Goal: Task Accomplishment & Management: Use online tool/utility

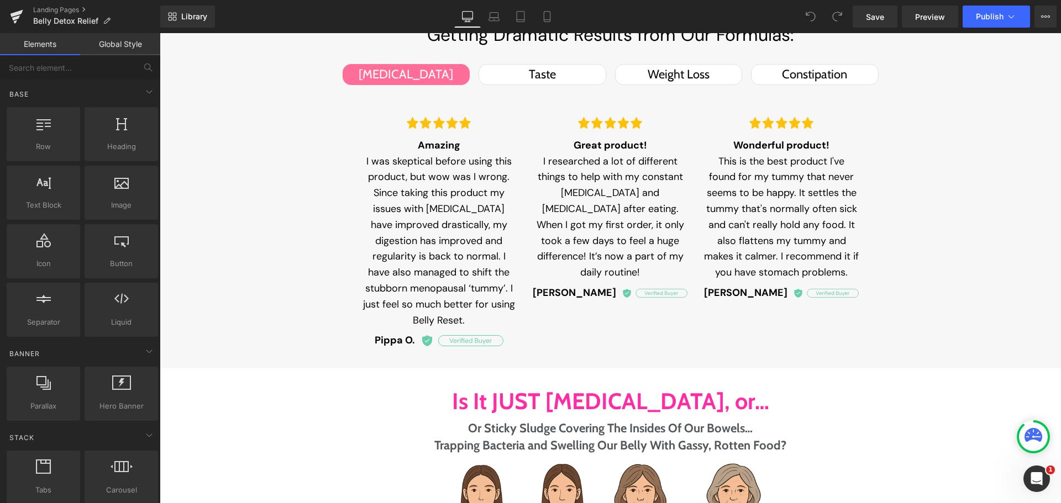
scroll to position [1050, 0]
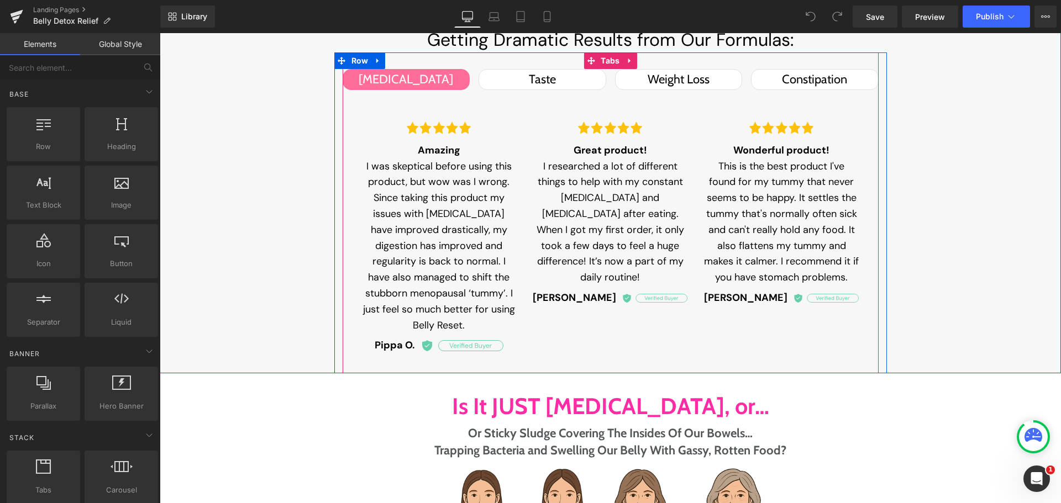
click at [787, 81] on div "Constipation" at bounding box center [815, 80] width 104 height 20
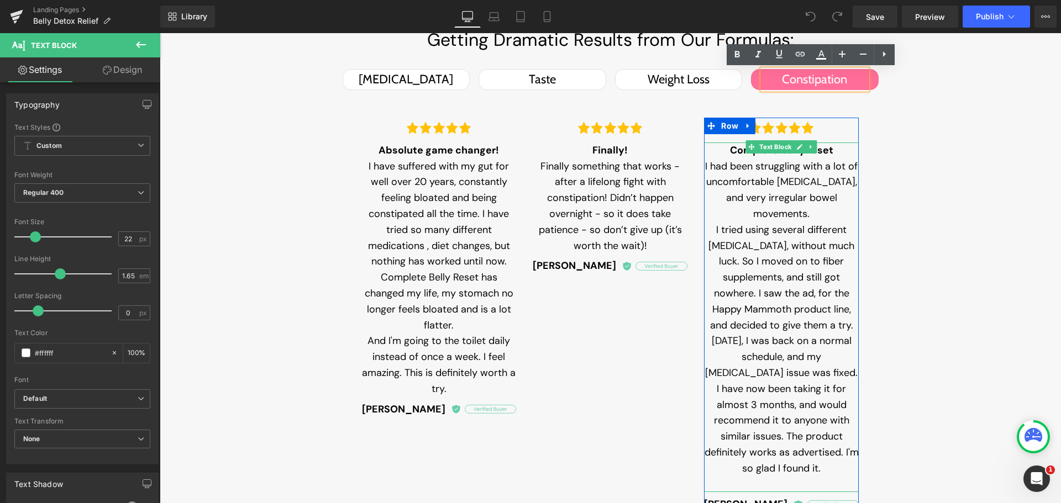
click at [781, 477] on p at bounding box center [781, 485] width 155 height 16
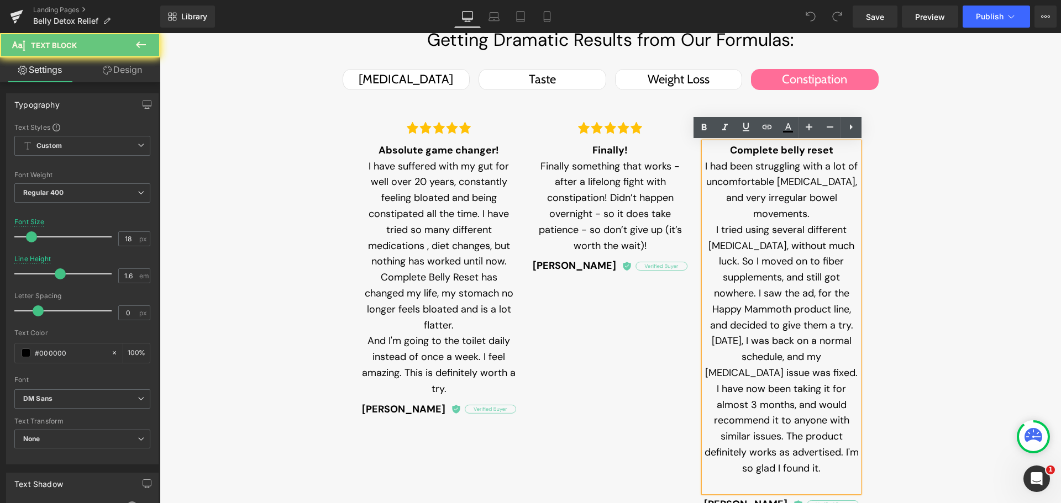
click at [781, 477] on p at bounding box center [781, 485] width 155 height 16
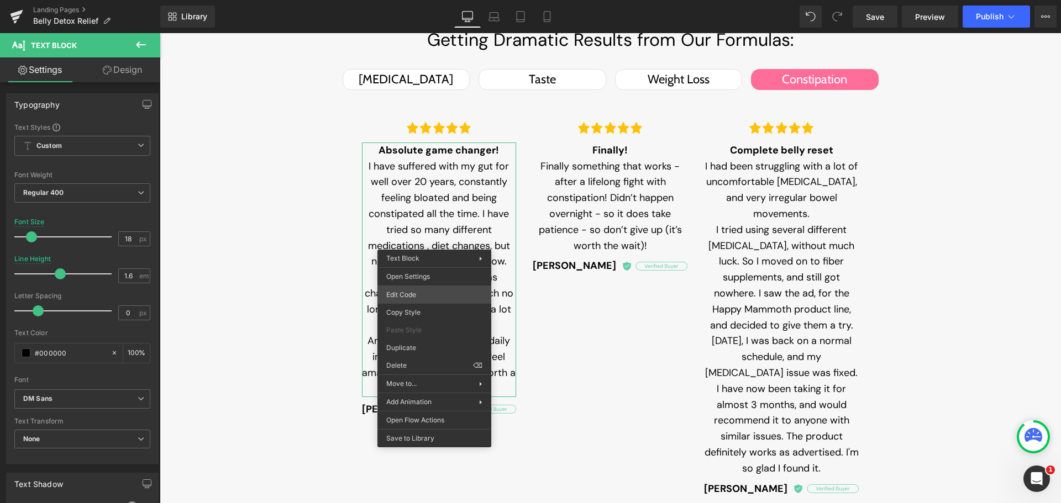
click at [419, 0] on div "You are previewing how the will restyle your page. You can not edit Elements in…" at bounding box center [530, 0] width 1061 height 0
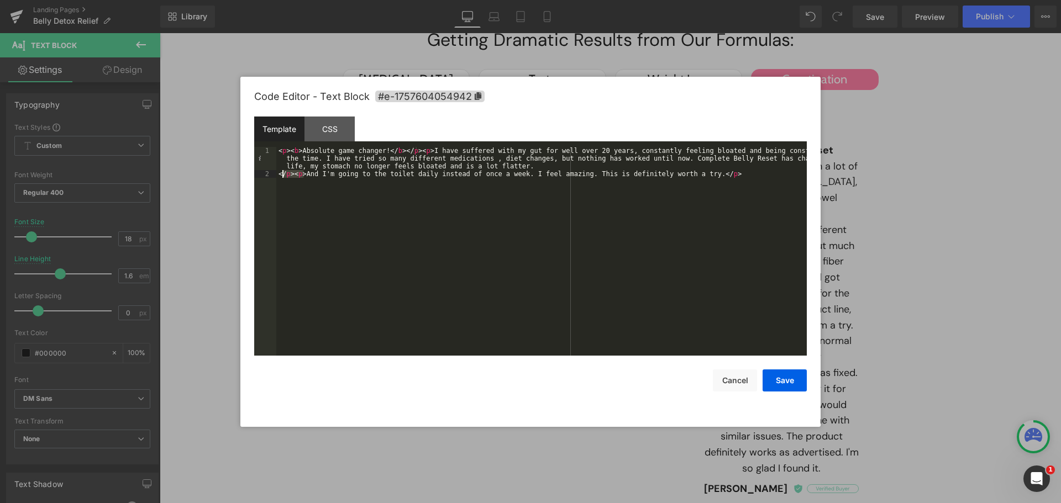
drag, startPoint x: 303, startPoint y: 173, endPoint x: 281, endPoint y: 174, distance: 22.7
click at [281, 174] on div "< p > < b > Absolute game changer! </ b > </ p > < p > I have suffered with my …" at bounding box center [541, 267] width 530 height 240
click at [778, 381] on button "Save" at bounding box center [785, 381] width 44 height 22
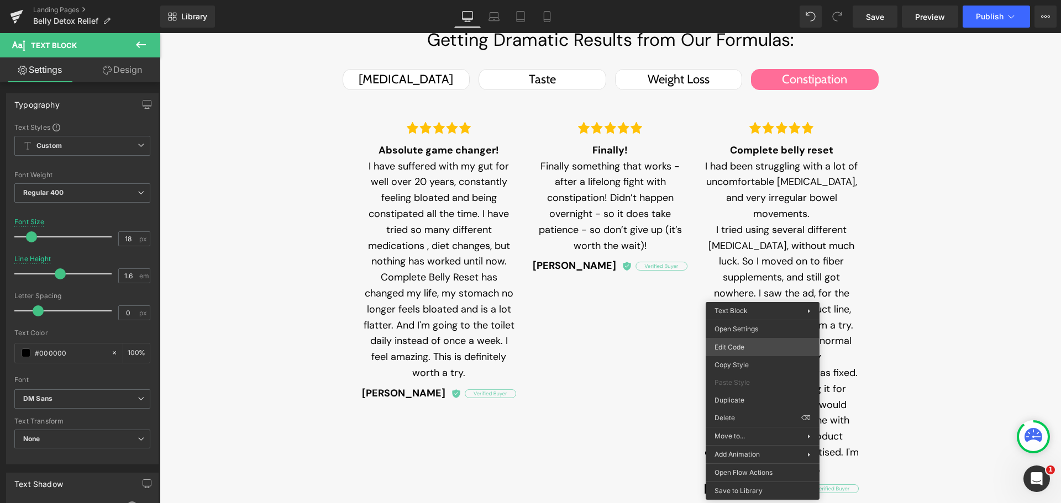
click at [744, 0] on div "You are previewing how the will restyle your page. You can not edit Elements in…" at bounding box center [530, 0] width 1061 height 0
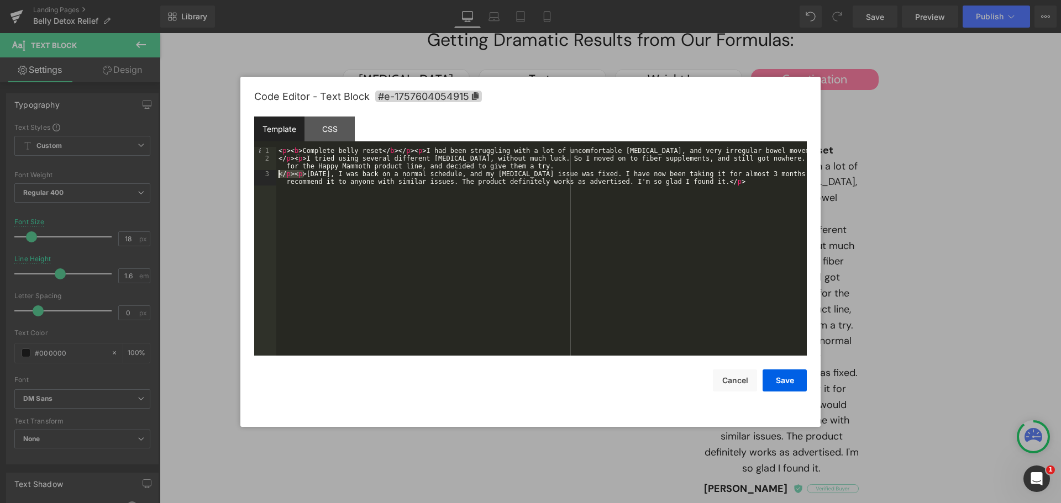
drag, startPoint x: 303, startPoint y: 175, endPoint x: 275, endPoint y: 176, distance: 28.2
click at [275, 176] on pre "1 2 3 < p > < b > Complete belly reset </ b > </ p > < p > I had been strugglin…" at bounding box center [530, 251] width 553 height 209
click at [301, 158] on div "< p > < b > Complete belly reset </ b > </ p > < p > I had been struggling with…" at bounding box center [541, 263] width 530 height 232
drag, startPoint x: 303, startPoint y: 157, endPoint x: 269, endPoint y: 157, distance: 34.3
click at [269, 157] on pre "1 2 3 < p > < b > Complete belly reset </ b > </ p > < p > I had been strugglin…" at bounding box center [530, 251] width 553 height 209
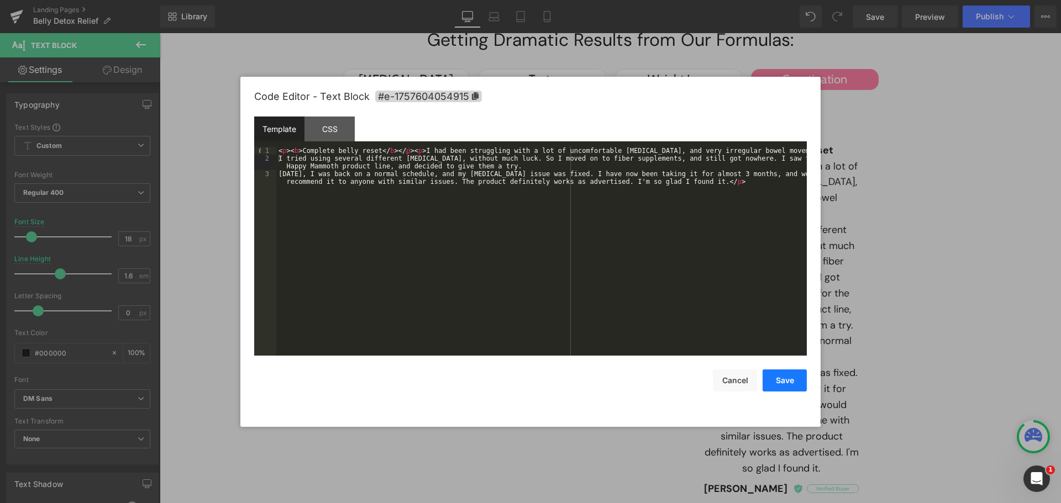
click at [790, 382] on button "Save" at bounding box center [785, 381] width 44 height 22
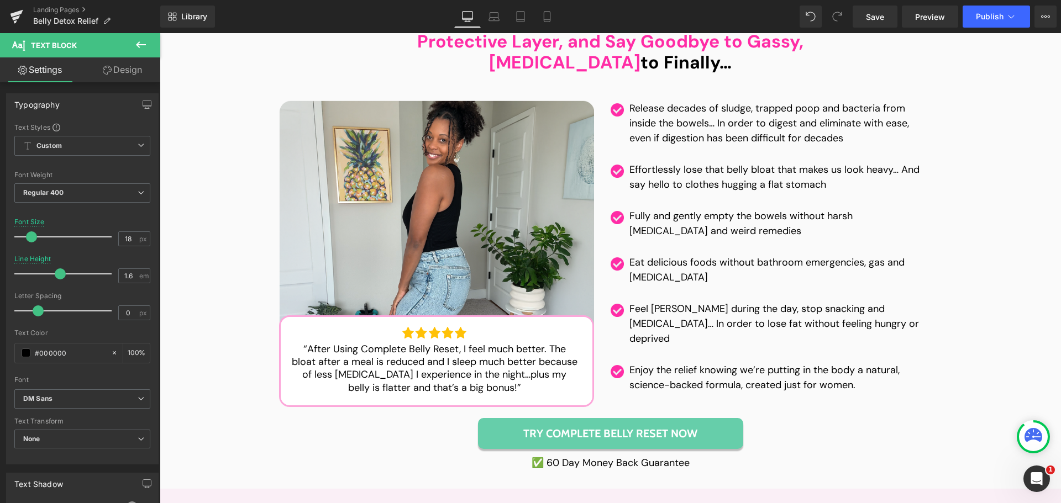
scroll to position [4752, 0]
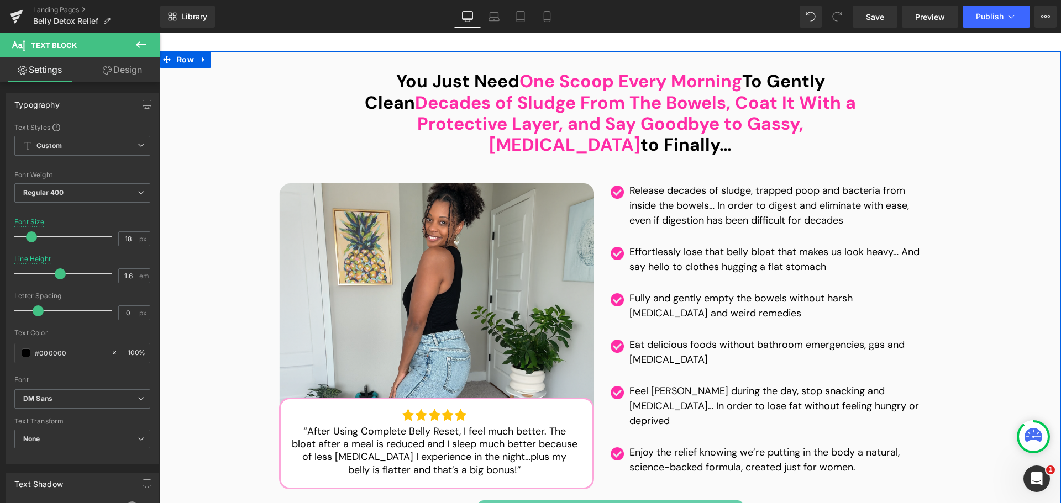
click at [950, 240] on div "You Just Need One Scoop Every Morning To Gently Clean Decades of Sludge From Th…" at bounding box center [610, 311] width 879 height 481
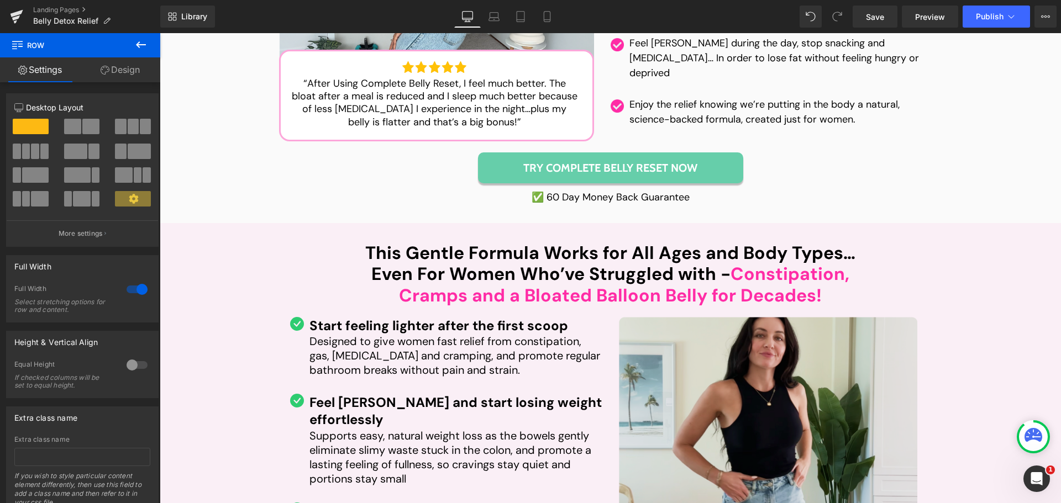
scroll to position [5109, 0]
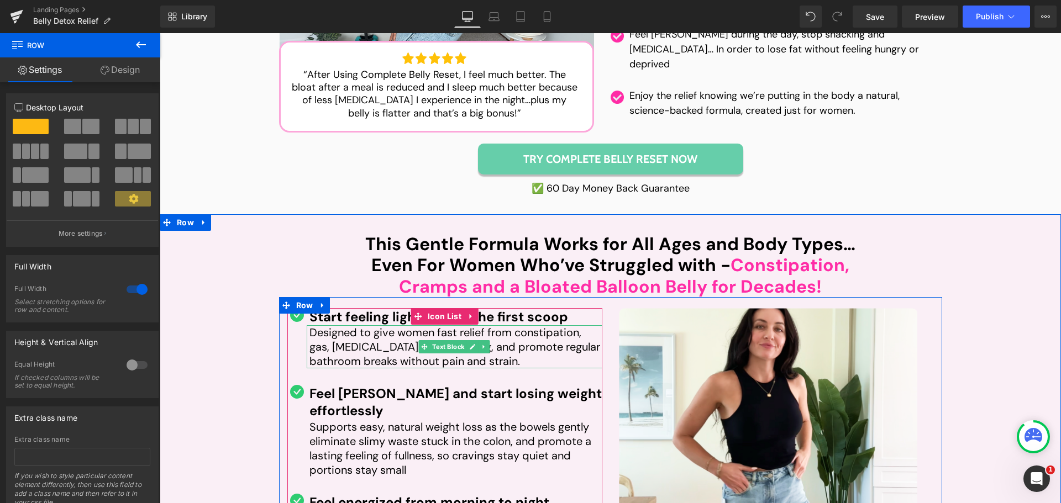
click at [438, 325] on span "Designed to give women fast relief from constipation, gas, [MEDICAL_DATA] and c…" at bounding box center [454, 346] width 291 height 43
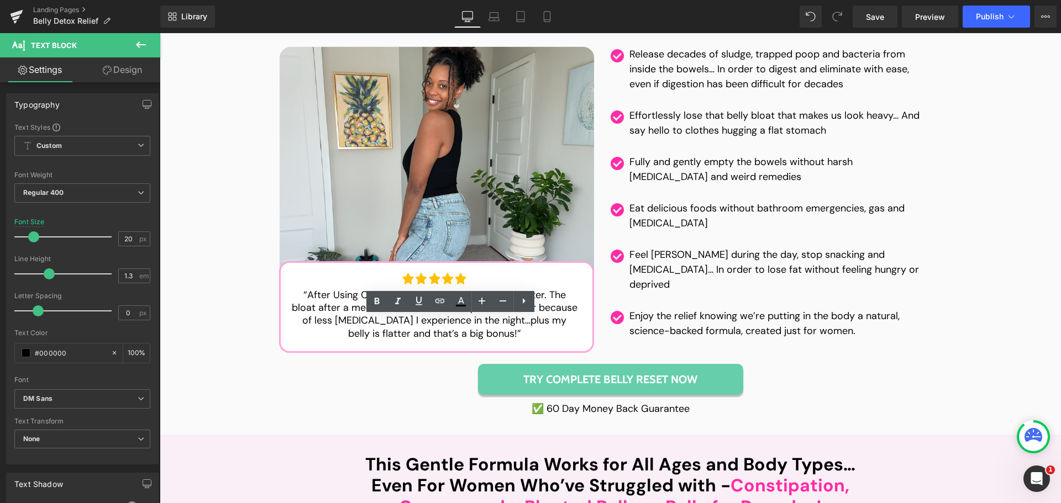
scroll to position [4833, 0]
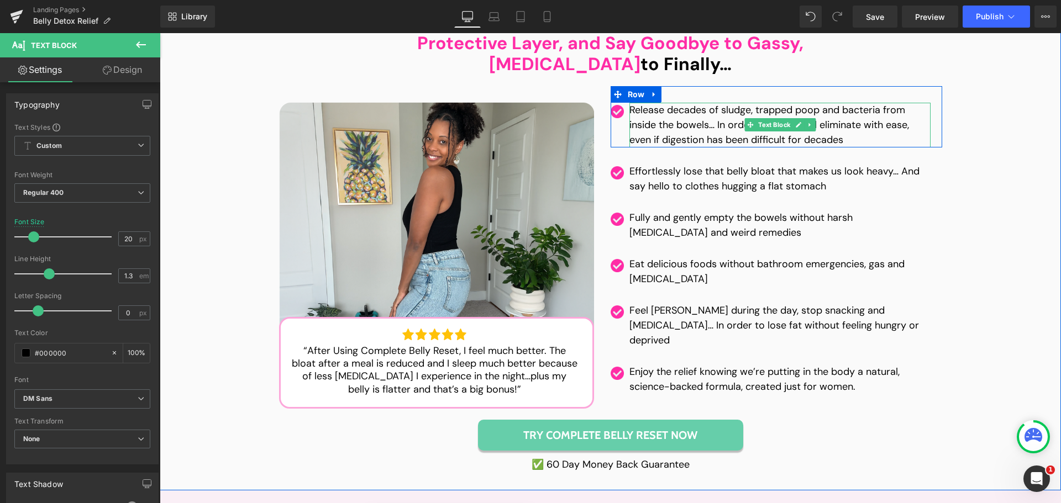
click at [696, 103] on p "Release decades of sludge, trapped poop and bacteria from inside the bowels… In…" at bounding box center [779, 125] width 301 height 45
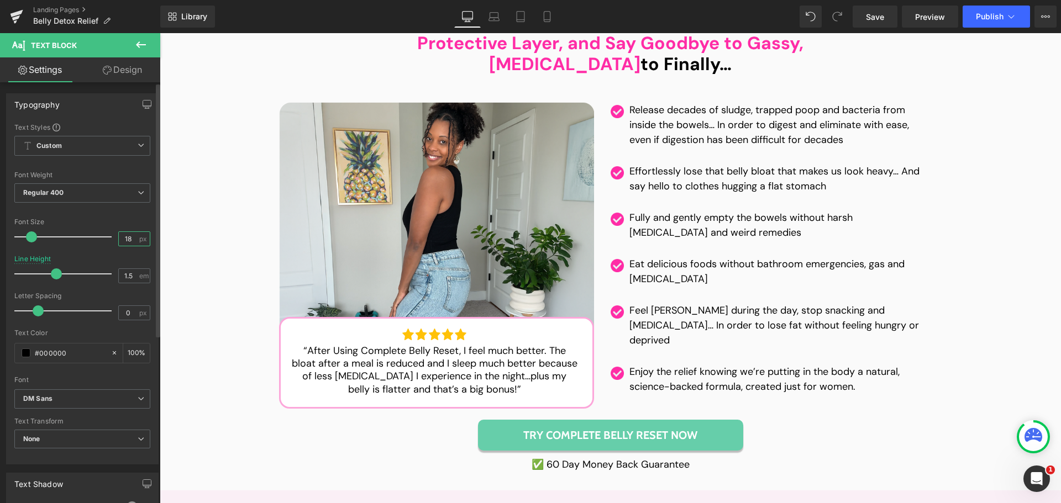
click at [131, 237] on input "18" at bounding box center [128, 239] width 19 height 14
type input "20"
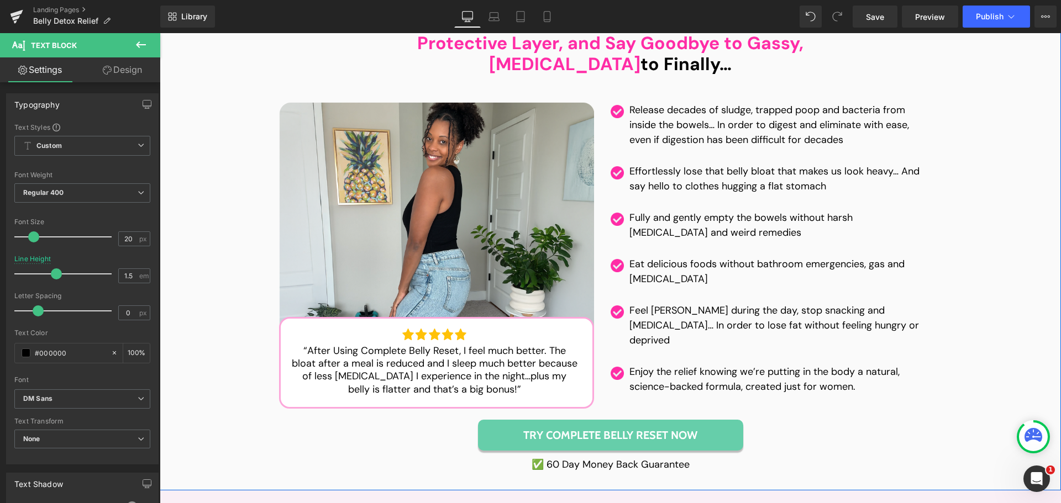
click at [703, 164] on p "Effortlessly lose that belly bloat that makes us look heavy… And say hello to c…" at bounding box center [779, 179] width 301 height 30
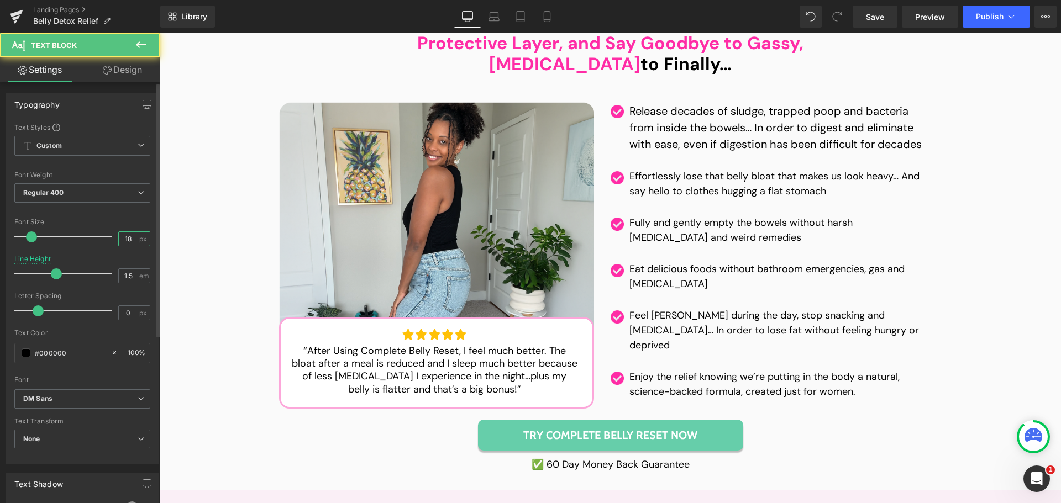
click at [122, 238] on input "18" at bounding box center [128, 239] width 19 height 14
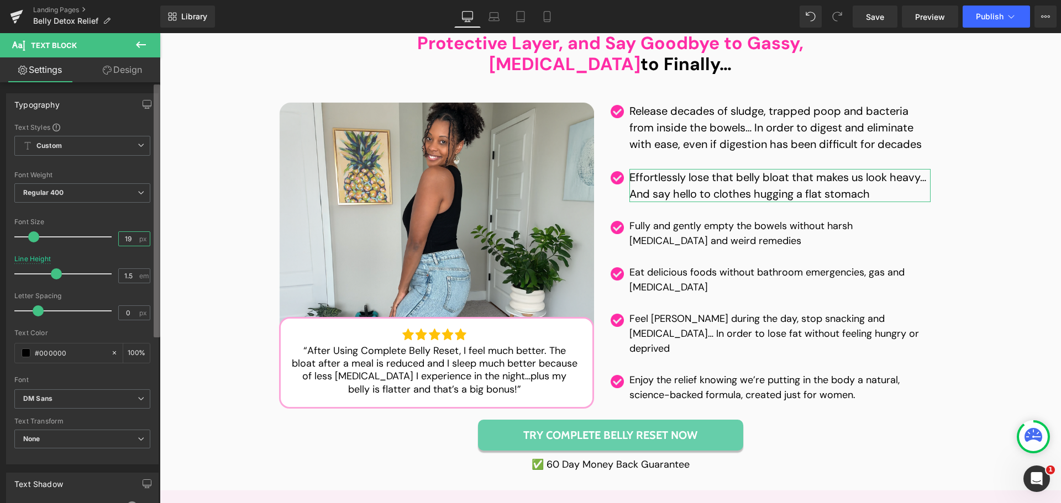
type input "18"
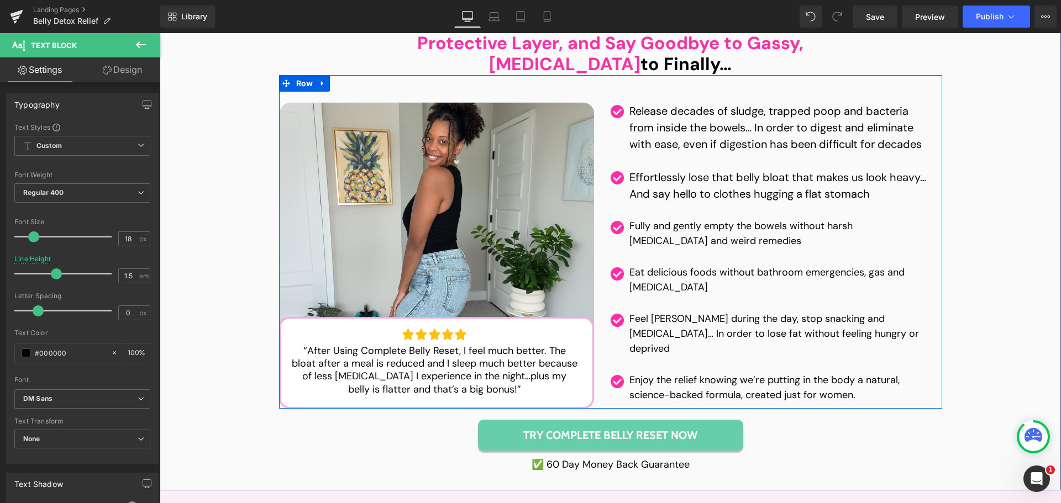
drag, startPoint x: 722, startPoint y: 73, endPoint x: 176, endPoint y: 186, distance: 557.5
click at [722, 103] on p "Release decades of sludge, trapped poop and bacteria from inside the bowels… In…" at bounding box center [779, 128] width 301 height 50
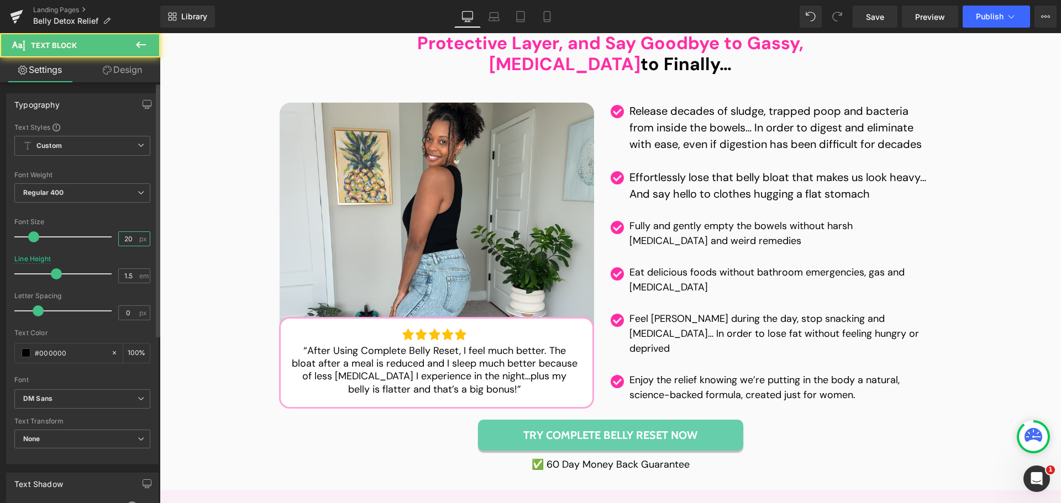
click at [123, 240] on input "20" at bounding box center [128, 239] width 19 height 14
type input "18"
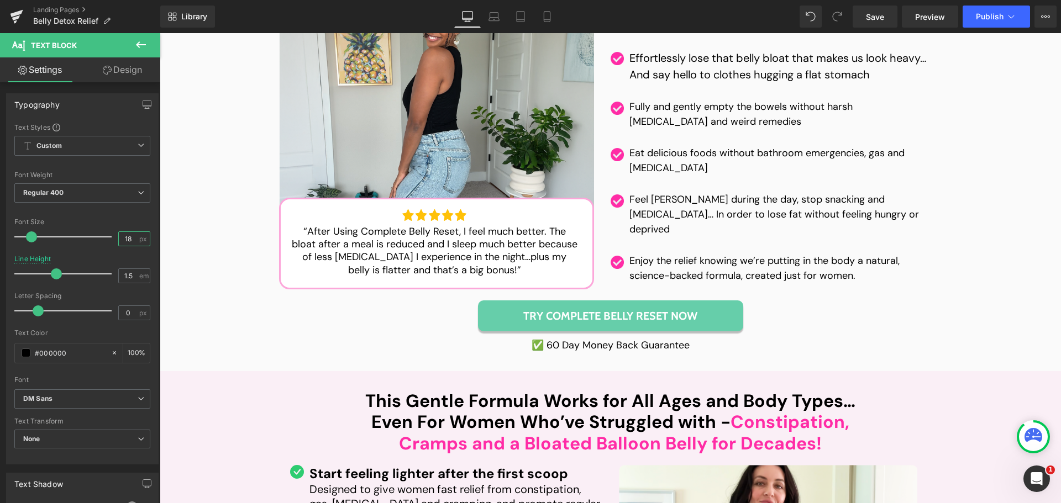
scroll to position [4999, 0]
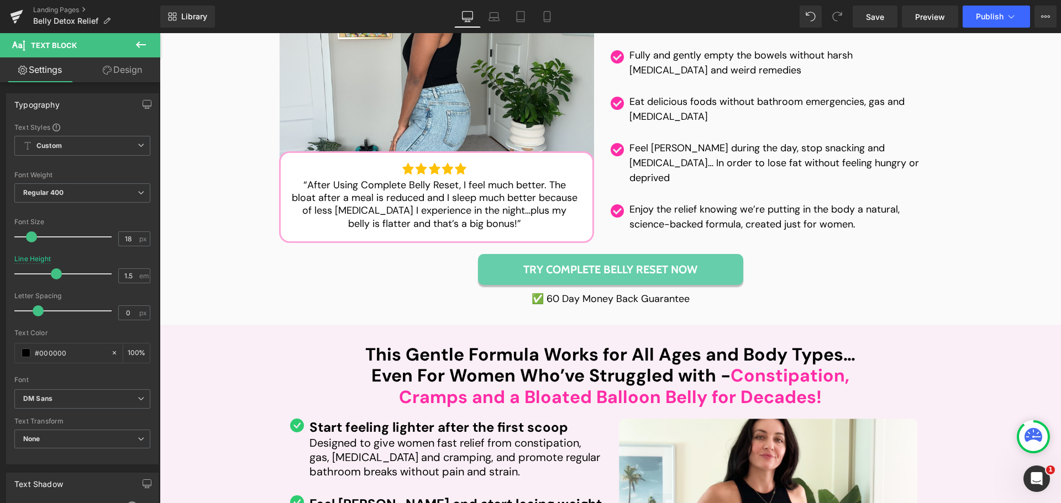
click at [317, 436] on span "Designed to give women fast relief from constipation, gas, [MEDICAL_DATA] and c…" at bounding box center [454, 457] width 291 height 43
click at [122, 240] on input "20" at bounding box center [128, 239] width 19 height 14
type input "18"
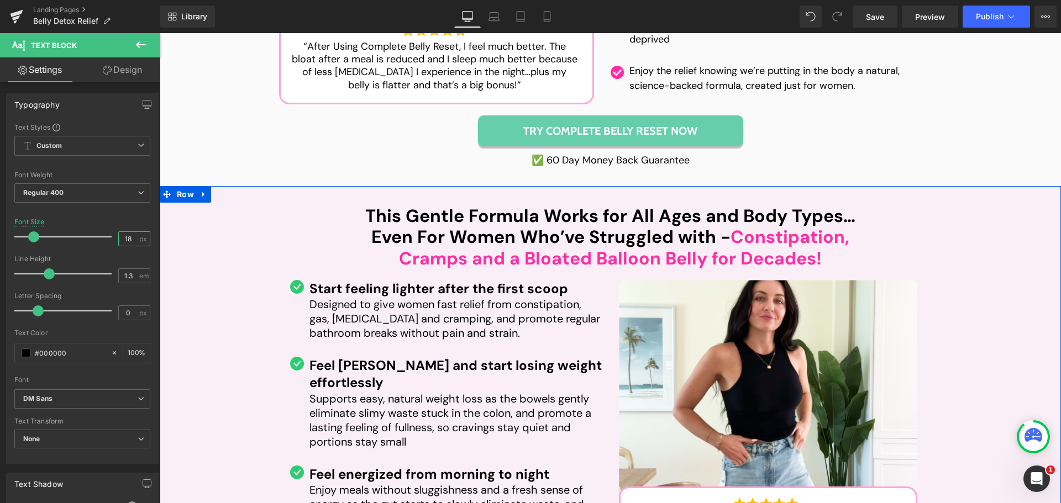
scroll to position [5164, 0]
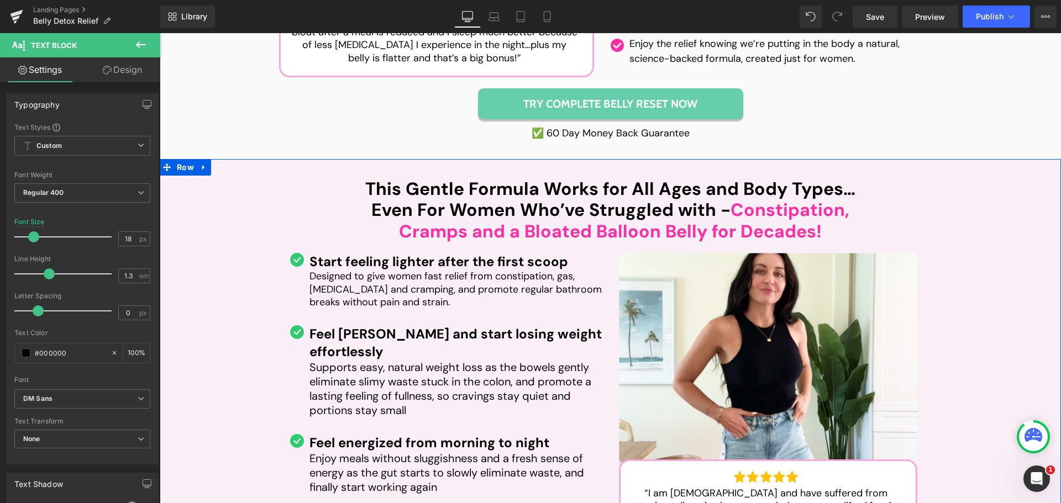
click at [371, 360] on p "Supports easy, natural weight loss as the bowels gently eliminate slimy waste s…" at bounding box center [455, 388] width 293 height 57
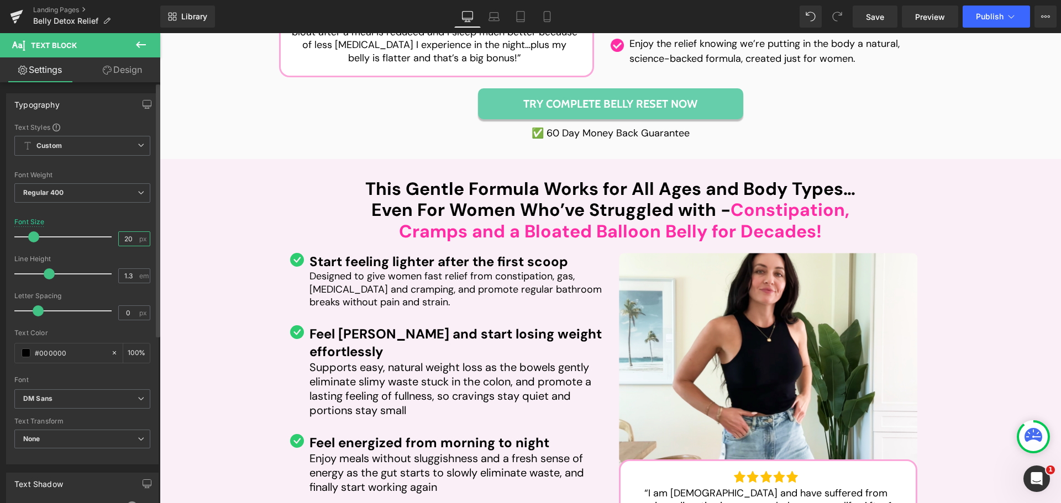
click at [123, 237] on input "20" at bounding box center [128, 239] width 19 height 14
type input "18"
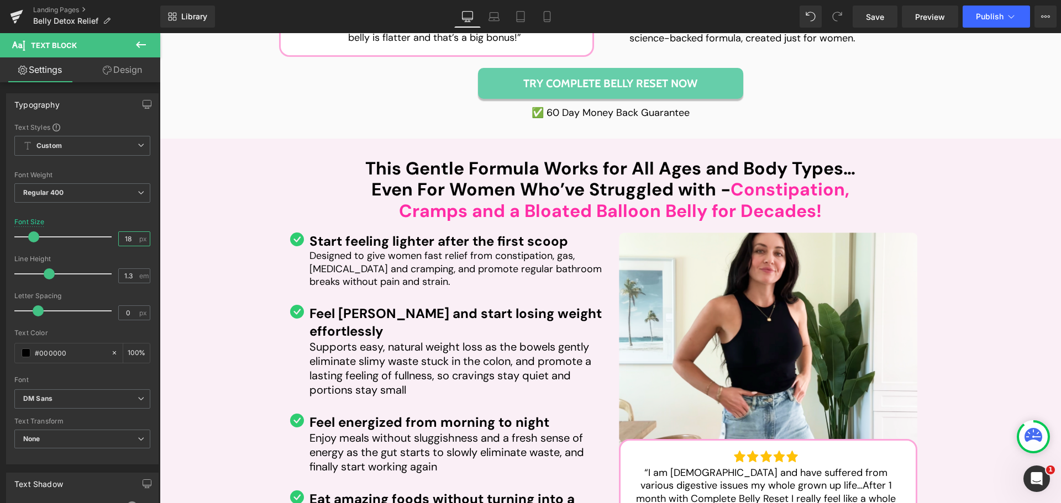
scroll to position [5220, 0]
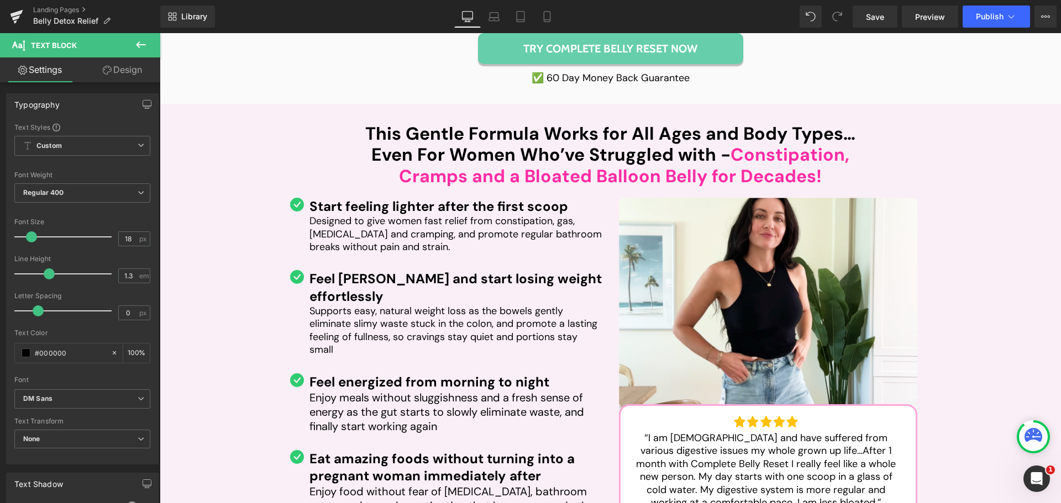
click at [352, 391] on span "Enjoy meals without sluggishness and a fresh sense of energy as the gut starts …" at bounding box center [446, 412] width 275 height 43
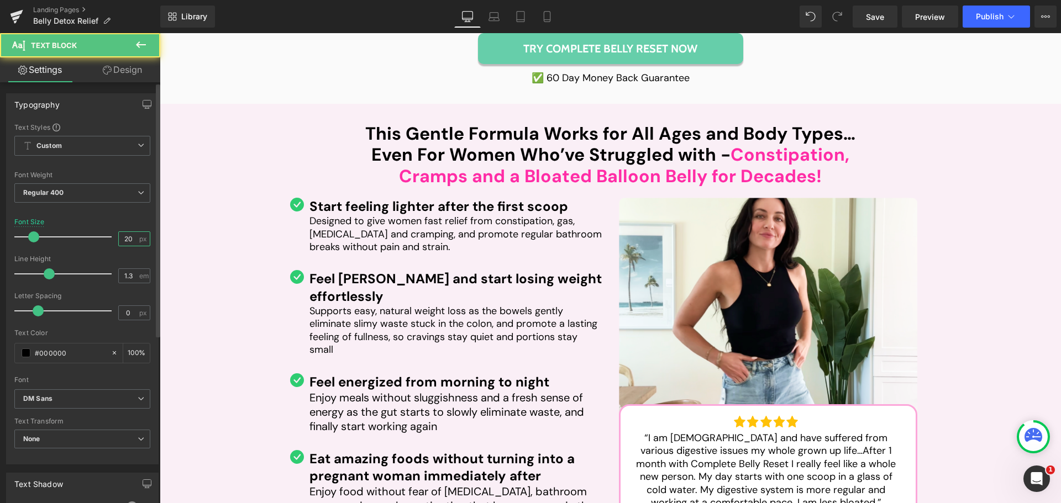
click at [123, 232] on input "20" at bounding box center [128, 239] width 19 height 14
type input "18"
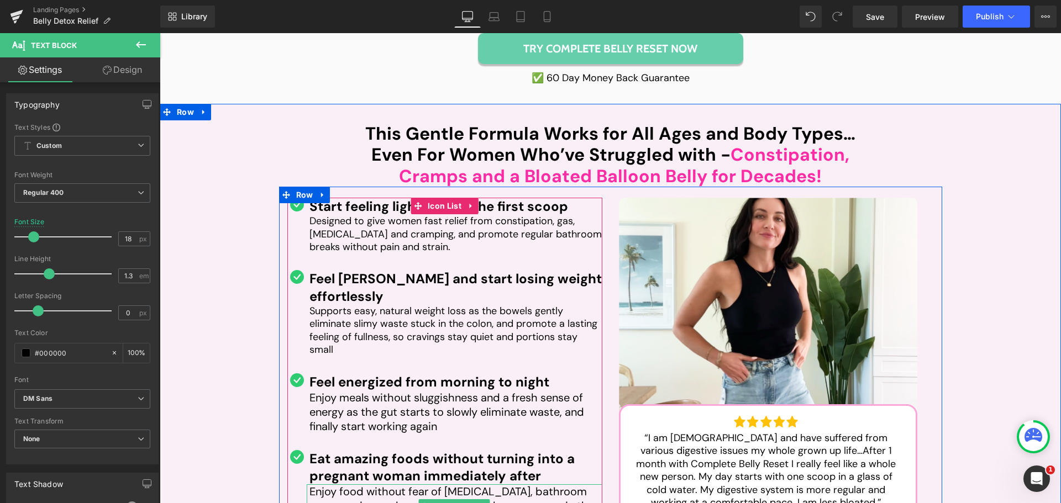
click at [343, 485] on span "Enjoy food without fear of [MEDICAL_DATA], bathroom emergencies, and constipati…" at bounding box center [451, 506] width 285 height 43
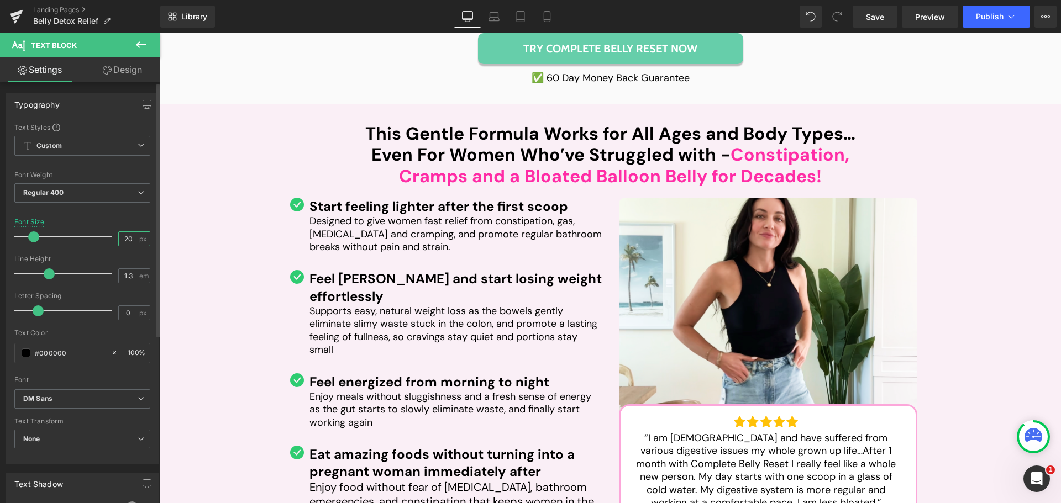
click at [129, 237] on input "20" at bounding box center [128, 239] width 19 height 14
type input "18"
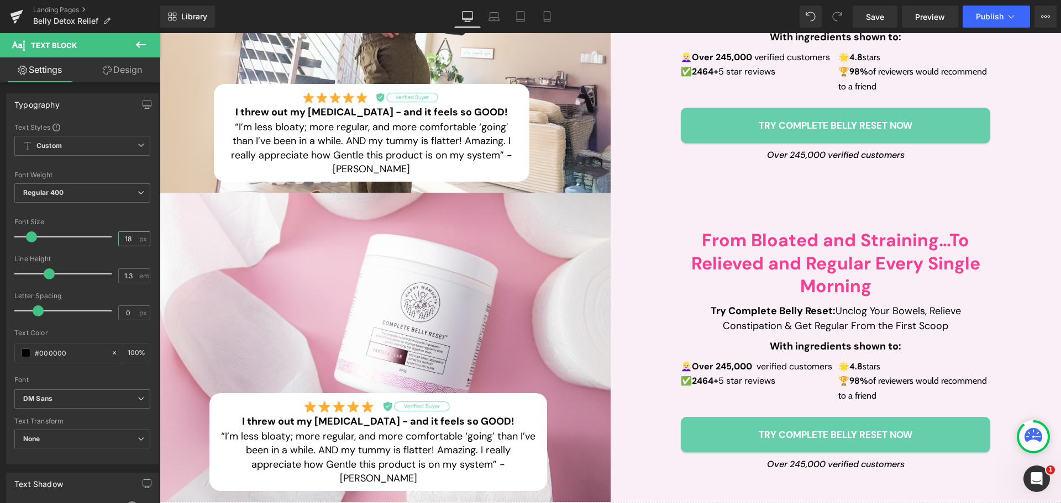
scroll to position [0, 0]
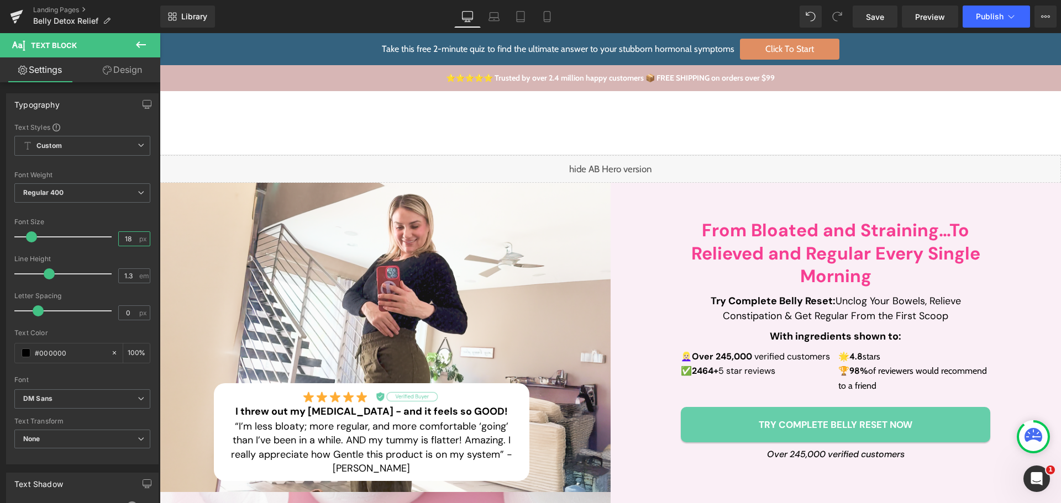
drag, startPoint x: 619, startPoint y: 165, endPoint x: 654, endPoint y: 195, distance: 46.2
click at [619, 165] on div "Liquid" at bounding box center [610, 169] width 901 height 28
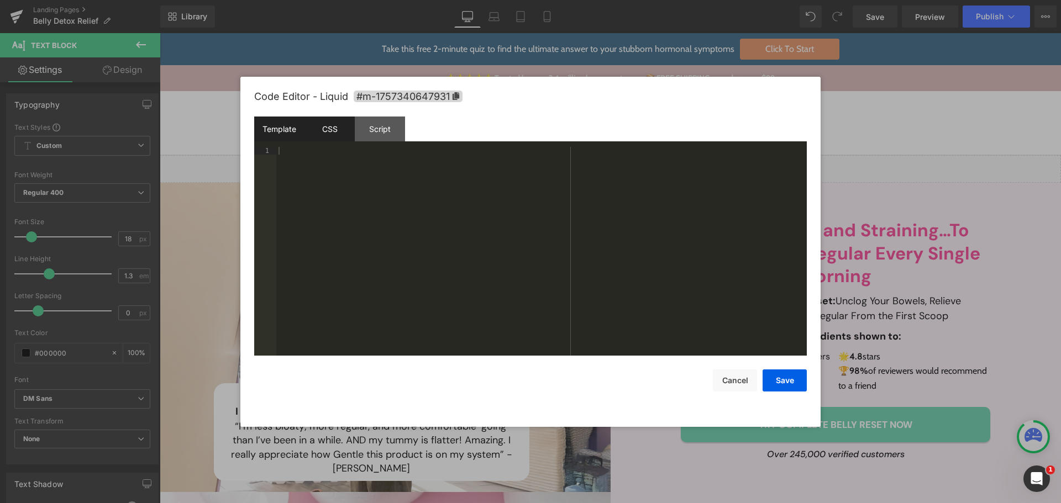
click at [332, 132] on div "CSS" at bounding box center [329, 129] width 50 height 25
click at [390, 181] on div "#m-1757340647931 { }" at bounding box center [541, 259] width 530 height 224
click at [402, 217] on div "@ media (max-width:768px) { #chatbotize { display : none !important; } }" at bounding box center [541, 259] width 530 height 224
click at [301, 174] on div "@ media (max-width:768px) { #chatbotize { display : none !important; } }" at bounding box center [541, 259] width 530 height 224
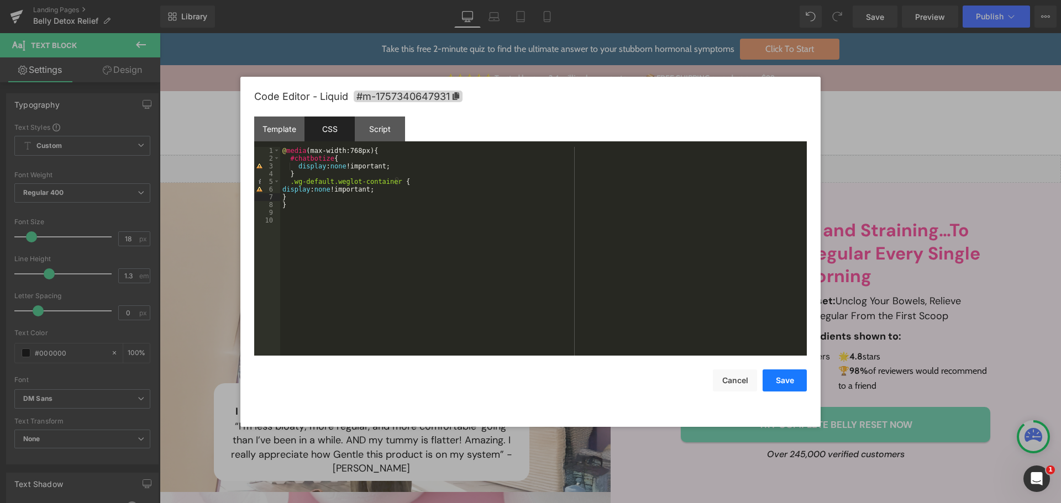
click at [782, 378] on button "Save" at bounding box center [785, 381] width 44 height 22
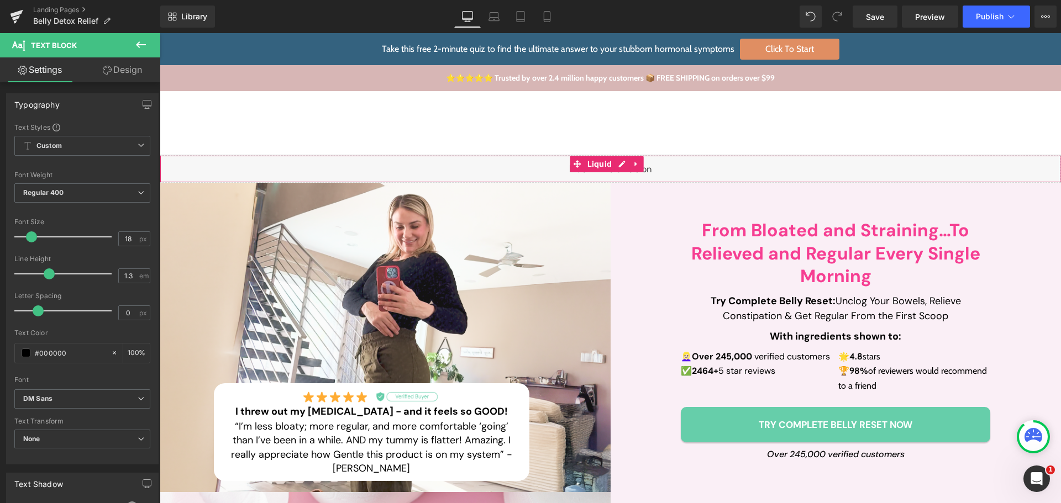
click at [532, 169] on div "Liquid" at bounding box center [610, 169] width 901 height 28
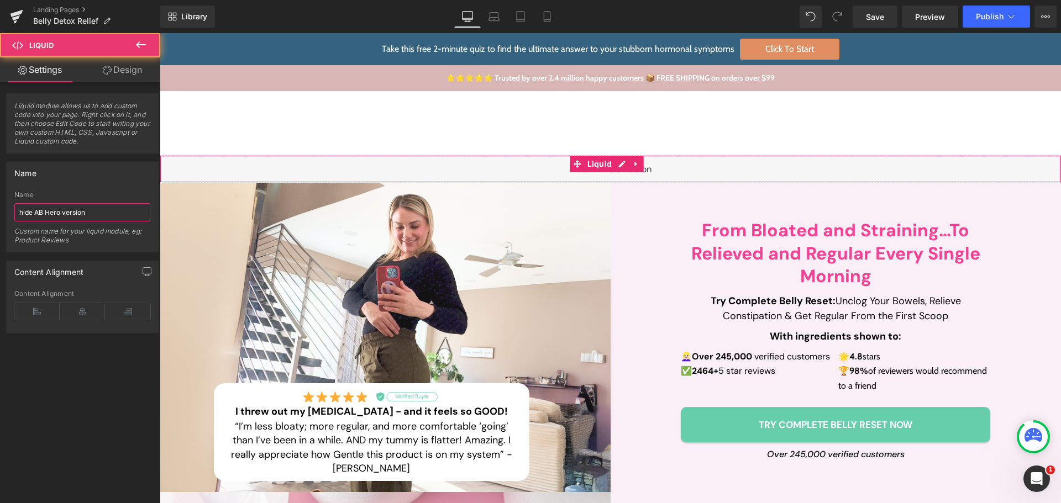
click at [62, 219] on input "hide AB Hero version" at bounding box center [82, 212] width 136 height 18
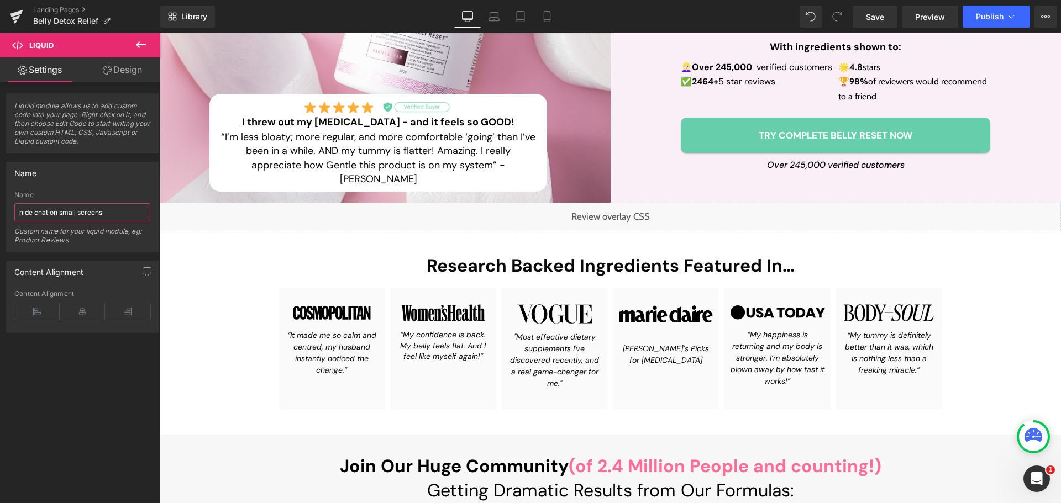
scroll to position [663, 0]
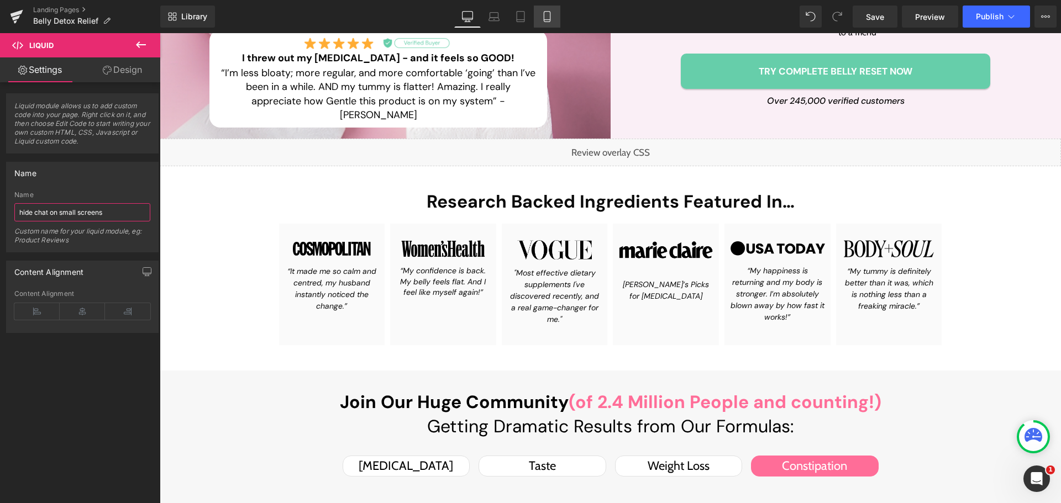
type input "hide chat on small screens"
click at [552, 19] on icon at bounding box center [547, 16] width 11 height 11
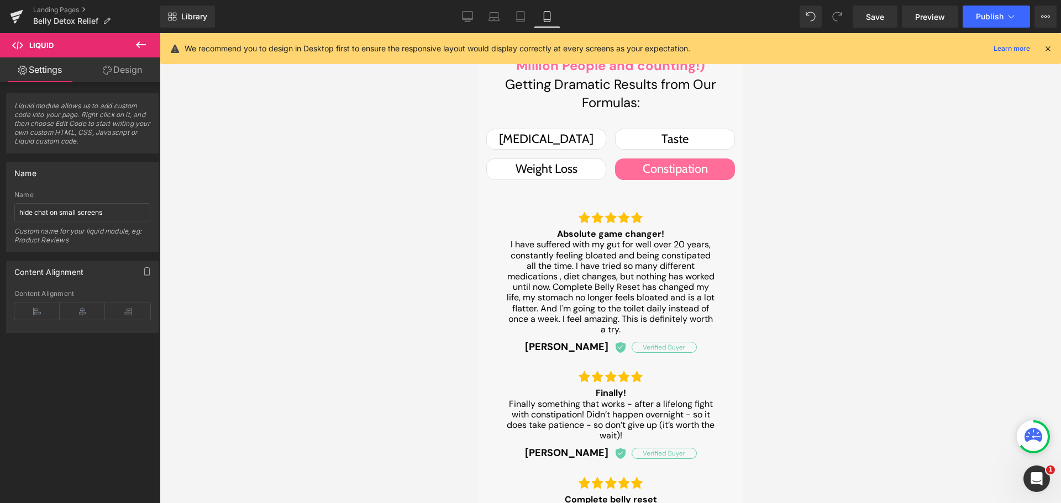
scroll to position [1602, 0]
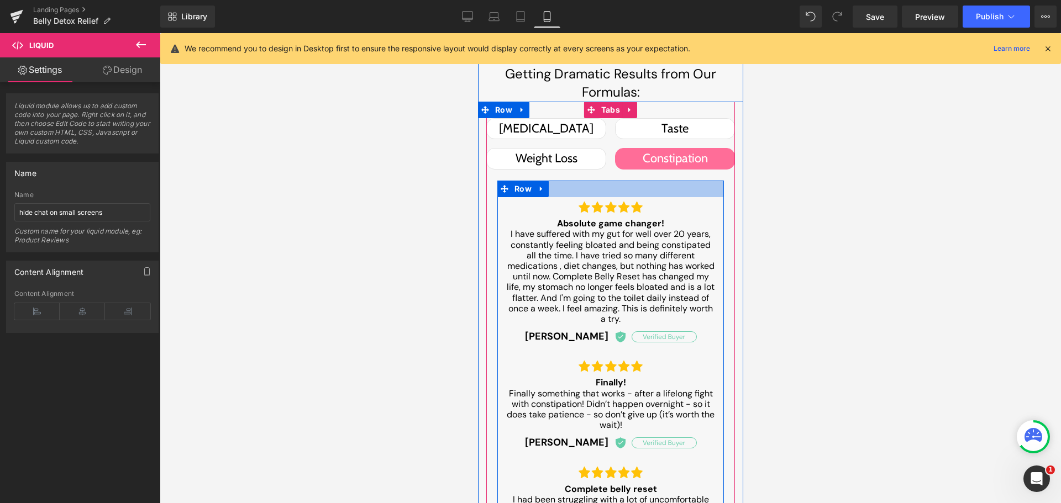
click at [556, 185] on div at bounding box center [610, 189] width 227 height 17
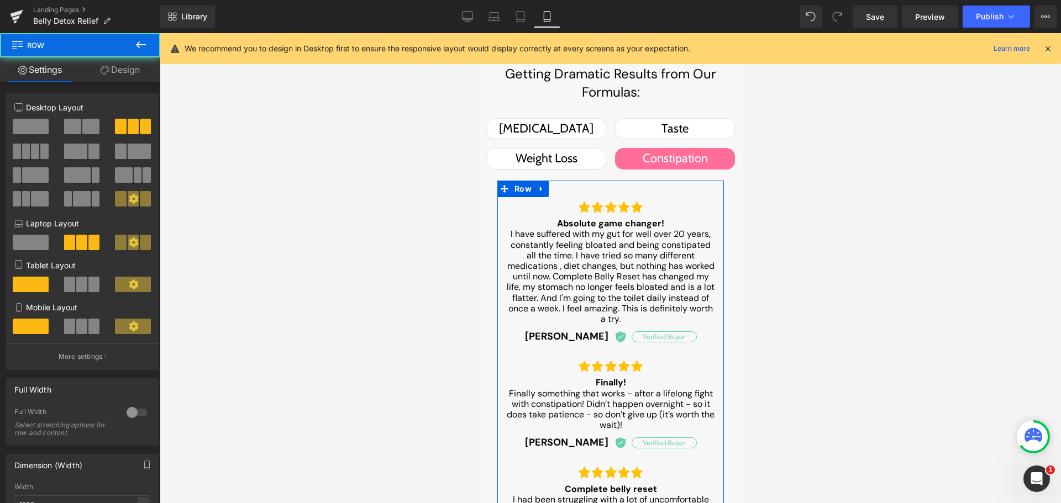
click at [112, 73] on link "Design" at bounding box center [120, 69] width 80 height 25
click at [0, 0] on div "Spacing" at bounding box center [0, 0] width 0 height 0
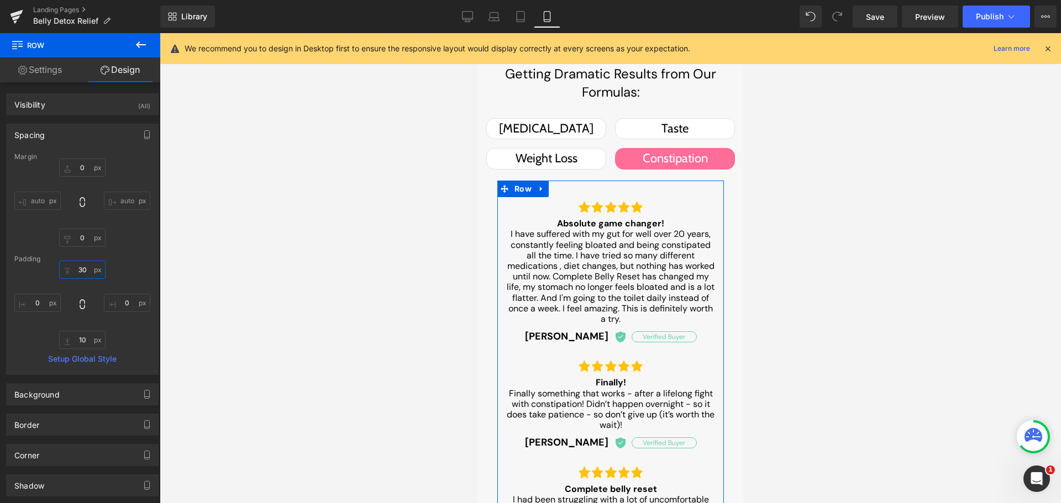
click at [83, 269] on input "text" at bounding box center [82, 270] width 46 height 18
type input "0"
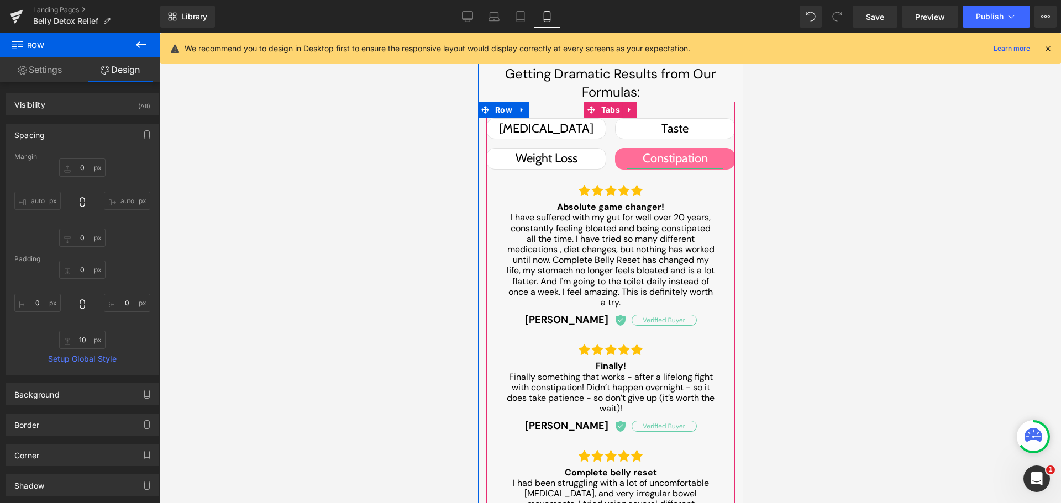
click at [680, 162] on div "Constipation" at bounding box center [674, 159] width 97 height 20
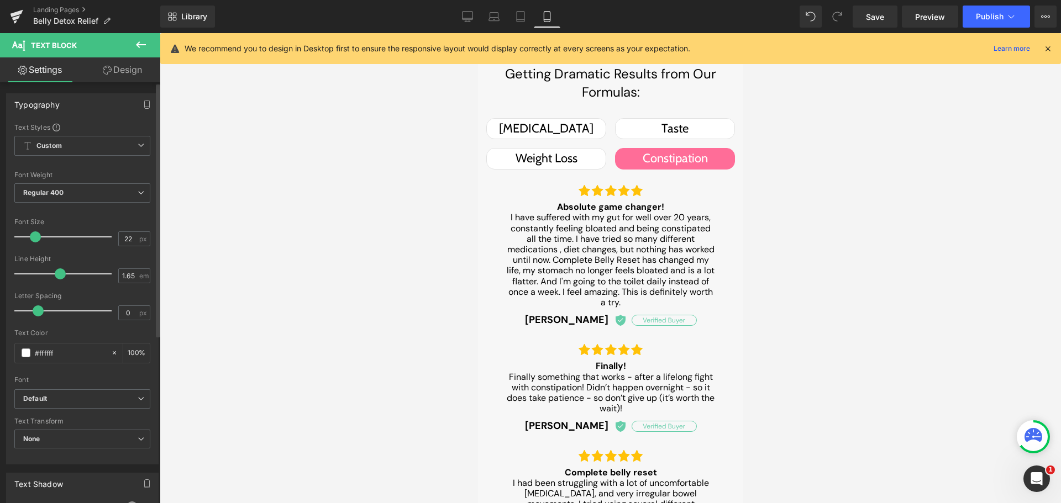
click at [129, 246] on div "Font Size 22 px" at bounding box center [82, 236] width 136 height 37
click at [128, 245] on input "22" at bounding box center [128, 239] width 19 height 14
type input "20"
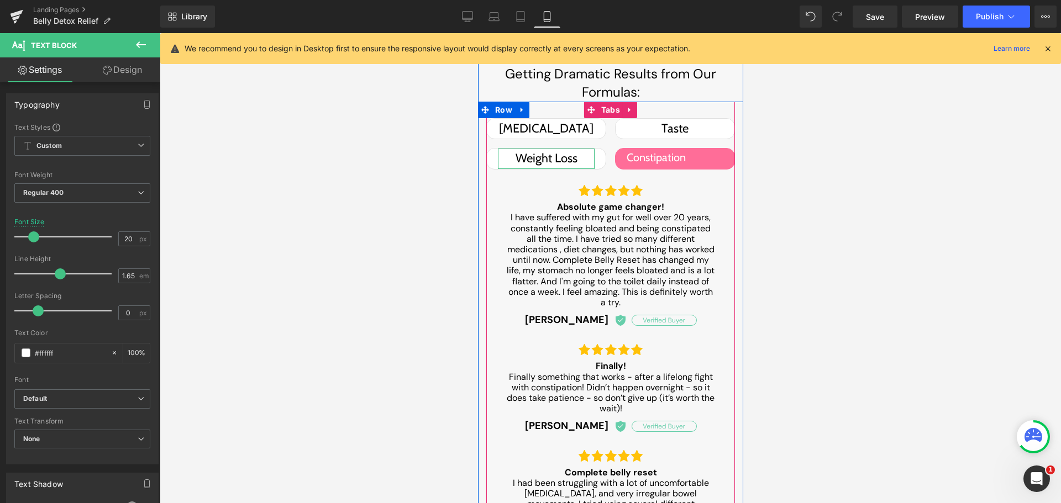
click at [565, 157] on div "Weight Loss" at bounding box center [545, 159] width 97 height 20
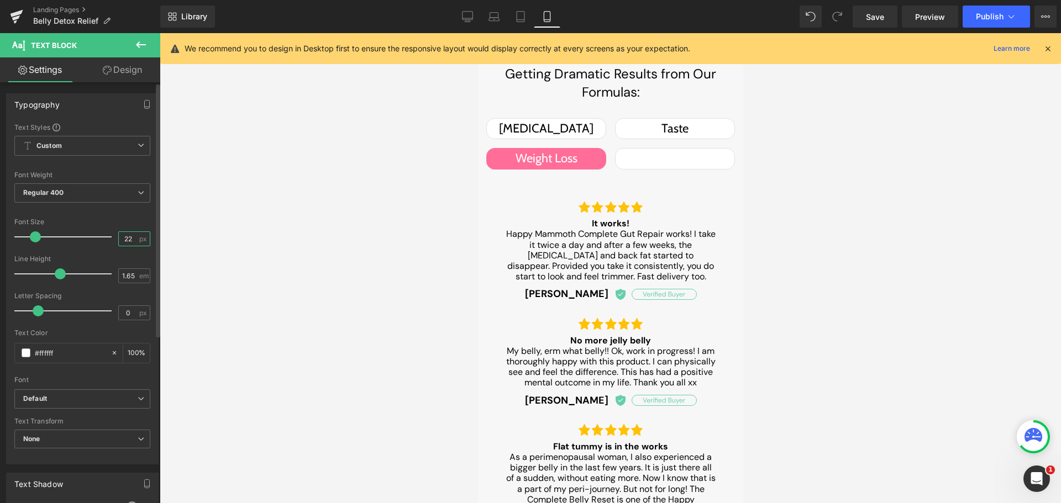
click at [119, 245] on input "22" at bounding box center [128, 239] width 19 height 14
type input "20"
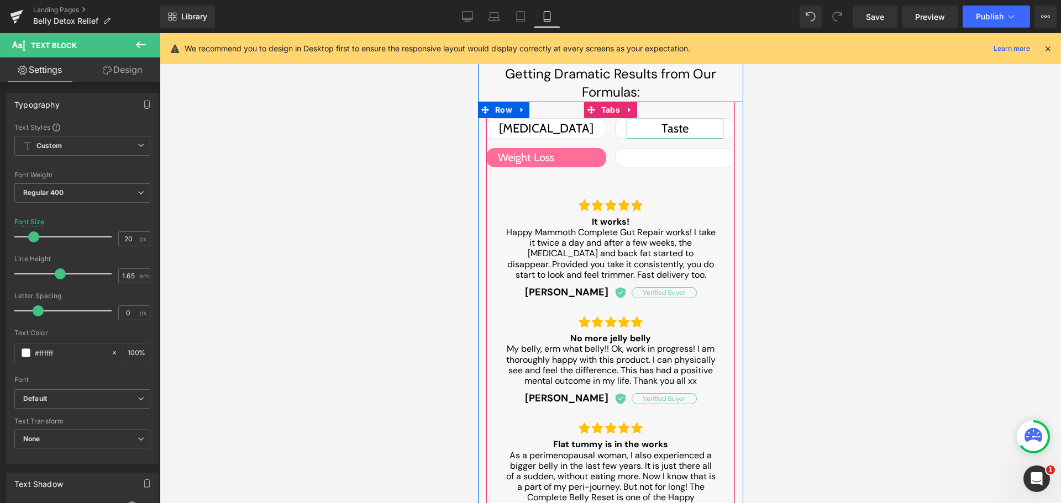
click at [674, 123] on div "Taste" at bounding box center [674, 129] width 97 height 20
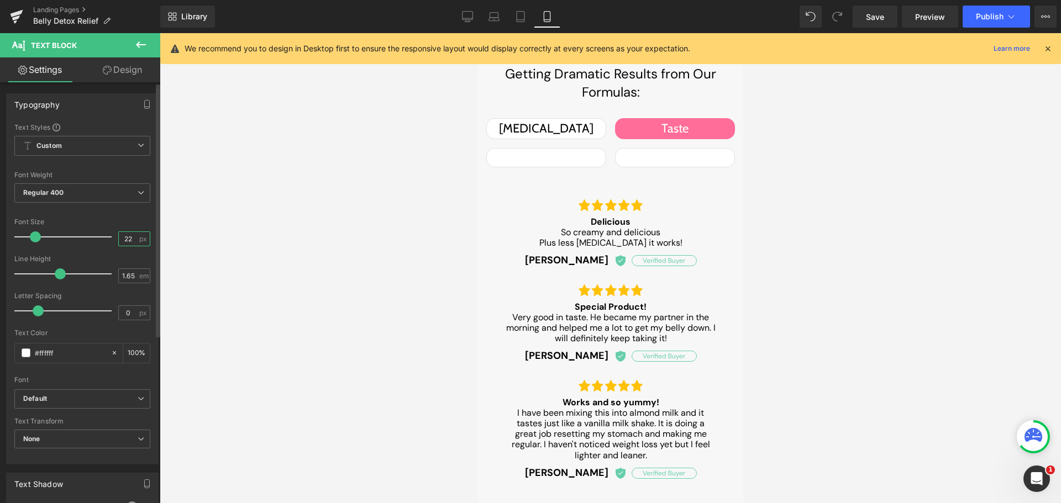
click at [124, 242] on input "22" at bounding box center [128, 239] width 19 height 14
type input "20"
click at [523, 20] on icon at bounding box center [521, 20] width 8 height 0
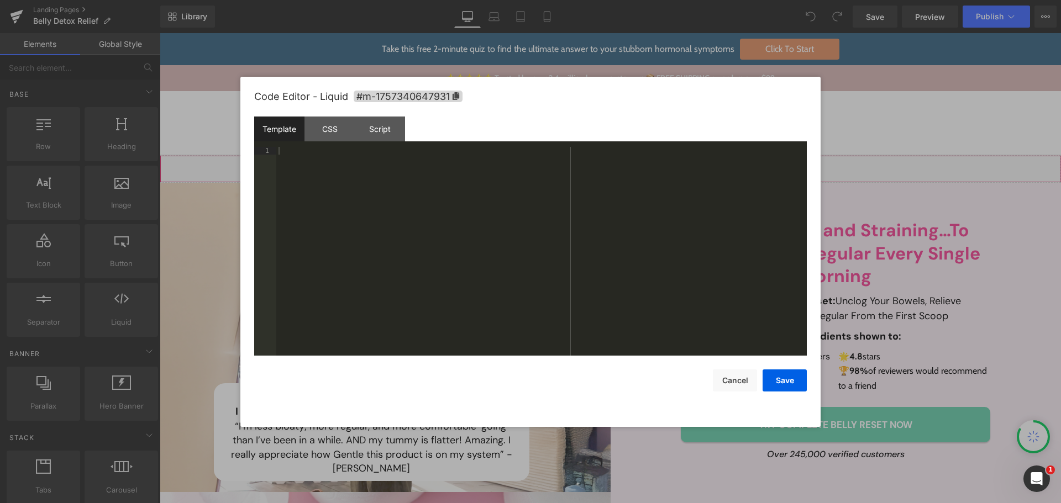
click at [622, 160] on div "Liquid" at bounding box center [610, 169] width 901 height 28
click at [325, 129] on div "CSS" at bounding box center [329, 129] width 50 height 25
click at [354, 219] on div "#m-1757340647931 { }" at bounding box center [541, 259] width 530 height 224
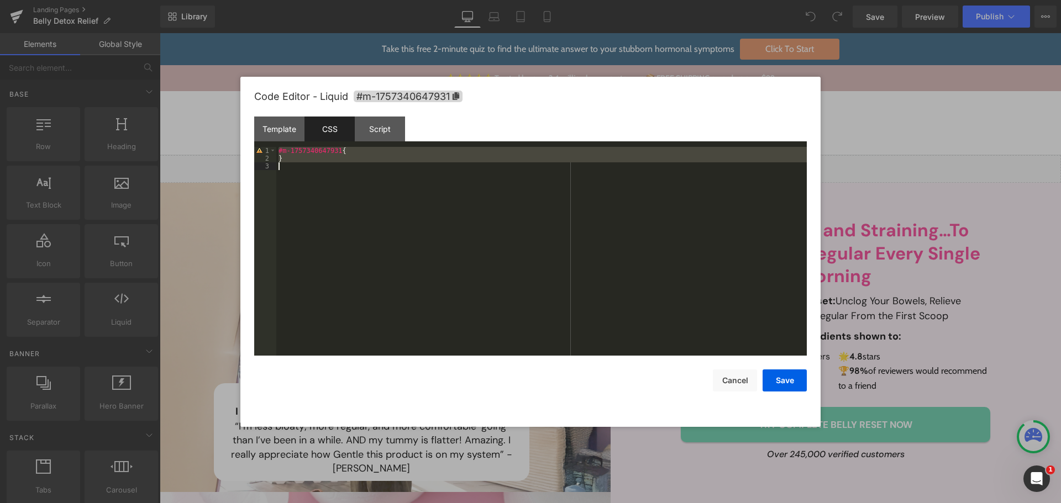
paste textarea
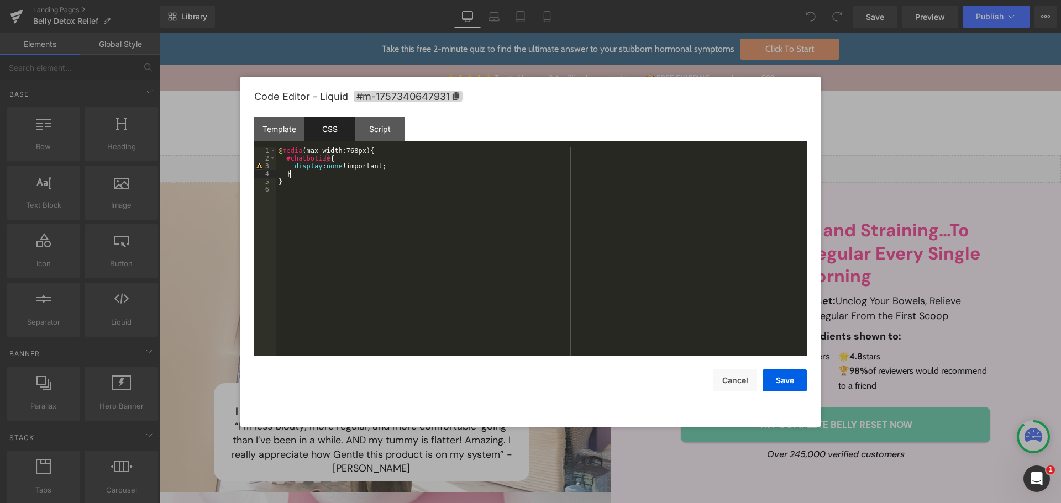
click at [333, 170] on div "@ media (max-width:768px) { #chatbotize { display : none !important; } }" at bounding box center [541, 259] width 530 height 224
click at [776, 381] on button "Save" at bounding box center [785, 381] width 44 height 22
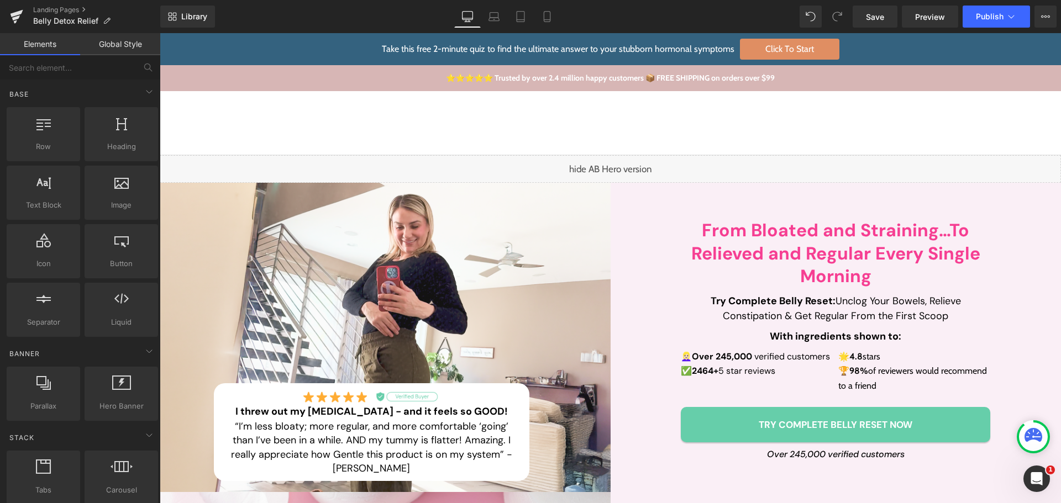
click at [453, 163] on div "Liquid" at bounding box center [610, 169] width 901 height 28
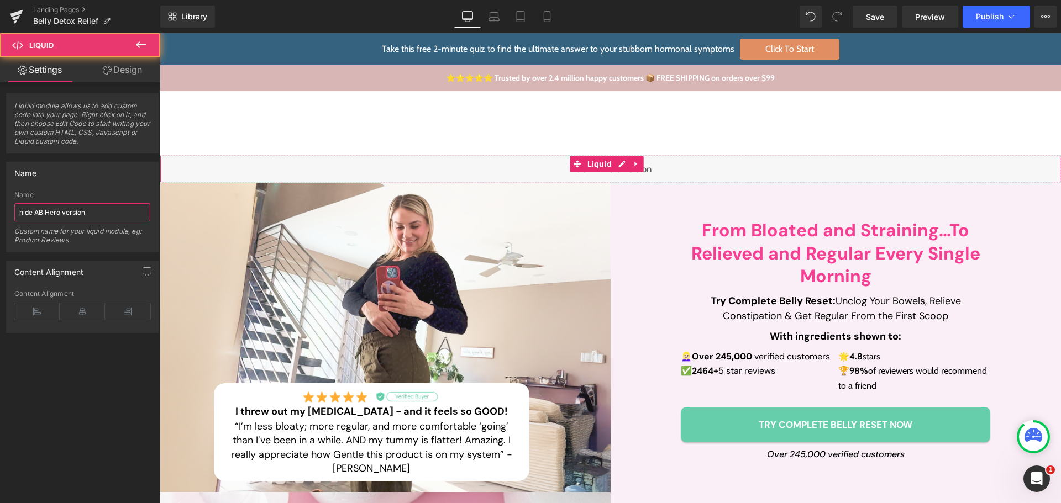
click at [81, 210] on input "hide AB Hero version" at bounding box center [82, 212] width 136 height 18
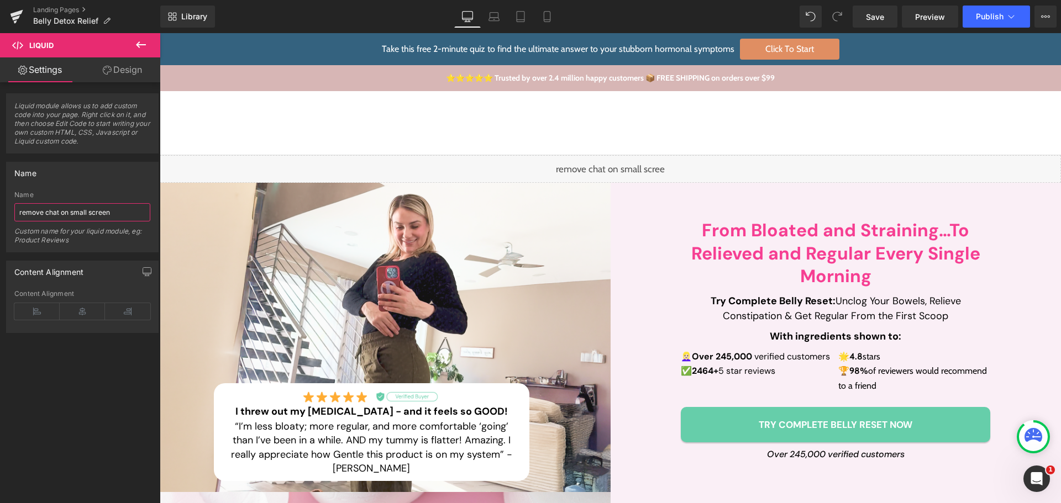
type input "remove chat on small screens"
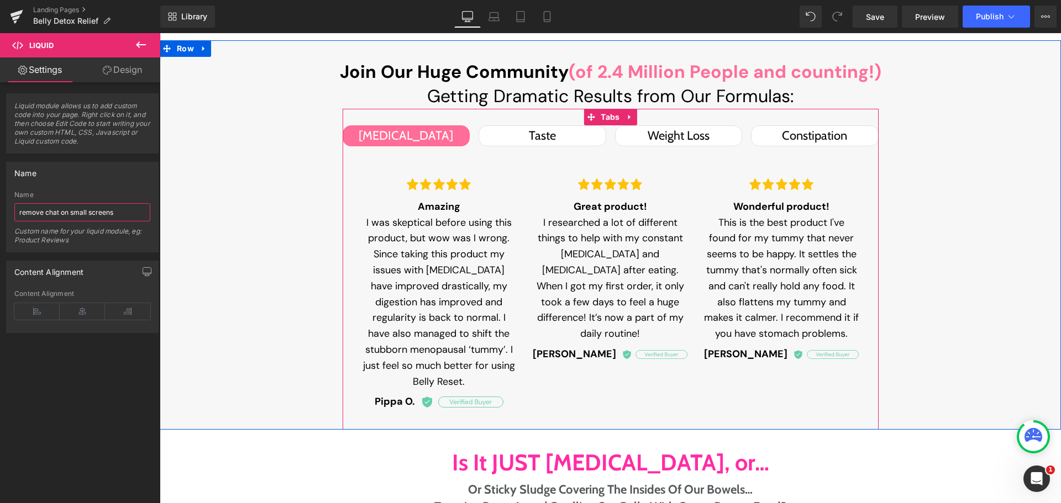
scroll to position [995, 0]
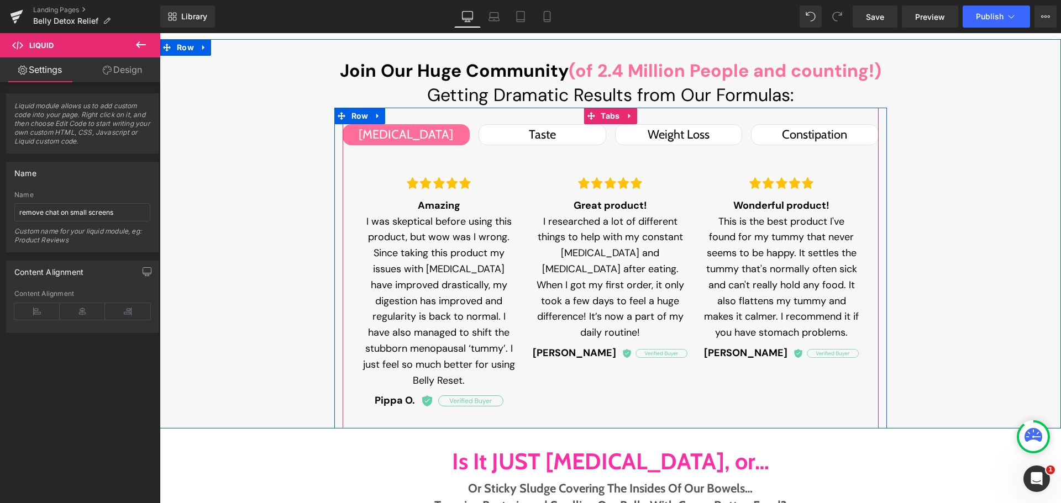
drag, startPoint x: 835, startPoint y: 127, endPoint x: 845, endPoint y: 134, distance: 12.3
click at [835, 127] on div "Constipation Text Block" at bounding box center [815, 135] width 104 height 20
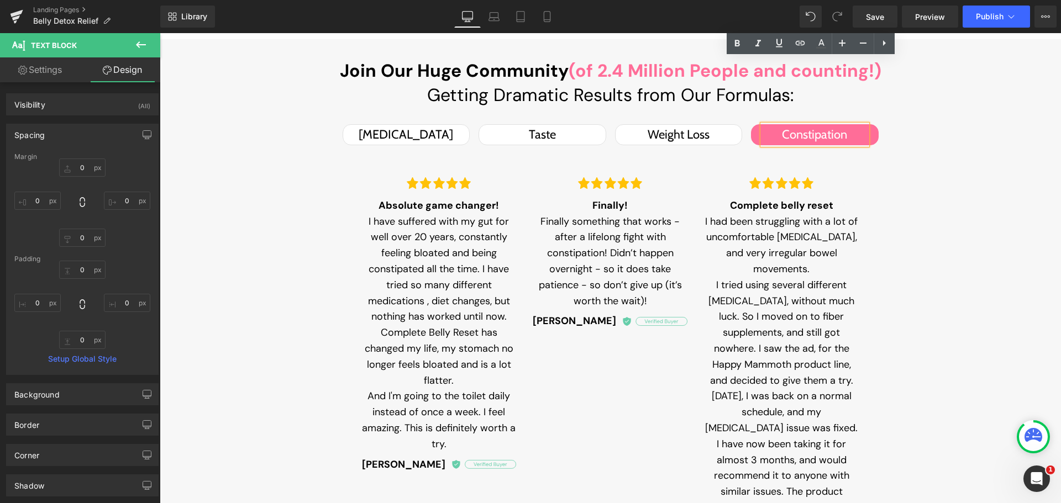
scroll to position [1216, 0]
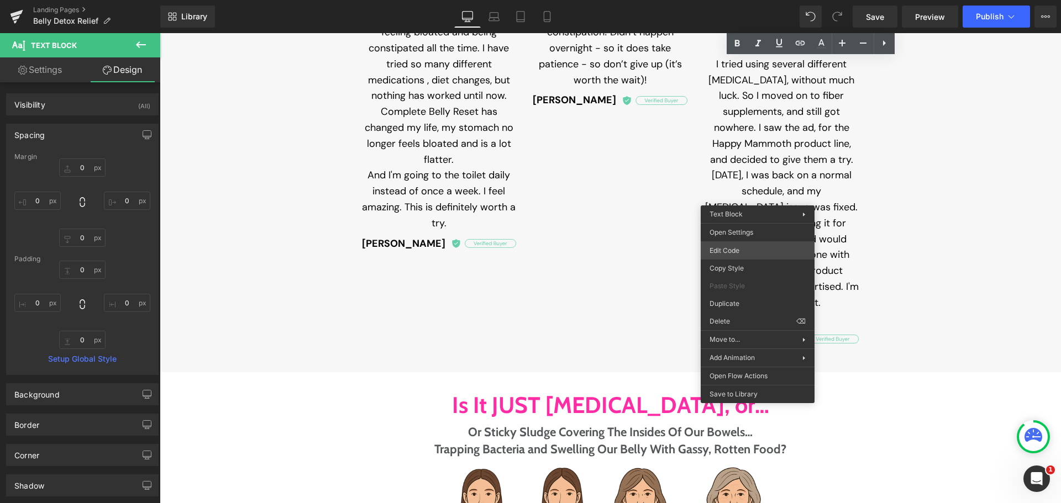
click at [739, 0] on div "You are previewing how the will restyle your page. You can not edit Elements in…" at bounding box center [530, 0] width 1061 height 0
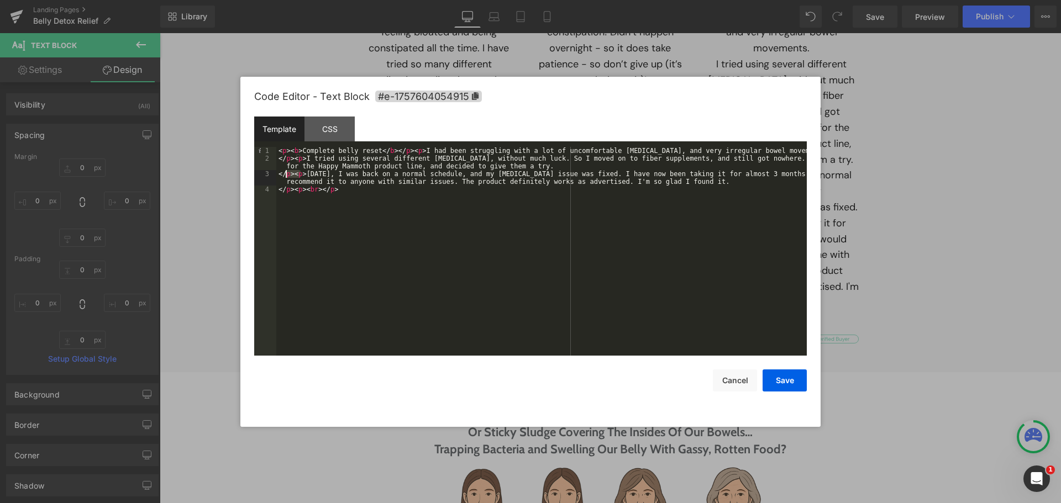
drag, startPoint x: 302, startPoint y: 175, endPoint x: 279, endPoint y: 174, distance: 22.7
click at [279, 174] on div "< p > < b > Complete belly reset </ b > </ p > < p > I had been struggling with…" at bounding box center [541, 259] width 530 height 224
click at [301, 174] on div "< p > < b > Complete belly reset </ b > </ p > < p > I had been struggling with…" at bounding box center [541, 251] width 530 height 209
click at [304, 173] on div "< p > < b > Complete belly reset </ b > </ p > < p > I had been struggling with…" at bounding box center [541, 259] width 530 height 224
drag, startPoint x: 303, startPoint y: 173, endPoint x: 269, endPoint y: 171, distance: 34.3
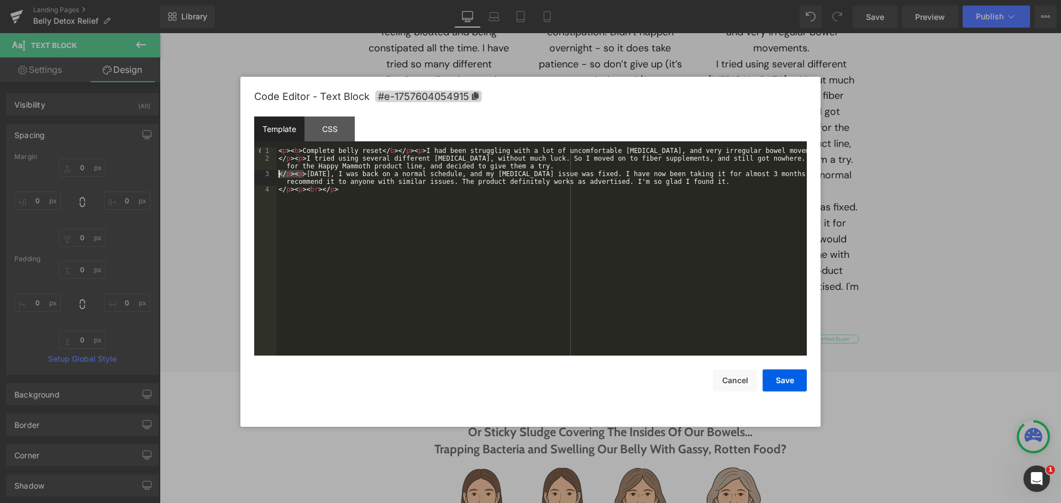
click at [269, 171] on pre "1 2 3 4 < p > < b > Complete belly reset </ b > </ p > < p > I had been struggl…" at bounding box center [530, 251] width 553 height 209
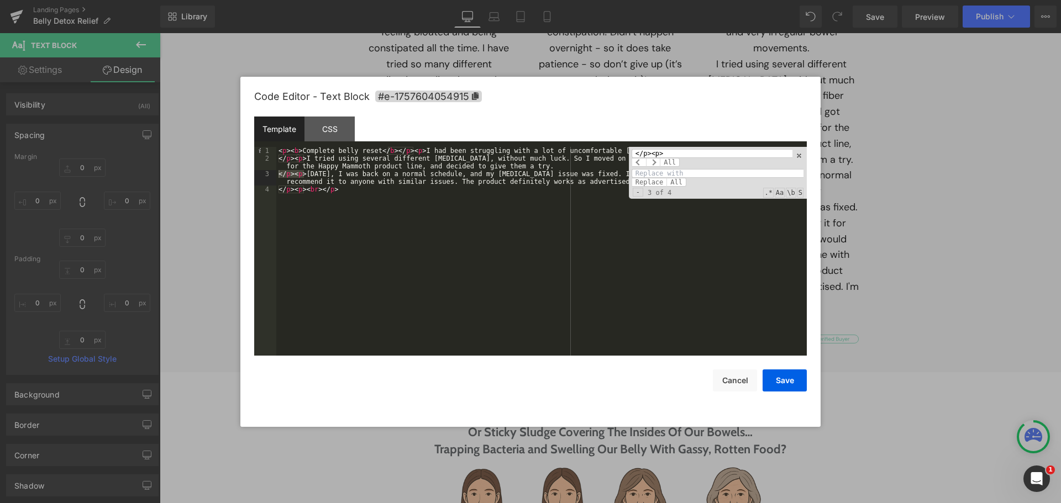
click at [714, 178] on div "Replace All" at bounding box center [718, 178] width 172 height 18
click at [547, 264] on div "< p > < b > Complete belly reset </ b > </ p > < p > I had been struggling with…" at bounding box center [541, 259] width 530 height 224
click at [285, 174] on div "< p > < b > Complete belly reset </ b > </ p > < p > I had been struggling with…" at bounding box center [541, 259] width 530 height 224
click at [304, 174] on div "< p > < b > Complete belly reset </ b > </ p > < p > I had been struggling with…" at bounding box center [541, 259] width 530 height 224
click at [533, 299] on div "< p > < b > Complete belly reset </ b > </ p > < p > I had been struggling with…" at bounding box center [541, 259] width 530 height 224
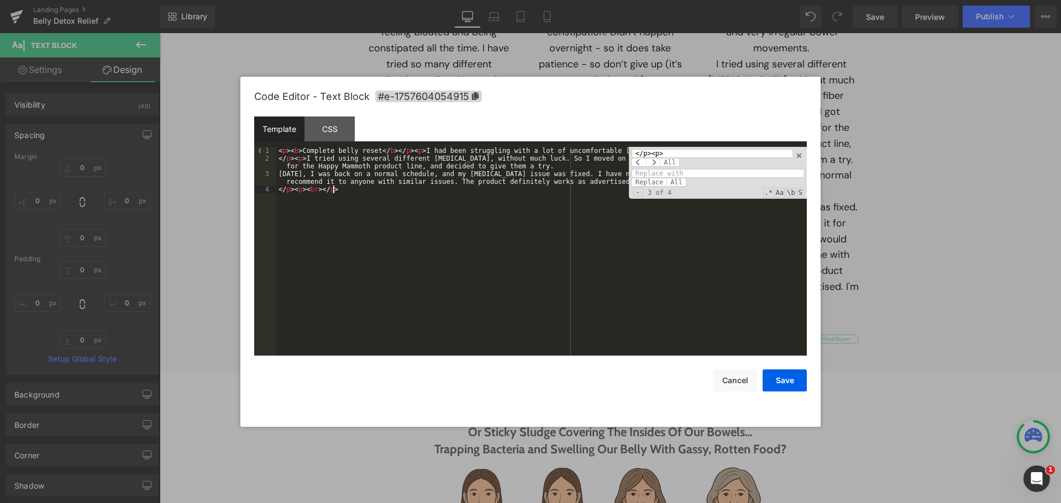
click at [303, 159] on div "< p > < b > Complete belly reset </ b > </ p > < p > I had been struggling with…" at bounding box center [541, 259] width 530 height 224
click at [787, 380] on button "Save" at bounding box center [785, 381] width 44 height 22
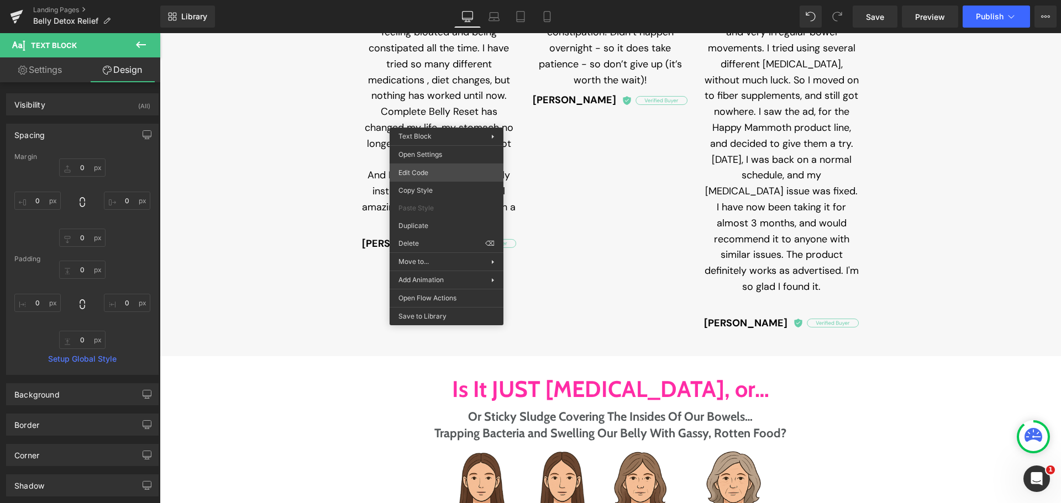
click at [436, 0] on div "You are previewing how the will restyle your page. You can not edit Elements in…" at bounding box center [530, 0] width 1061 height 0
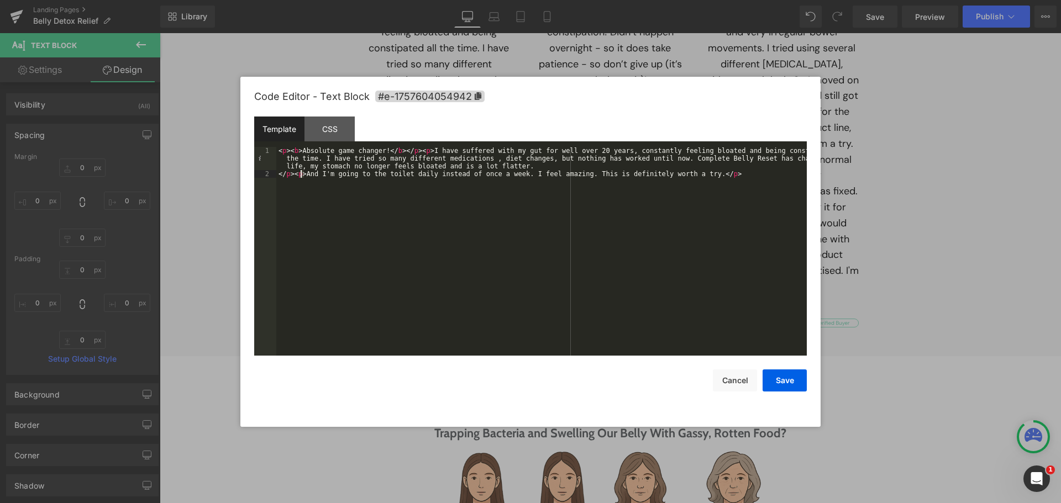
drag, startPoint x: 302, startPoint y: 175, endPoint x: 257, endPoint y: 175, distance: 45.3
click at [257, 175] on pre "1 2 < p > < b > Absolute game changer! </ b > </ p > < p > I have suffered with…" at bounding box center [530, 251] width 553 height 209
click at [786, 378] on button "Save" at bounding box center [785, 381] width 44 height 22
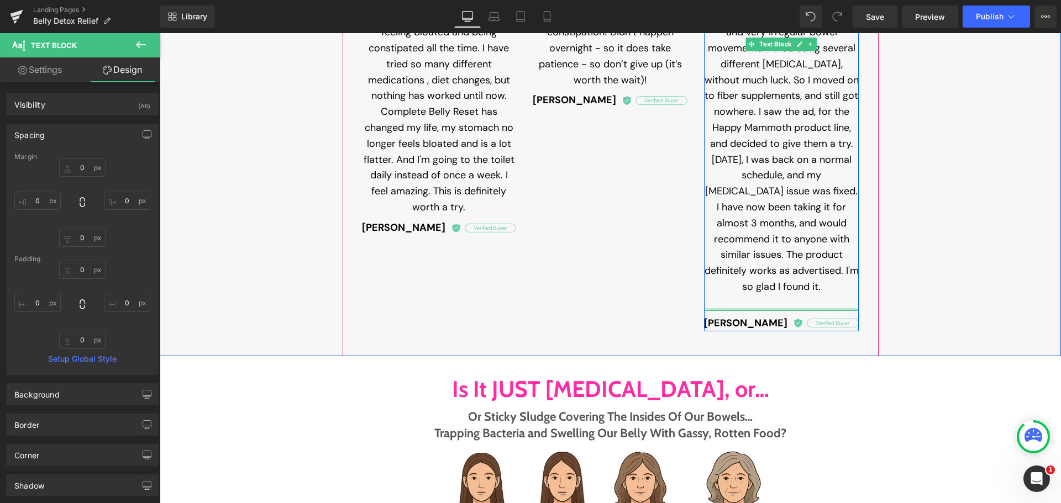
click at [770, 295] on p at bounding box center [781, 303] width 155 height 16
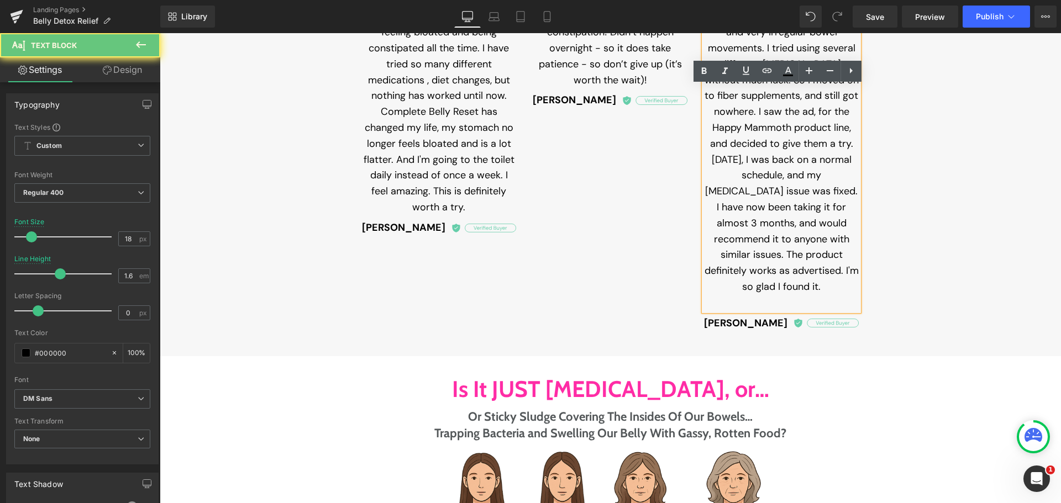
click at [775, 295] on p at bounding box center [781, 303] width 155 height 16
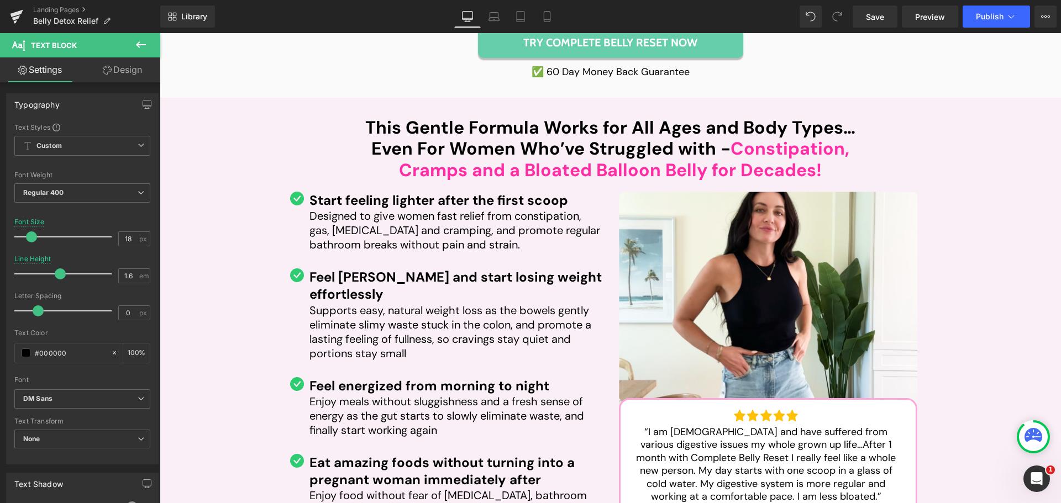
scroll to position [5249, 0]
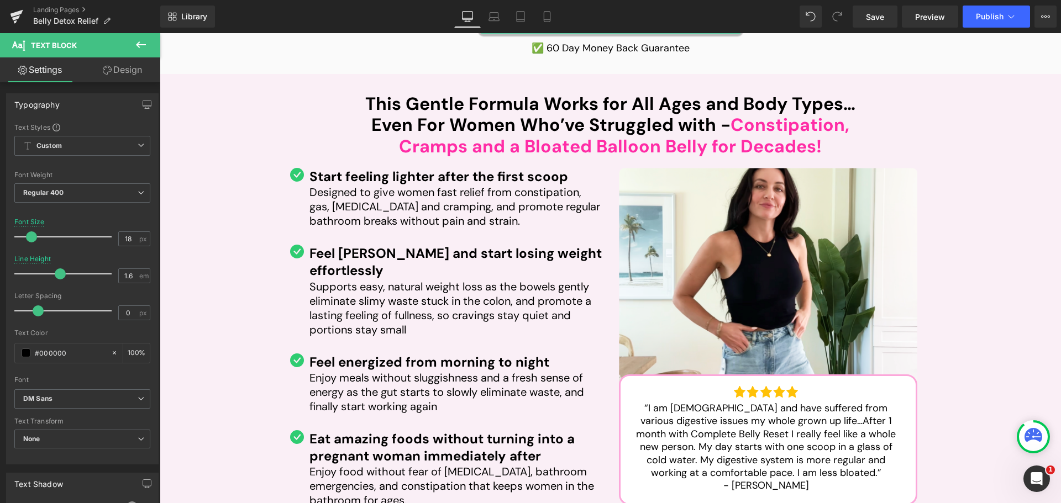
click at [390, 185] on span "Designed to give women fast relief from constipation, gas, [MEDICAL_DATA] and c…" at bounding box center [454, 206] width 291 height 43
click at [129, 236] on input "20" at bounding box center [128, 239] width 19 height 14
type input "18"
click at [330, 280] on p "Supports easy, natural weight loss as the bowels gently eliminate slimy waste s…" at bounding box center [455, 308] width 293 height 57
click at [113, 239] on div "Font Size 20 px" at bounding box center [82, 236] width 136 height 37
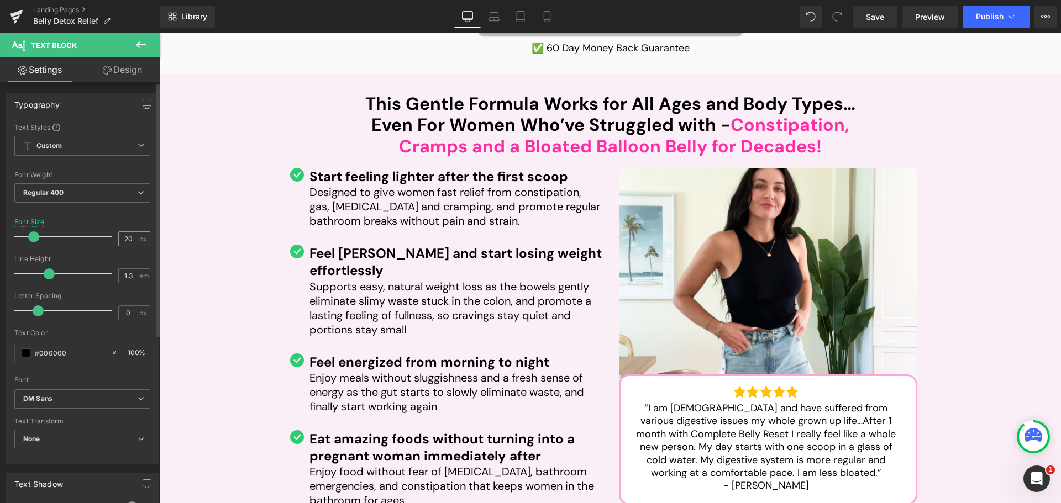
click at [139, 241] on span "px" at bounding box center [143, 238] width 9 height 7
click at [127, 240] on input "20" at bounding box center [128, 239] width 19 height 14
type input "18"
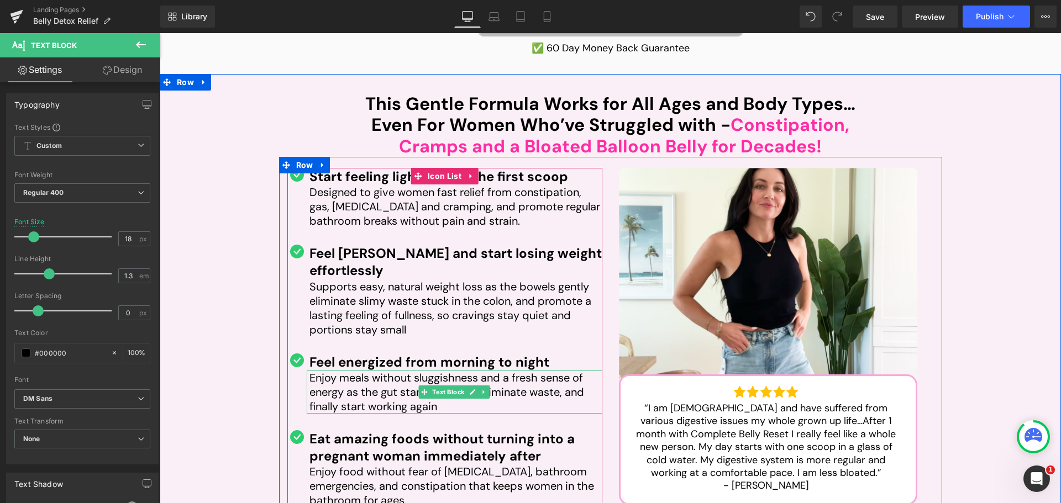
click at [361, 371] on span "Enjoy meals without sluggishness and a fresh sense of energy as the gut starts …" at bounding box center [446, 392] width 275 height 43
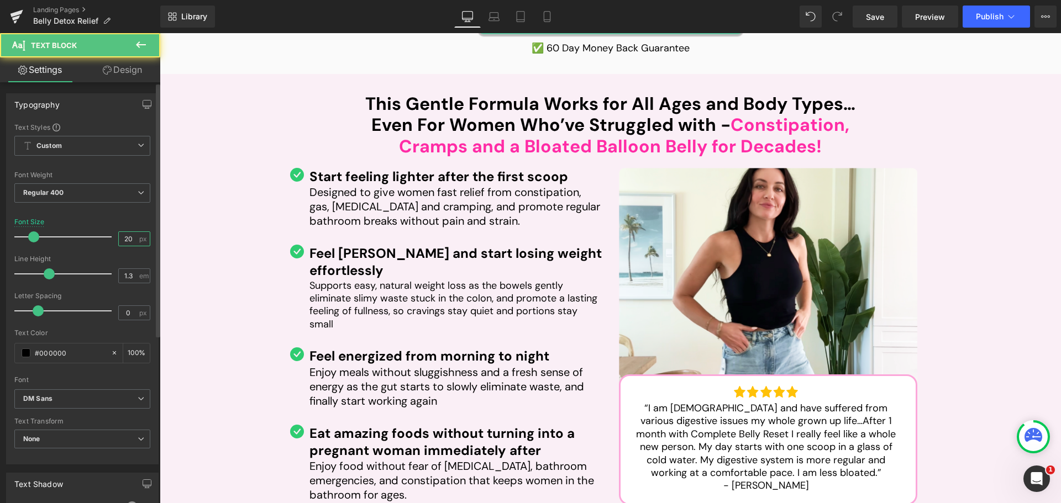
click at [124, 240] on input "20" at bounding box center [128, 239] width 19 height 14
type input "18"
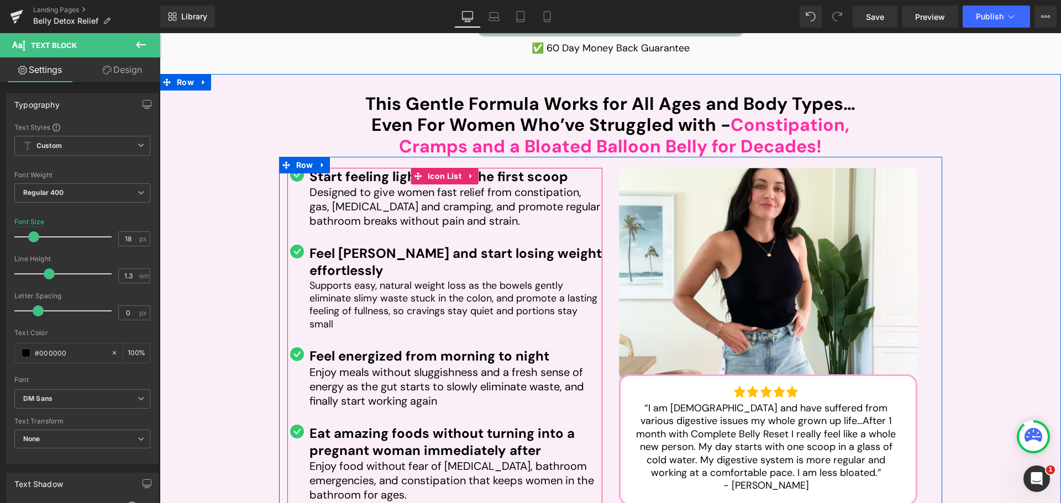
click at [340, 459] on span "Enjoy food without fear of [MEDICAL_DATA], bathroom emergencies, and constipati…" at bounding box center [451, 480] width 285 height 43
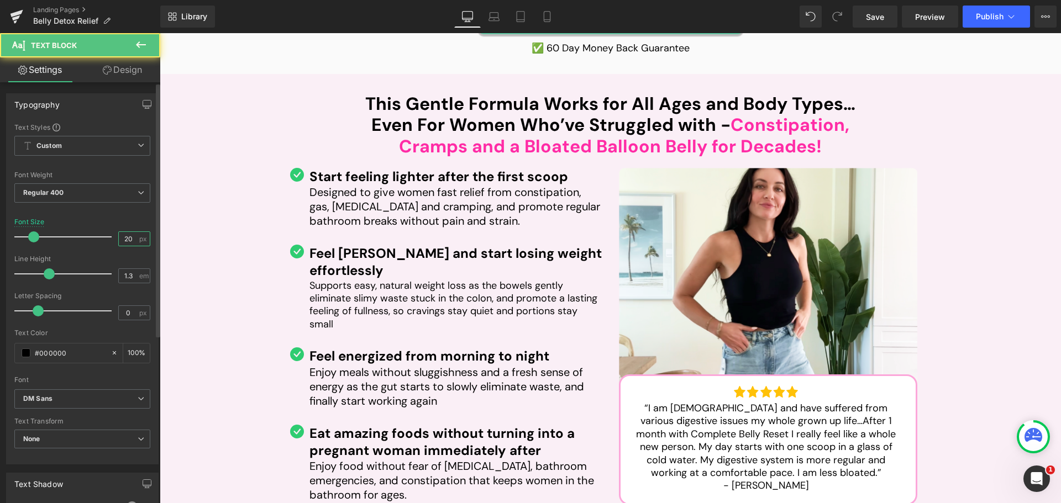
click at [122, 237] on input "20" at bounding box center [128, 239] width 19 height 14
type input "18"
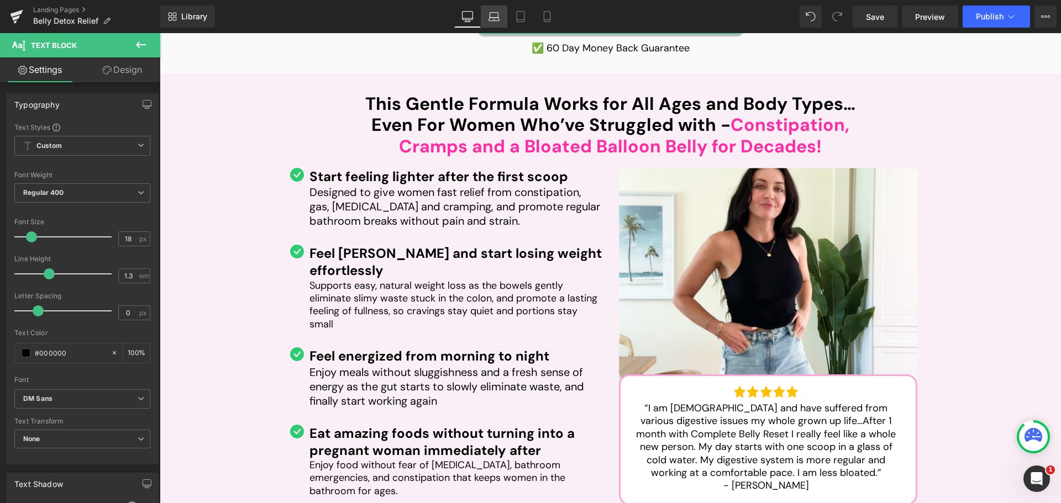
click at [491, 17] on icon at bounding box center [493, 16] width 11 height 11
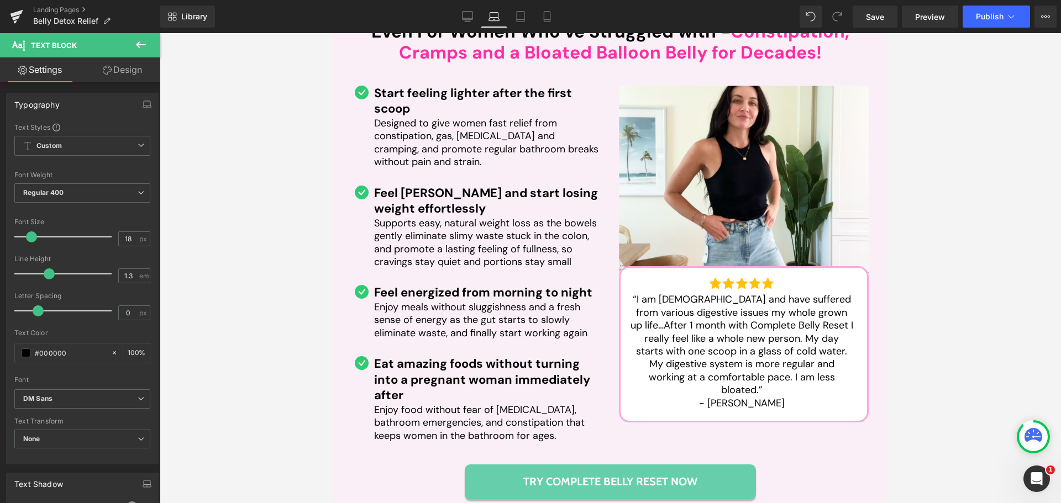
scroll to position [5357, 0]
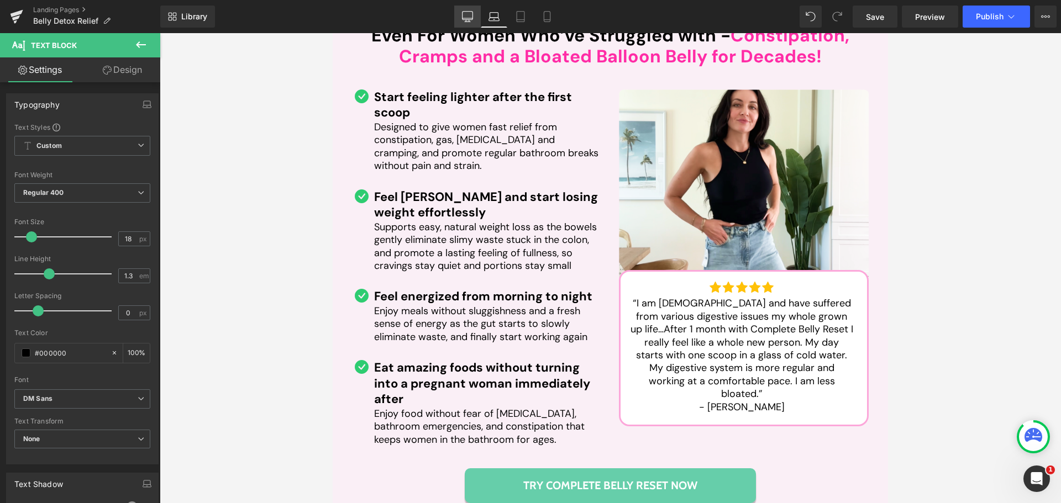
drag, startPoint x: 462, startPoint y: 12, endPoint x: 287, endPoint y: 102, distance: 196.5
click at [462, 12] on link "Desktop" at bounding box center [467, 17] width 27 height 22
type input "100"
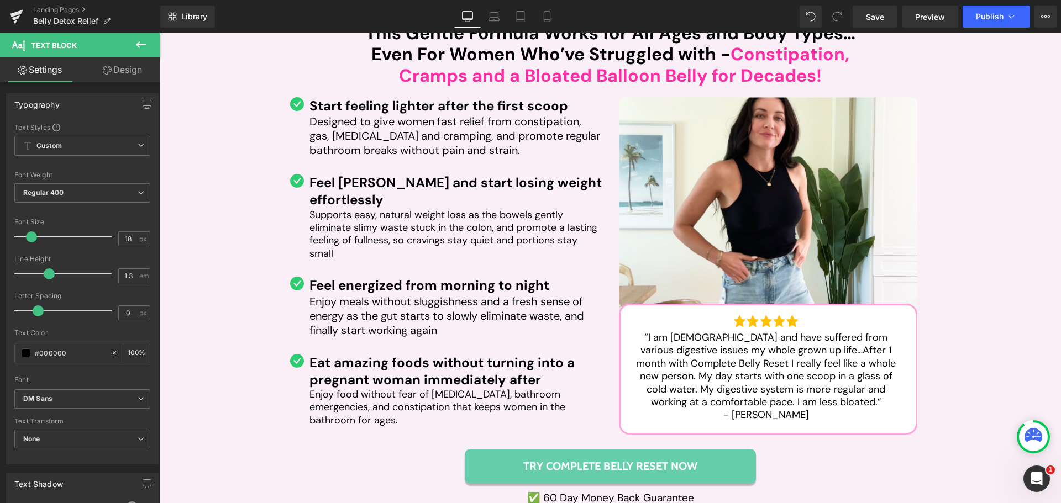
scroll to position [5265, 0]
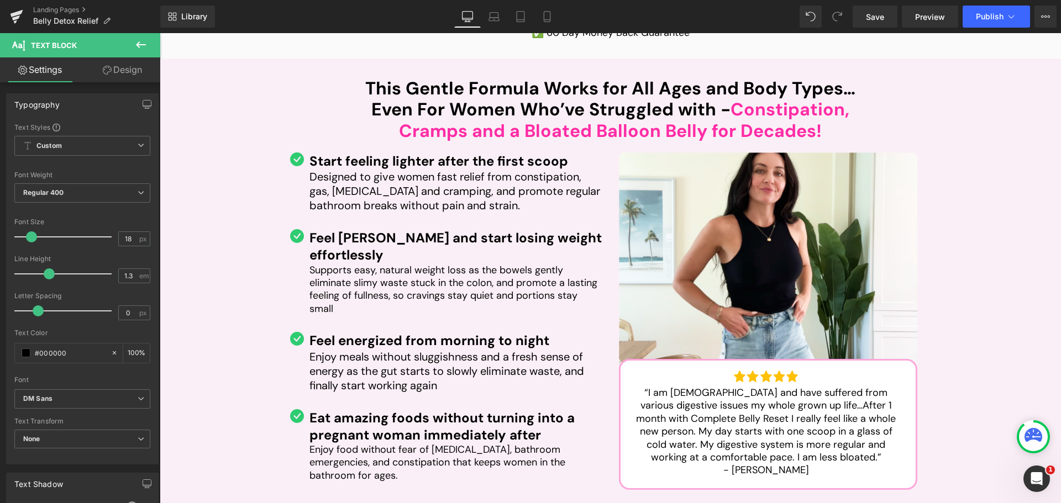
click at [379, 170] on span "Designed to give women fast relief from constipation, gas, [MEDICAL_DATA] and c…" at bounding box center [454, 191] width 291 height 43
click at [119, 243] on input "20" at bounding box center [128, 239] width 19 height 14
type input "18"
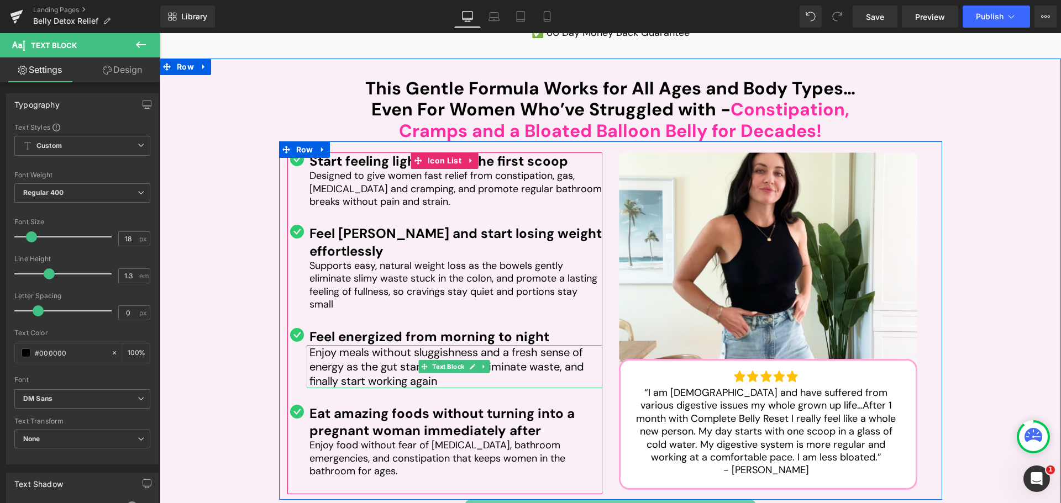
click at [345, 345] on span "Enjoy meals without sluggishness and a fresh sense of energy as the gut starts …" at bounding box center [446, 366] width 275 height 43
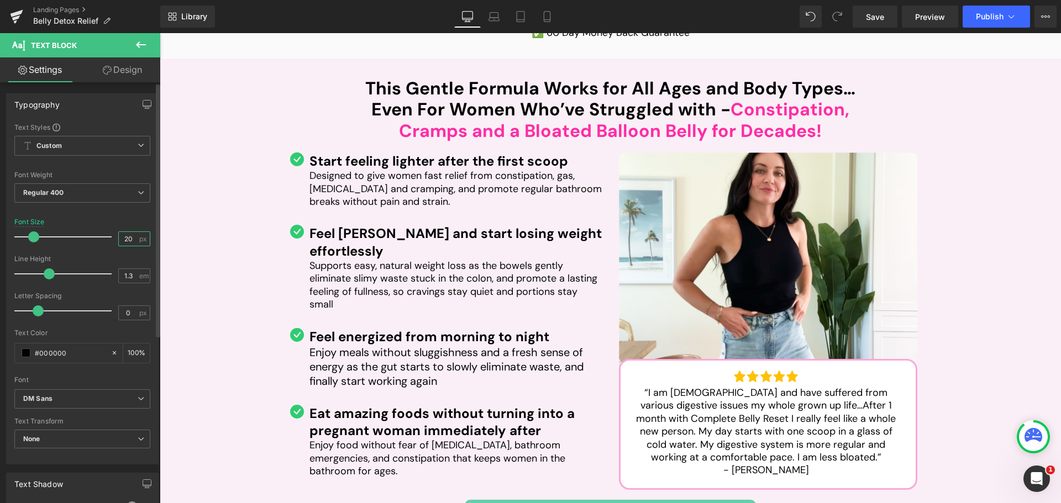
click at [132, 238] on input "20" at bounding box center [128, 239] width 19 height 14
type input "18"
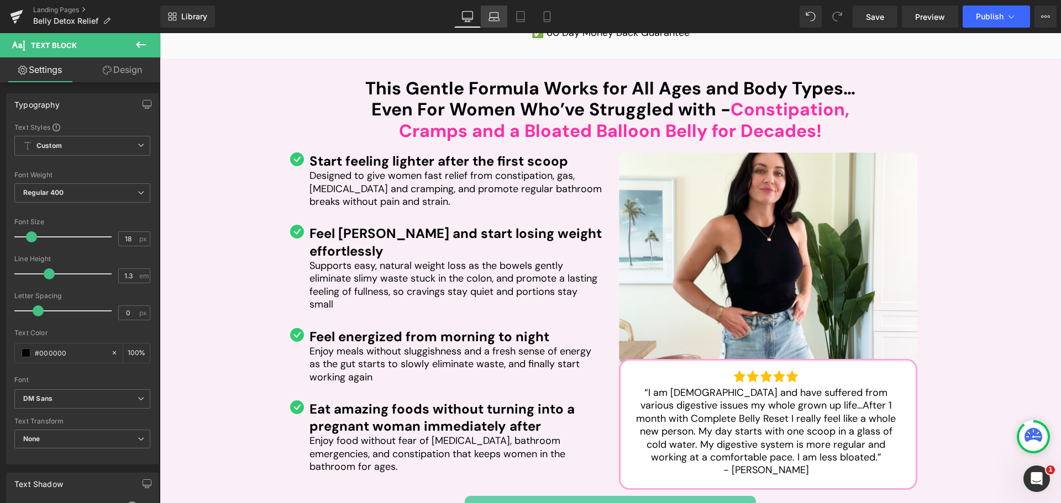
drag, startPoint x: 493, startPoint y: 22, endPoint x: 190, endPoint y: 4, distance: 303.9
click at [493, 22] on link "Laptop" at bounding box center [494, 17] width 27 height 22
type input "100"
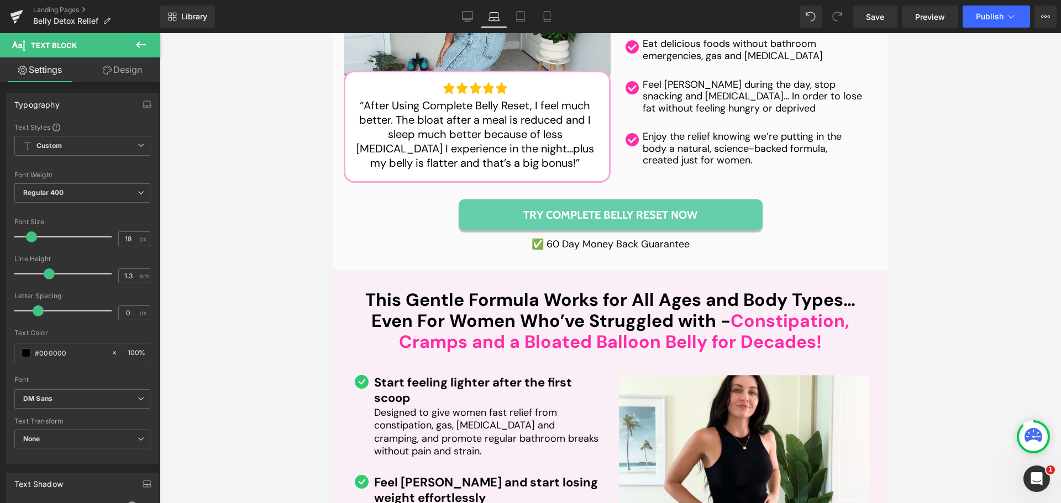
scroll to position [5066, 0]
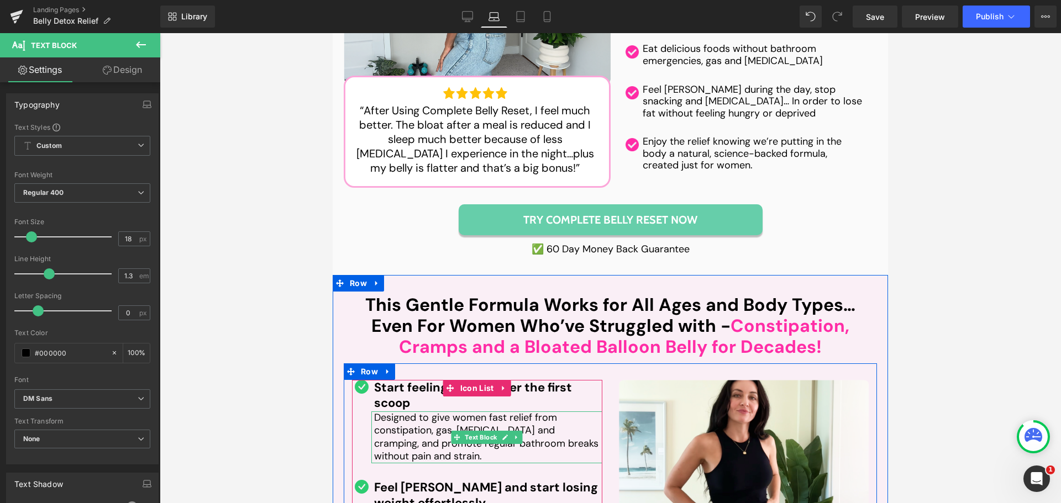
click at [403, 411] on span "Designed to give women fast relief from constipation, gas, [MEDICAL_DATA] and c…" at bounding box center [486, 437] width 224 height 52
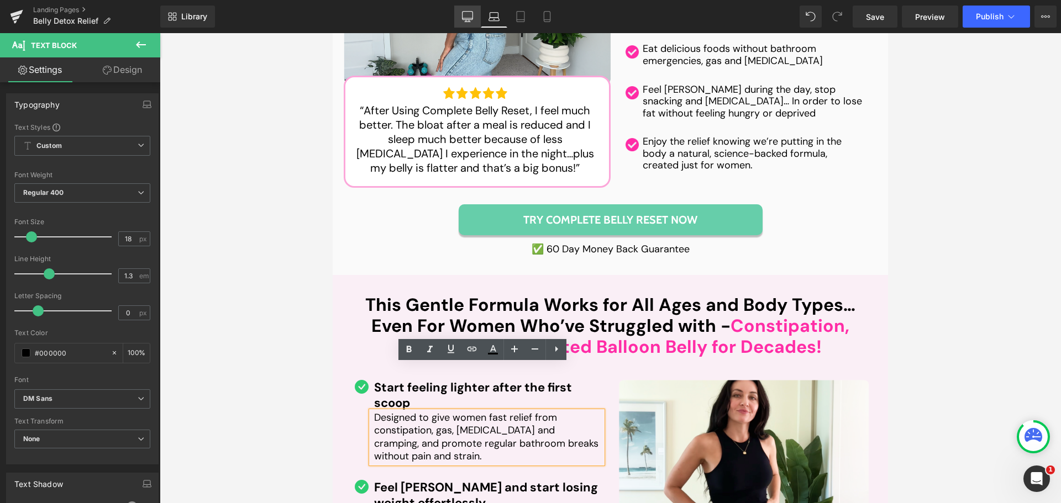
click at [477, 14] on link "Desktop" at bounding box center [467, 17] width 27 height 22
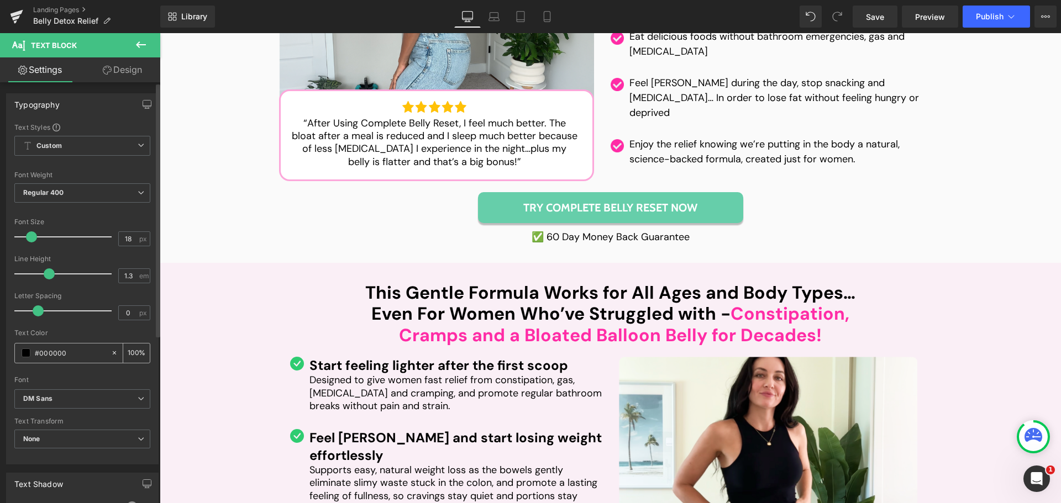
scroll to position [5005, 0]
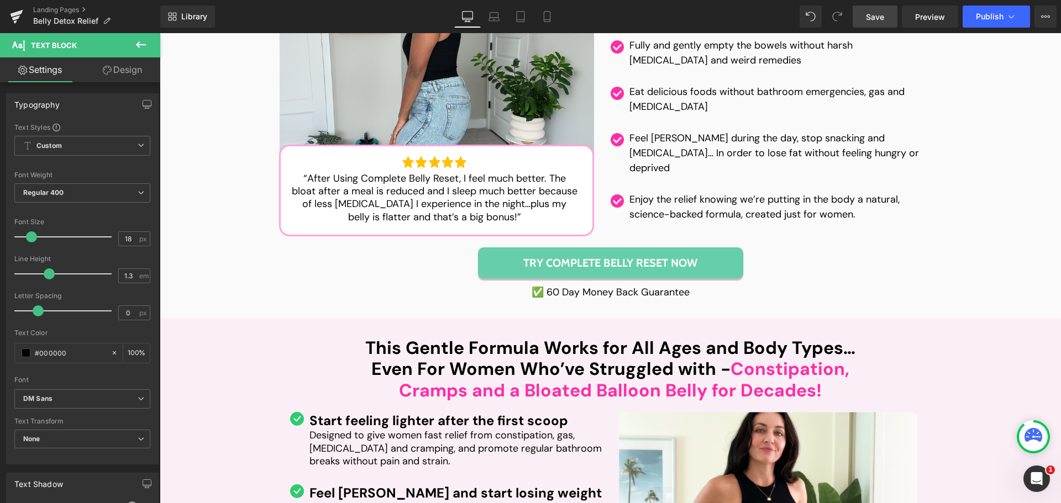
click at [876, 19] on span "Save" at bounding box center [875, 17] width 18 height 12
click at [542, 20] on link "Mobile" at bounding box center [535, 17] width 27 height 22
type input "100"
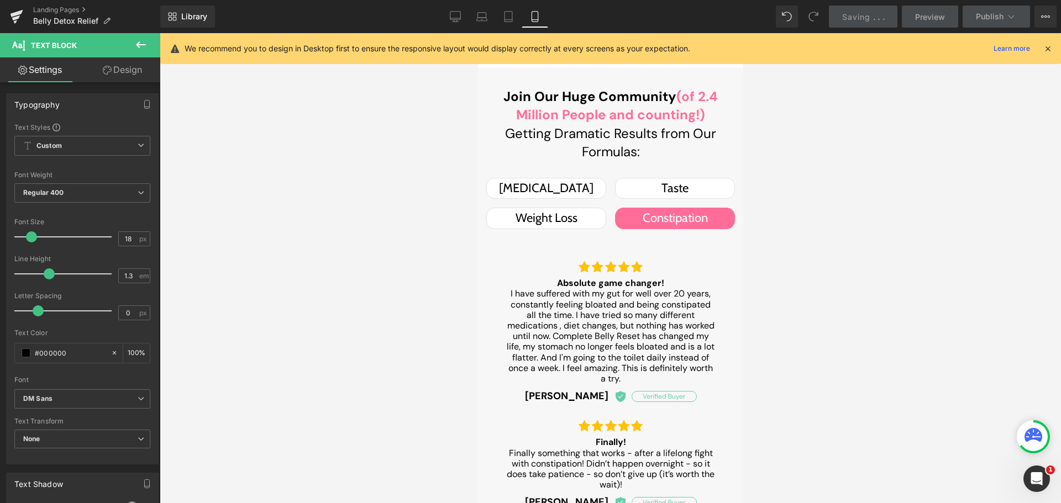
scroll to position [1602, 0]
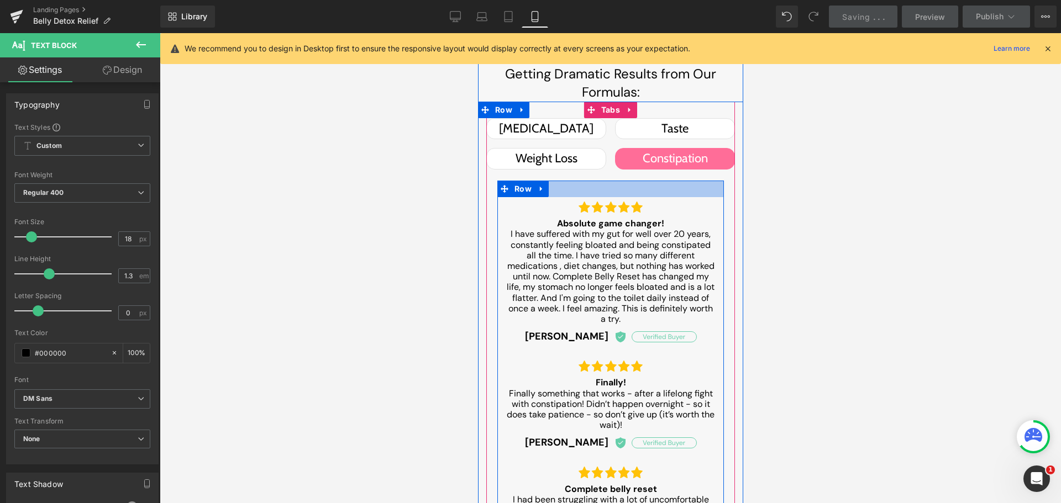
click at [598, 188] on div at bounding box center [610, 189] width 227 height 17
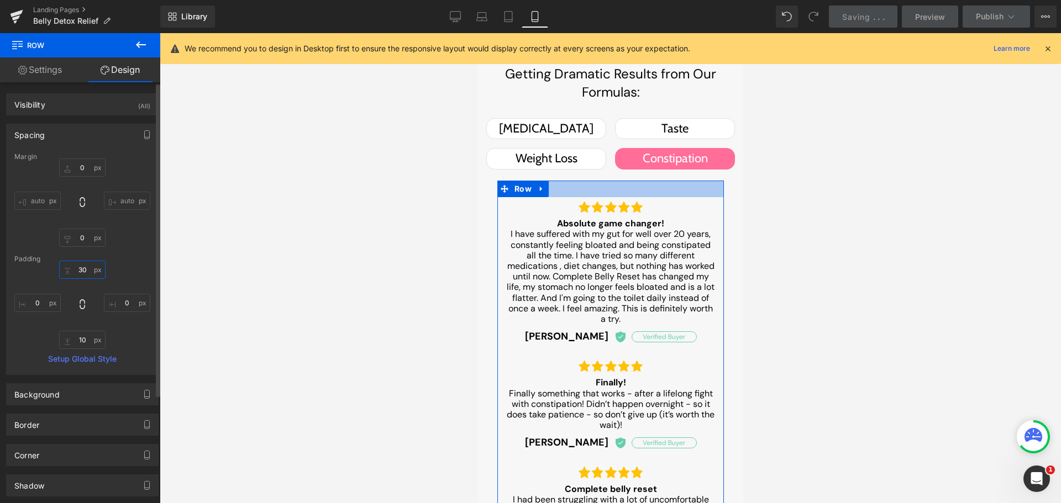
click at [84, 277] on input "30" at bounding box center [82, 270] width 46 height 18
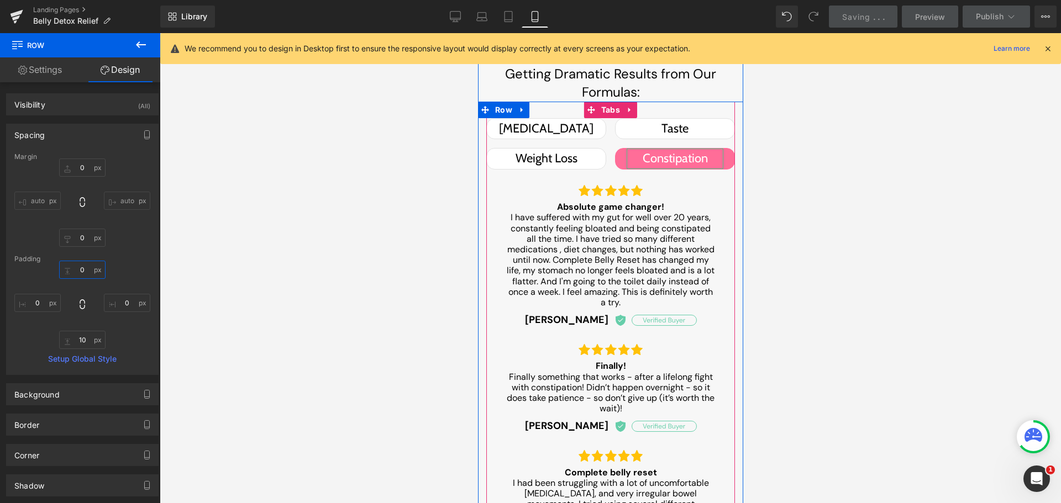
type input "0"
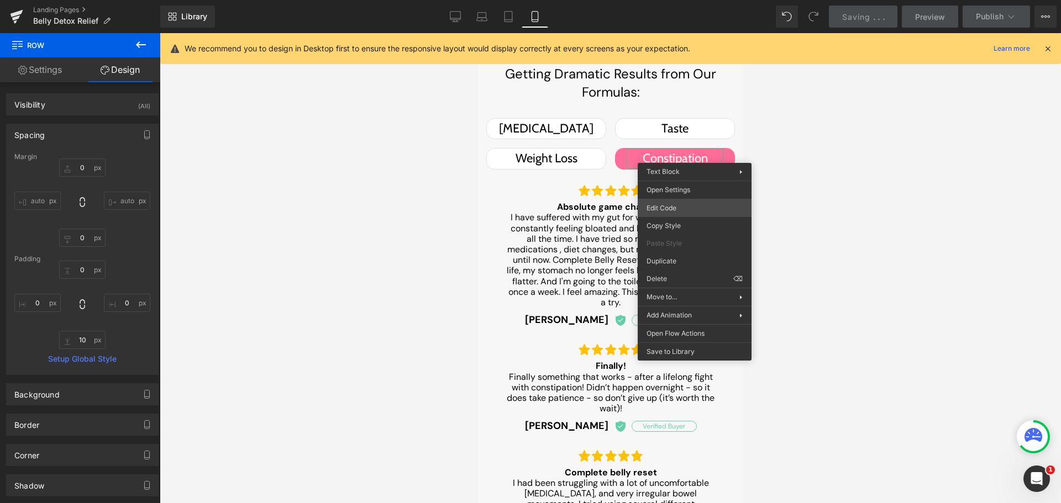
click at [670, 0] on div "You are previewing how the will restyle your page. You can not edit Elements in…" at bounding box center [530, 0] width 1061 height 0
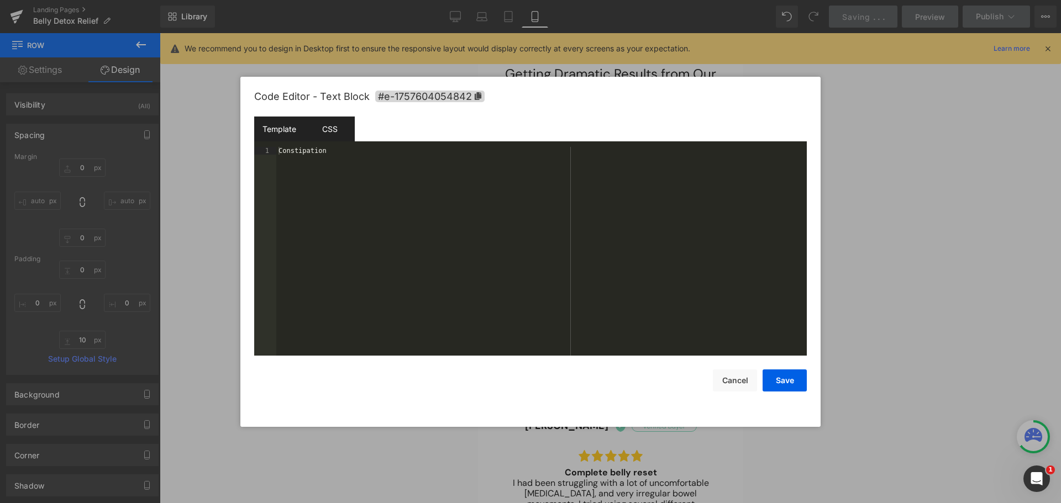
click at [319, 128] on div "CSS" at bounding box center [329, 129] width 50 height 25
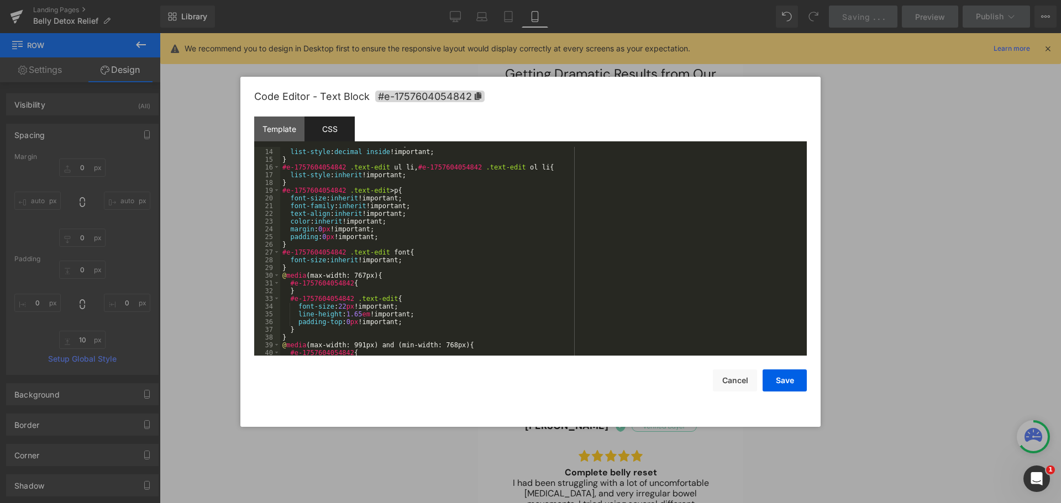
scroll to position [133, 0]
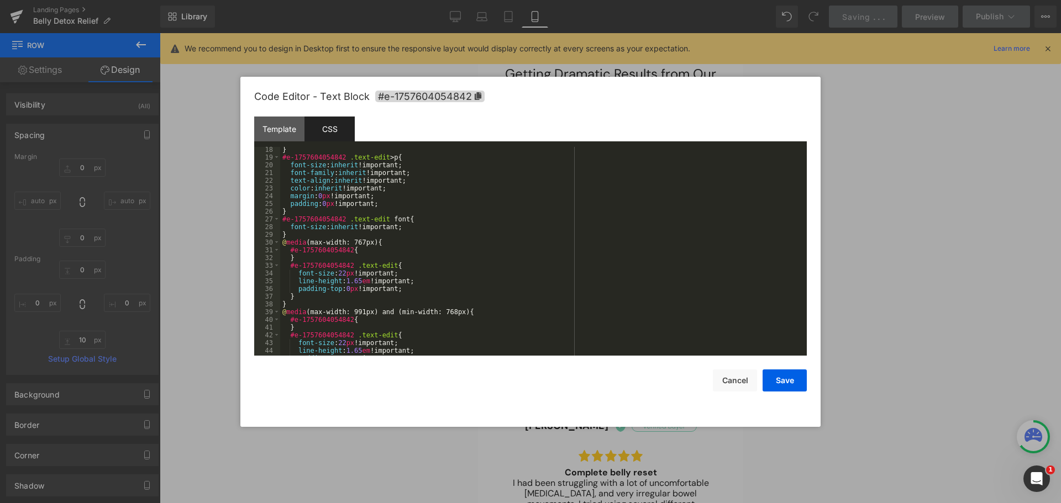
click at [343, 273] on div "} #e-1757604054842 .text-edit > p { font-size : inherit !important; font-family…" at bounding box center [541, 258] width 522 height 224
click at [780, 384] on button "Save" at bounding box center [785, 381] width 44 height 22
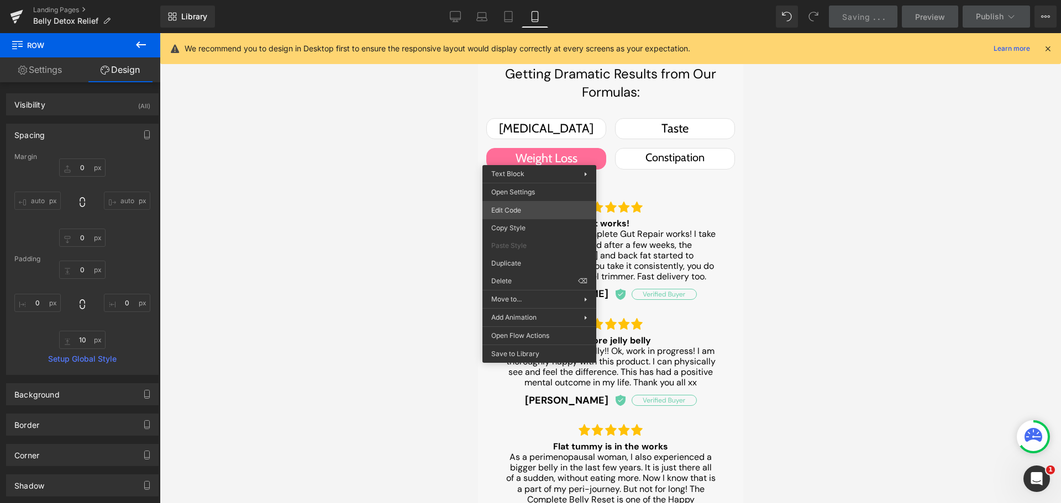
click at [527, 0] on div "You are previewing how the will restyle your page. You can not edit Elements in…" at bounding box center [530, 0] width 1061 height 0
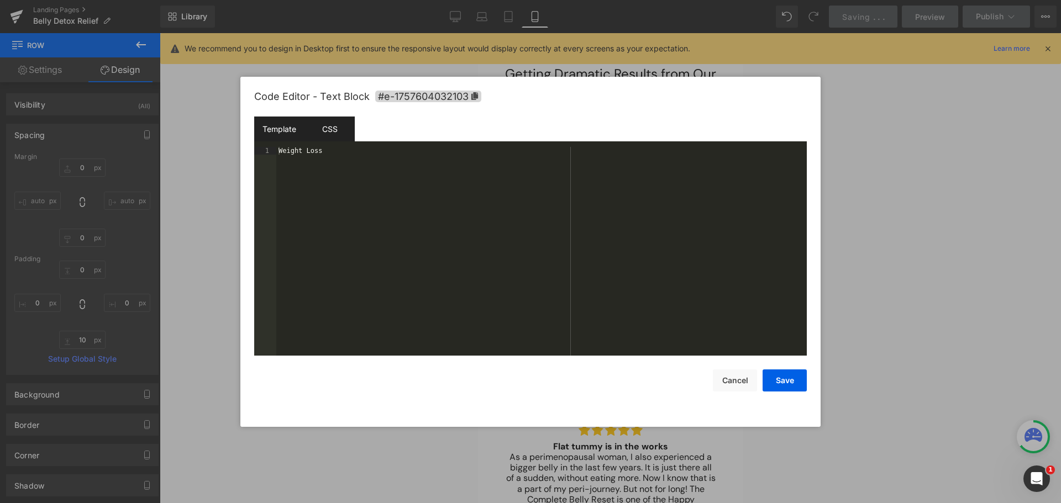
click at [331, 128] on div "CSS" at bounding box center [329, 129] width 50 height 25
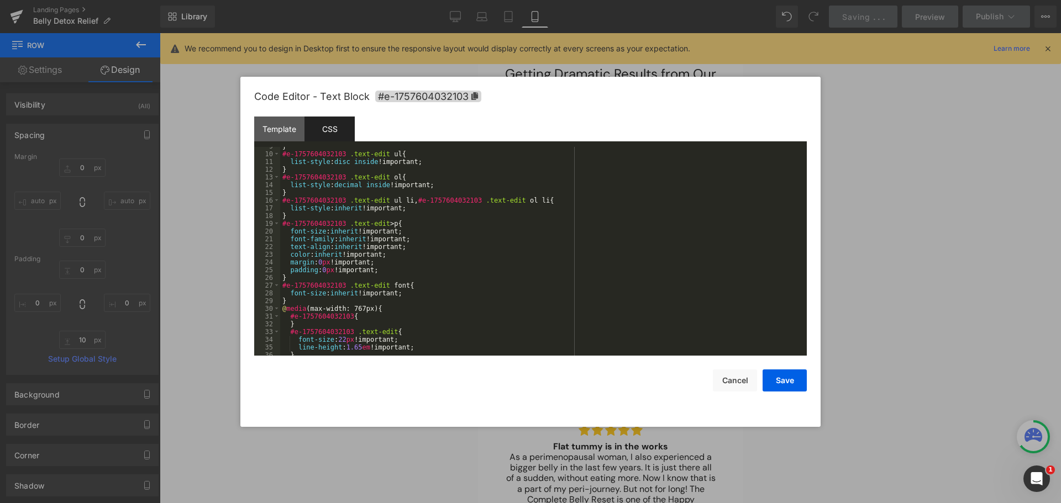
scroll to position [99, 0]
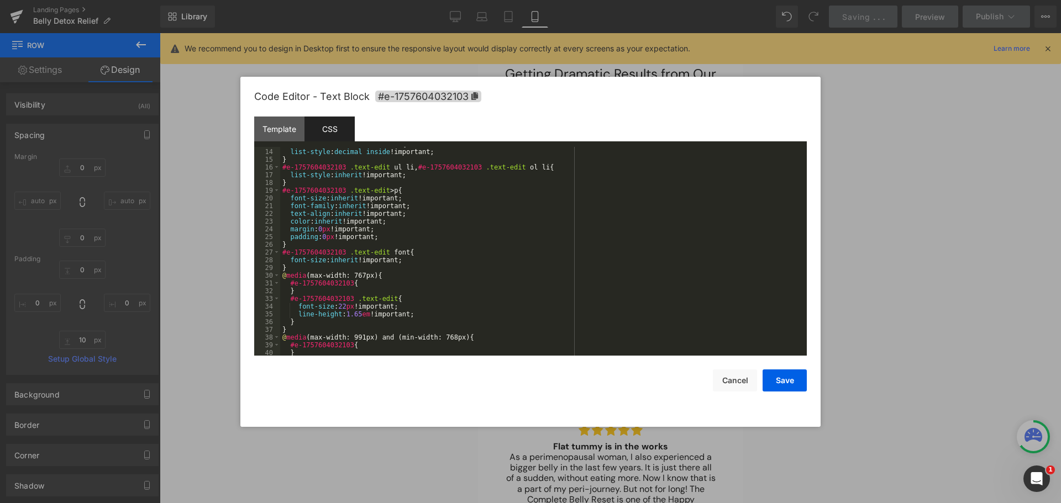
click at [345, 308] on div "#e-1757604032103 .text-edit ol { list-style : decimal inside !important; } #e-1…" at bounding box center [541, 252] width 522 height 224
click at [786, 378] on button "Save" at bounding box center [785, 381] width 44 height 22
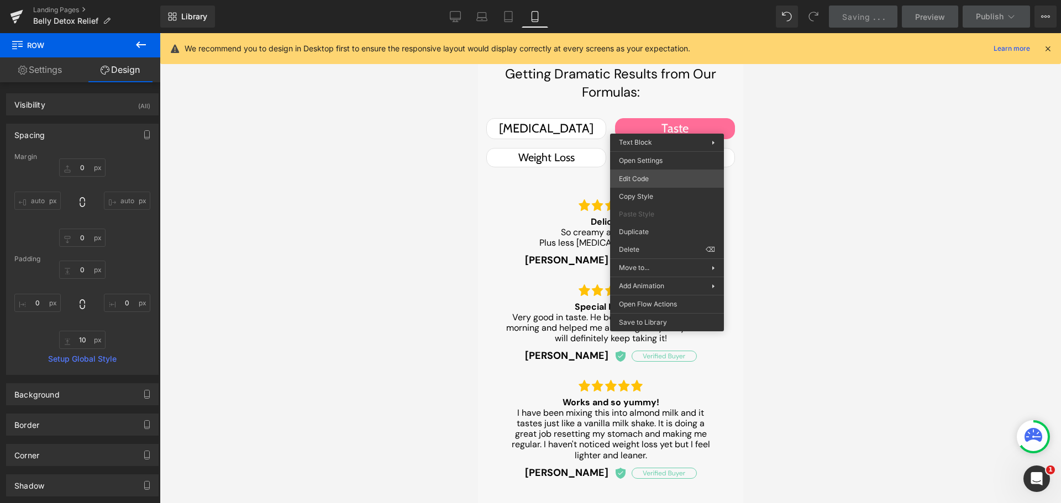
click at [647, 0] on div "You are previewing how the will restyle your page. You can not edit Elements in…" at bounding box center [530, 0] width 1061 height 0
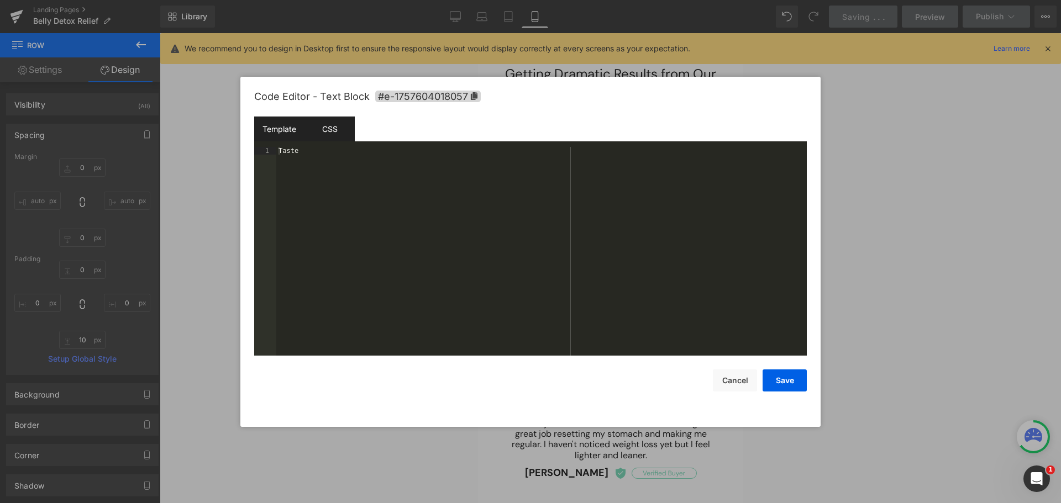
click at [325, 126] on div "CSS" at bounding box center [329, 129] width 50 height 25
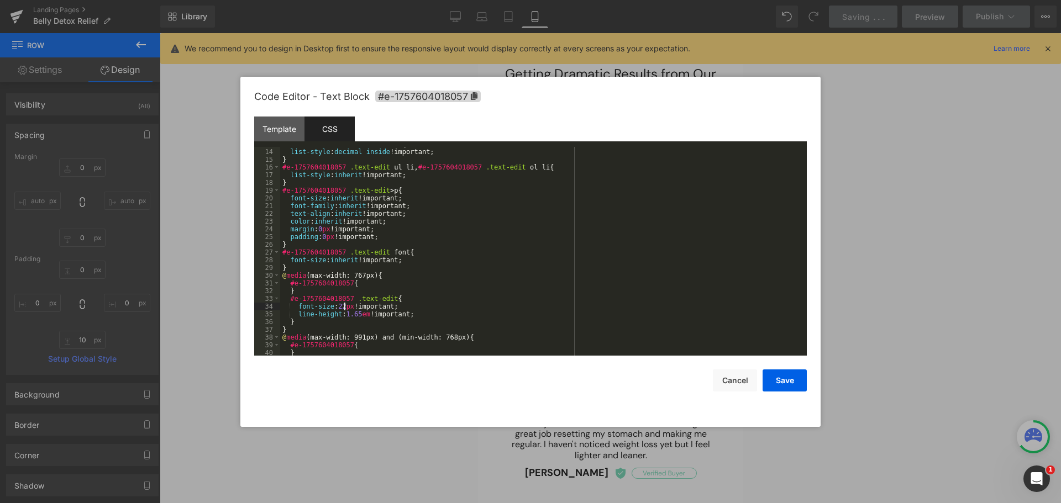
click at [345, 307] on div "#e-1757604018057 .text-edit ol { list-style : decimal inside !important; } #e-1…" at bounding box center [541, 252] width 522 height 224
click at [797, 375] on button "Save" at bounding box center [785, 381] width 44 height 22
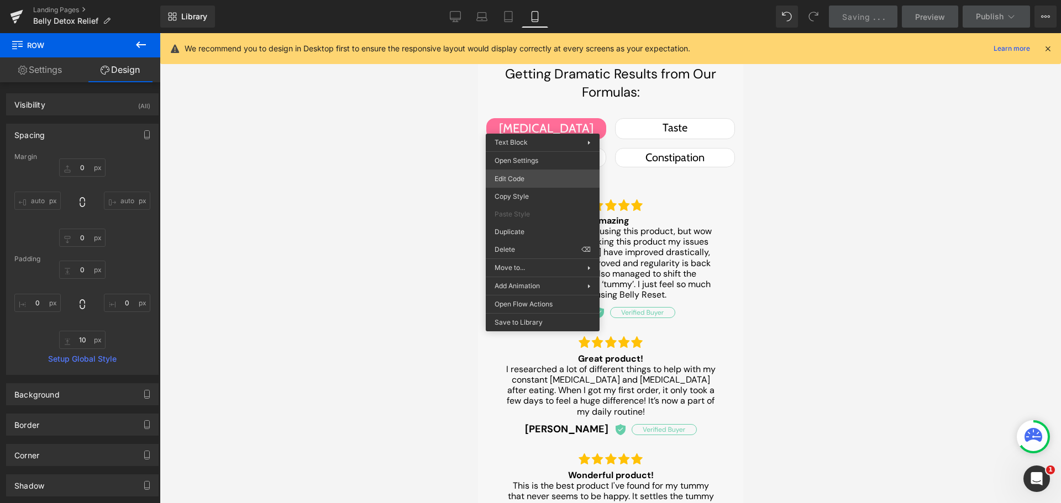
click at [527, 0] on div "You are previewing how the will restyle your page. You can not edit Elements in…" at bounding box center [530, 0] width 1061 height 0
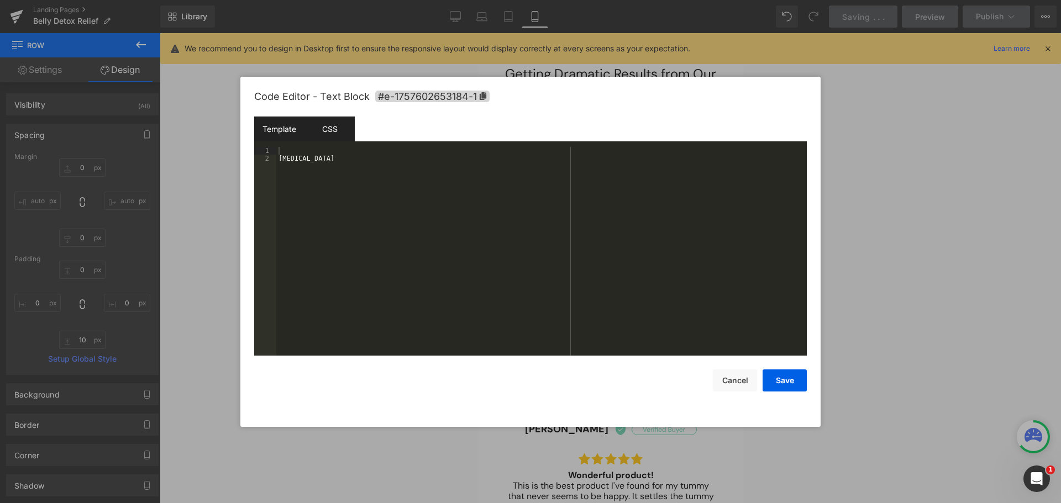
click at [329, 138] on div "CSS" at bounding box center [329, 129] width 50 height 25
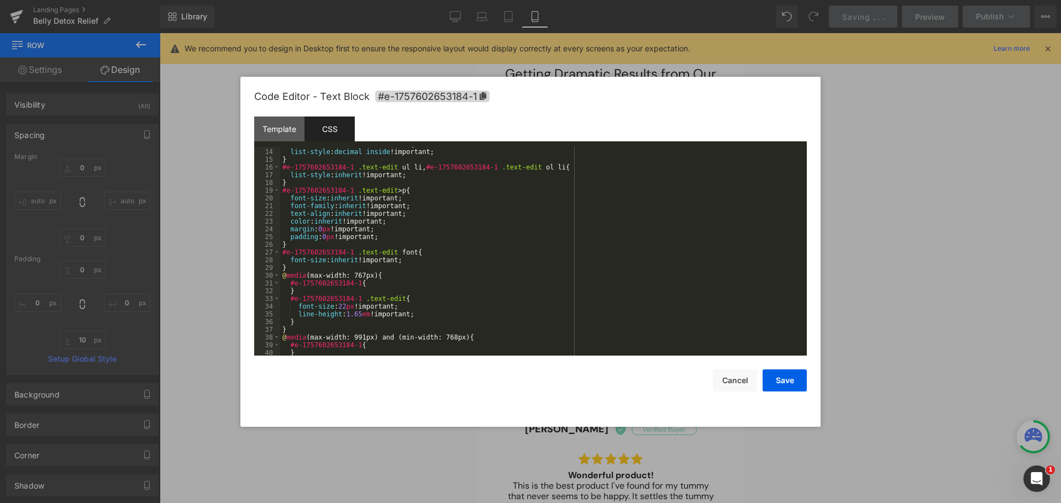
click at [343, 306] on div "#e-1757602653184-1 .text-edit ol { list-style : decimal inside !important; } #e…" at bounding box center [541, 252] width 522 height 224
click at [791, 375] on button "Save" at bounding box center [785, 381] width 44 height 22
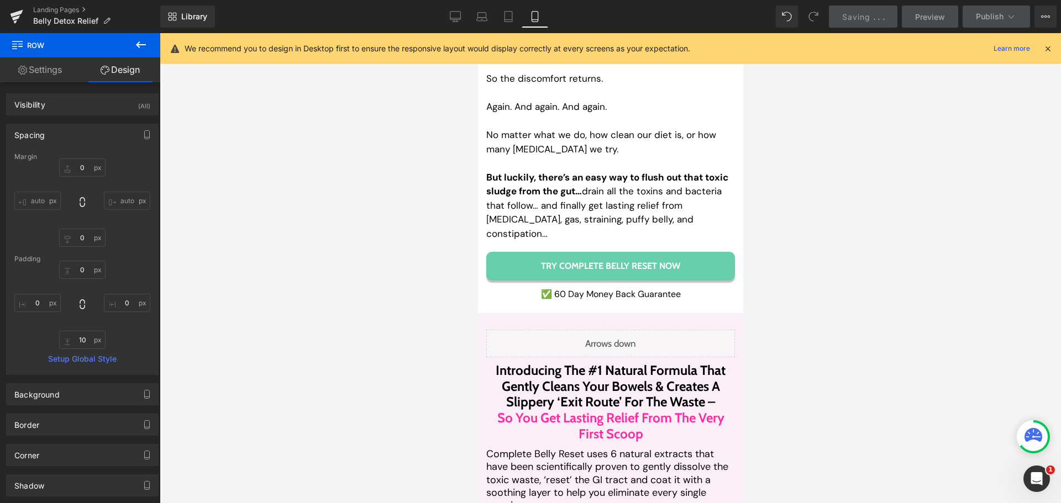
scroll to position [2652, 0]
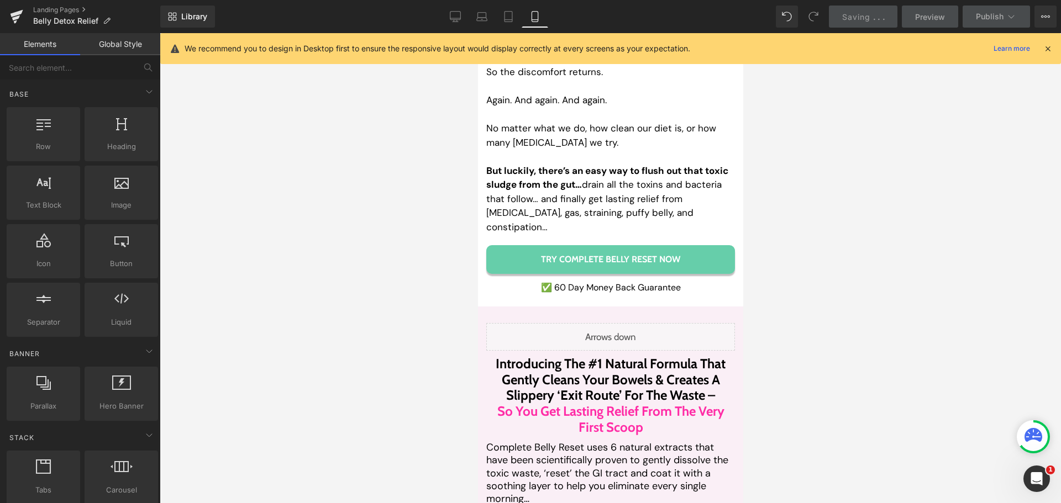
click at [855, 344] on div at bounding box center [610, 268] width 901 height 470
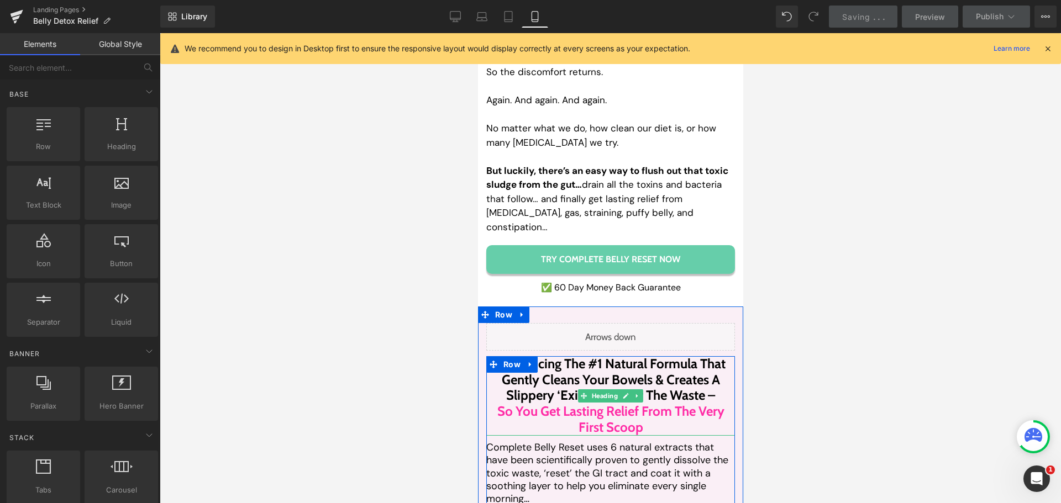
click at [549, 375] on h2 "Introducing The #1 Natural Formula That Gently Cleans Your Bowels & Creates A S…" at bounding box center [610, 380] width 249 height 48
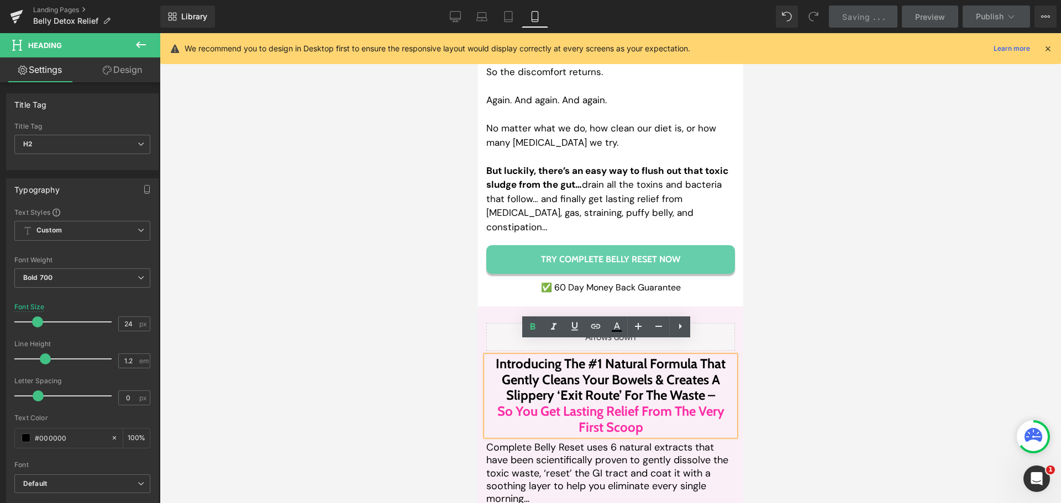
click at [871, 224] on div at bounding box center [610, 268] width 901 height 470
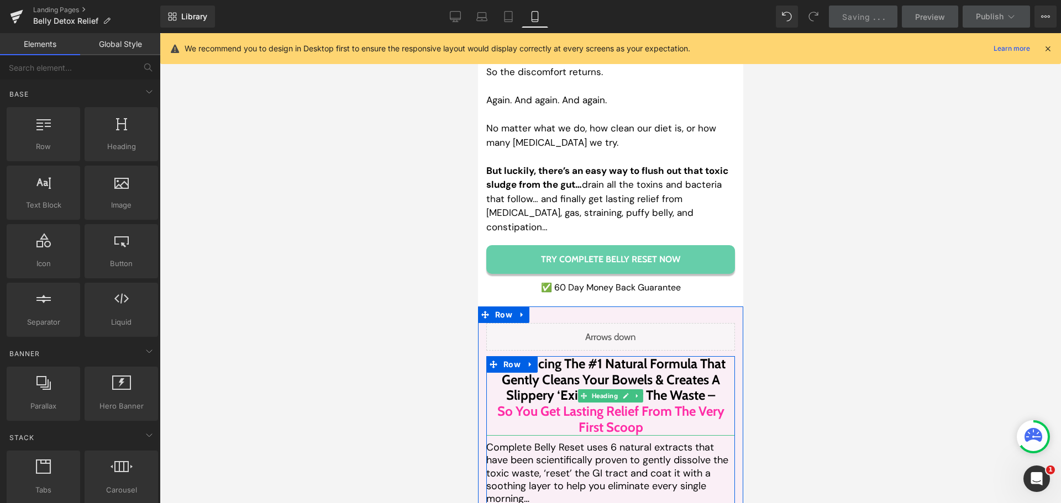
click at [565, 403] on span "So You Get Lasting Relief From The Very First Scoop" at bounding box center [610, 419] width 227 height 32
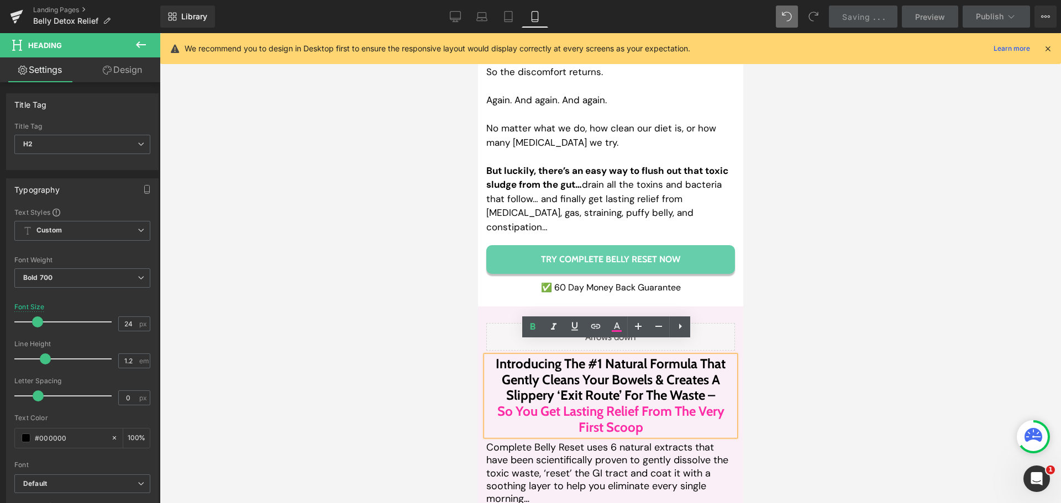
scroll to position [3835, 0]
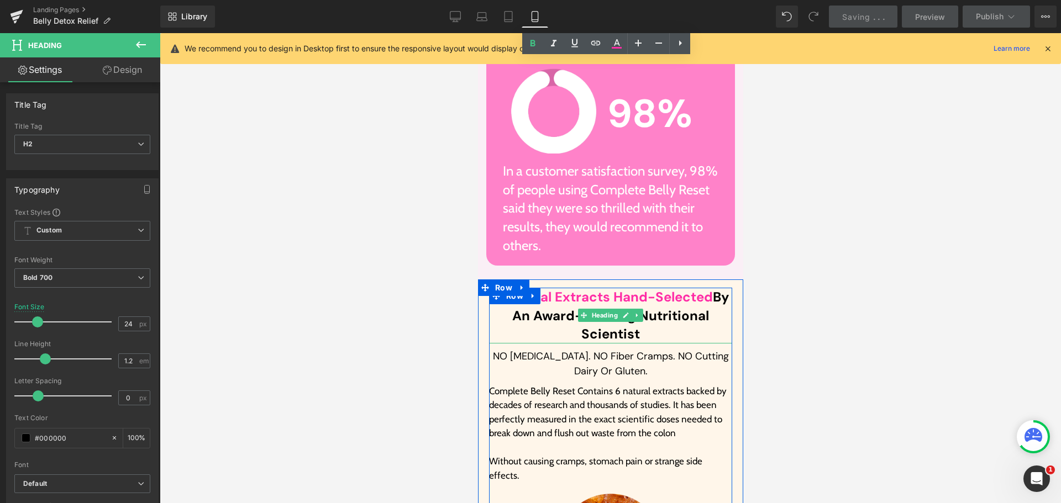
click at [528, 293] on h1 "6 Natural Extracts Hand-Selected By An Award-Winning Nutritional Scientist" at bounding box center [609, 316] width 243 height 56
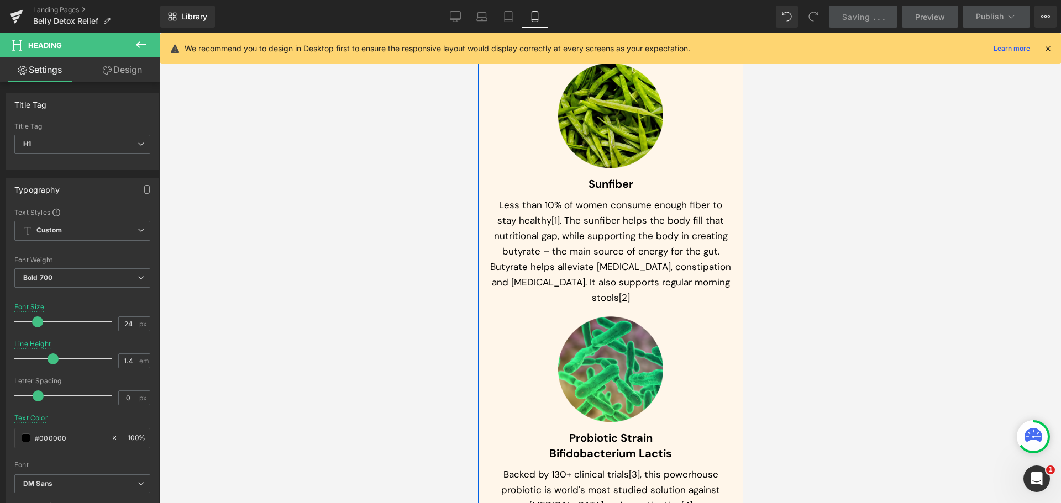
scroll to position [4608, 0]
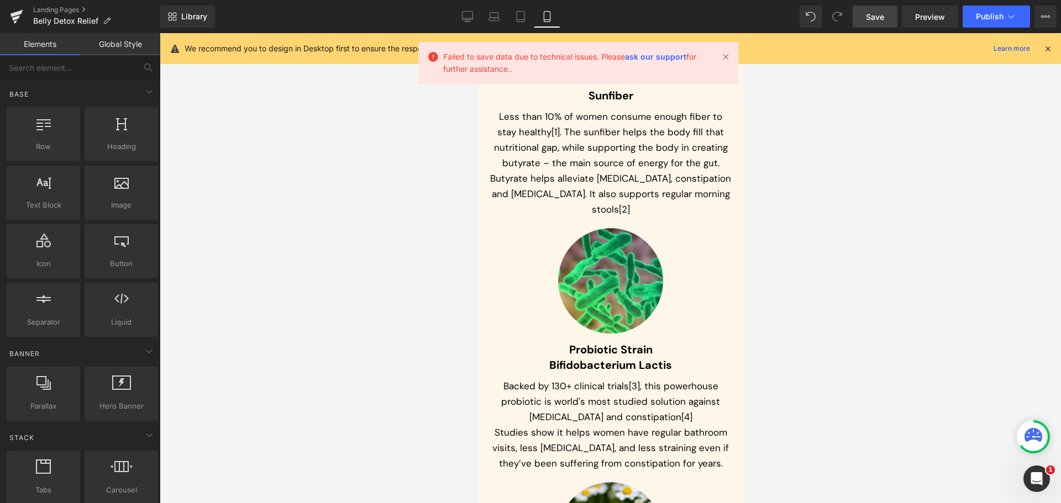
click at [863, 303] on div at bounding box center [610, 268] width 901 height 470
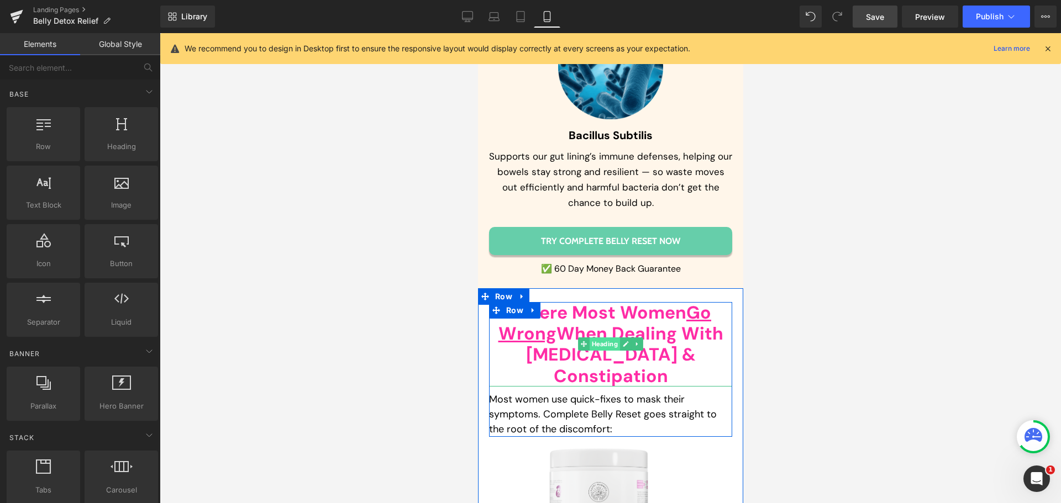
click at [608, 338] on span "Heading" at bounding box center [604, 344] width 30 height 13
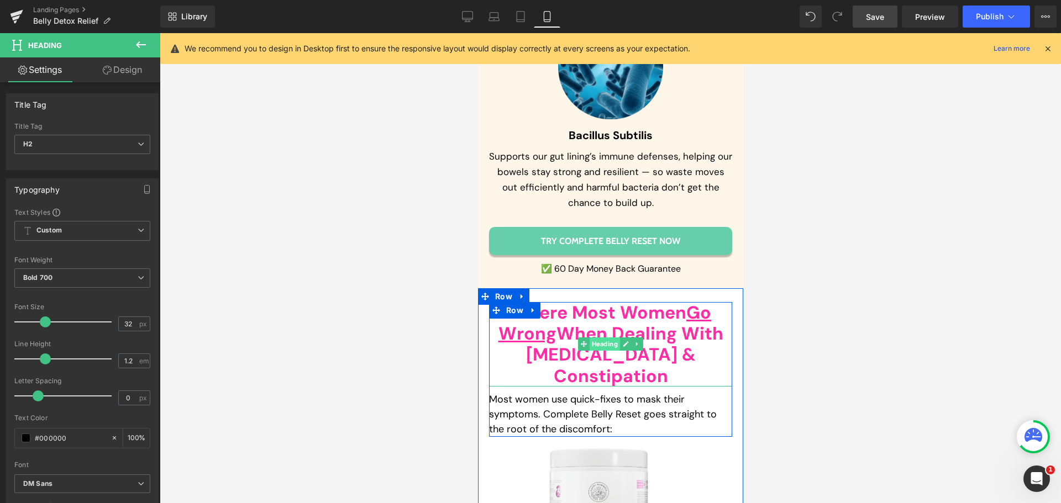
click at [595, 338] on span "Heading" at bounding box center [604, 344] width 30 height 13
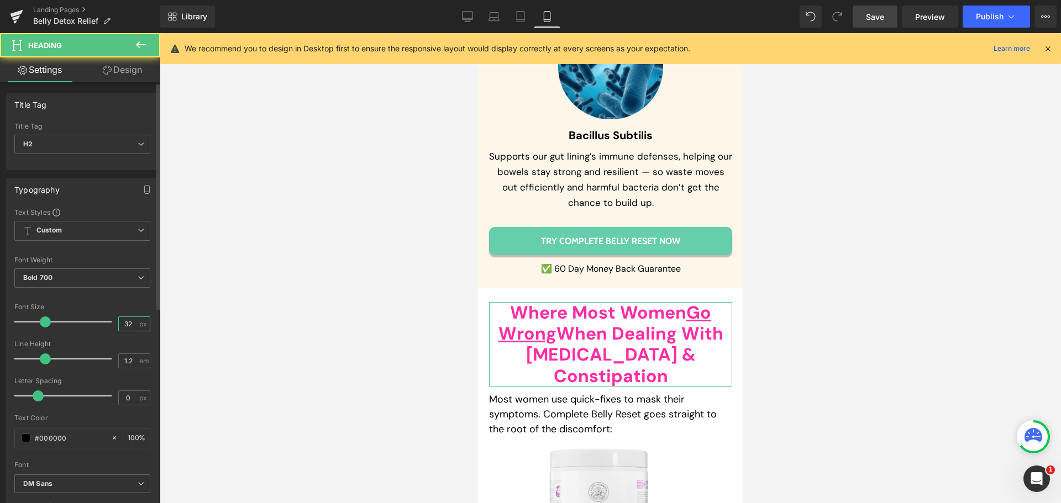
click at [119, 327] on input "32" at bounding box center [128, 324] width 19 height 14
click at [122, 327] on input "32" at bounding box center [128, 324] width 19 height 14
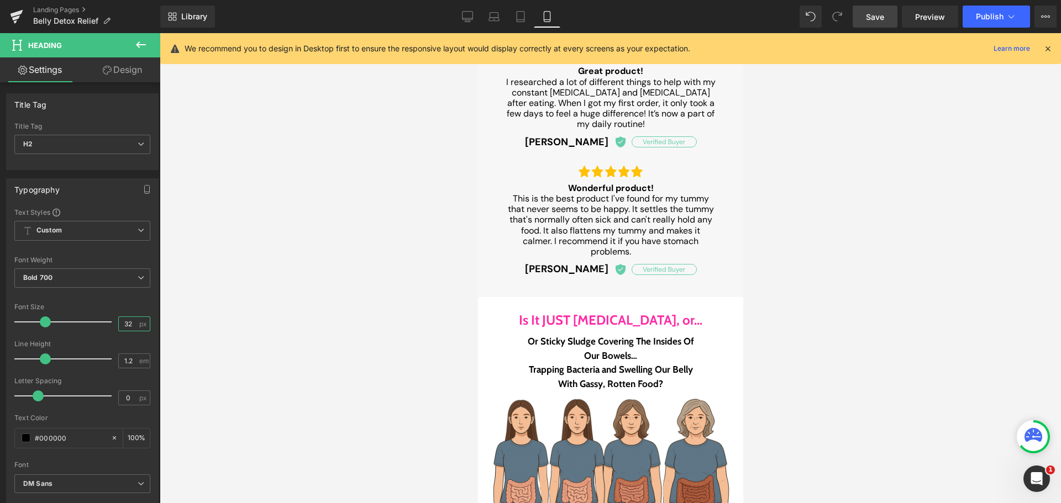
scroll to position [1891, 0]
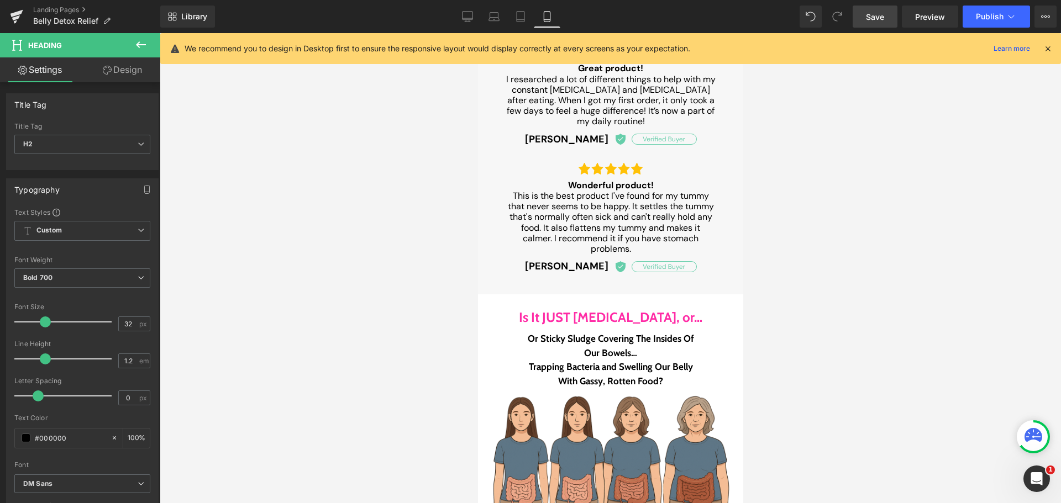
click at [584, 316] on div "Is It JUST [MEDICAL_DATA], or… Heading" at bounding box center [610, 320] width 249 height 24
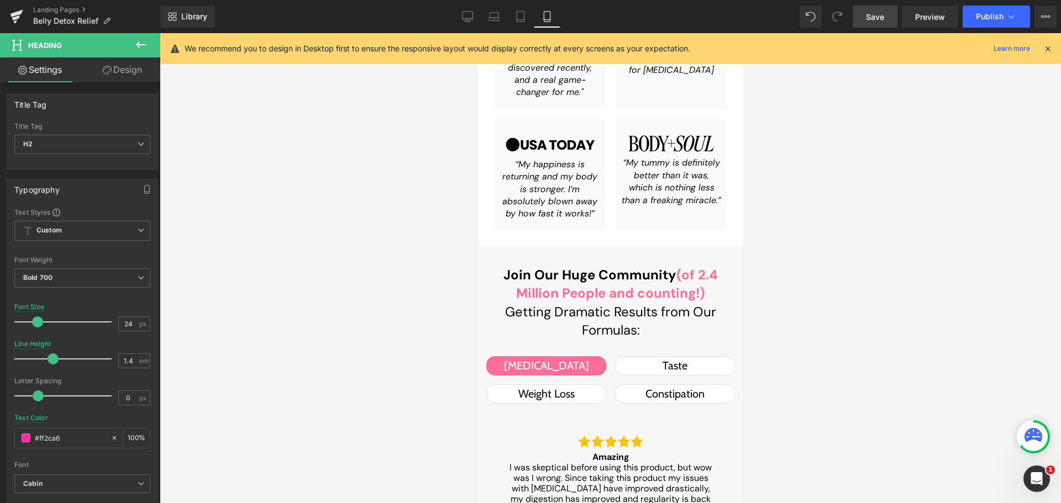
scroll to position [1338, 0]
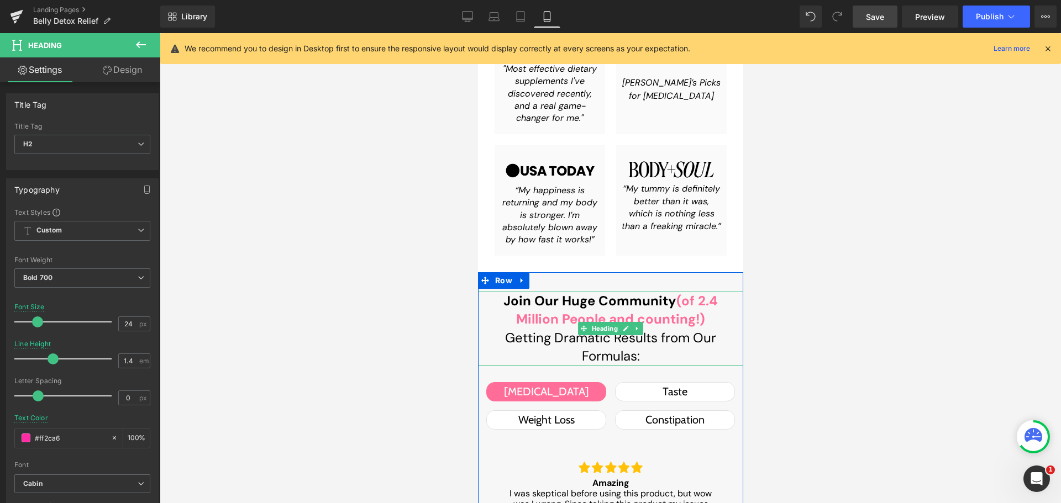
click at [589, 319] on span "(of 2.4 Million People and counting!)" at bounding box center [617, 310] width 202 height 36
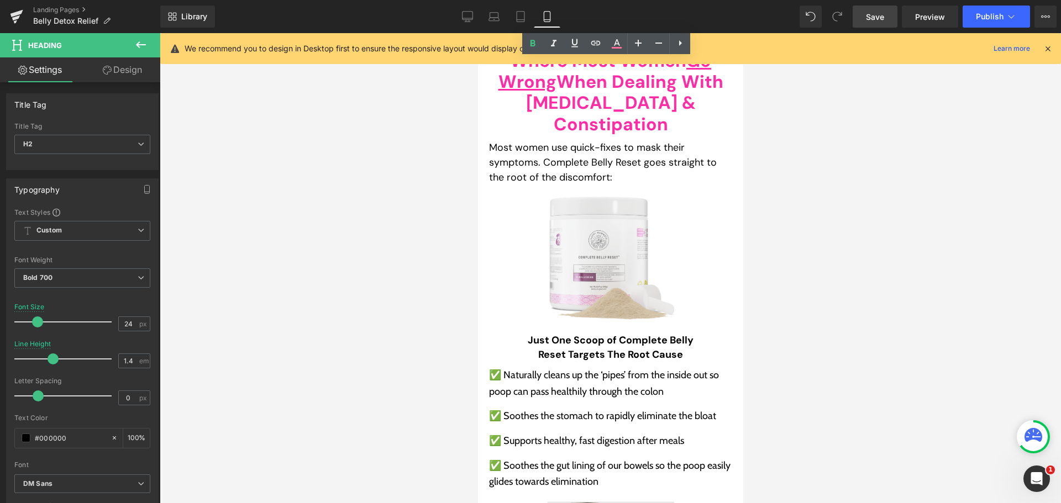
scroll to position [5648, 0]
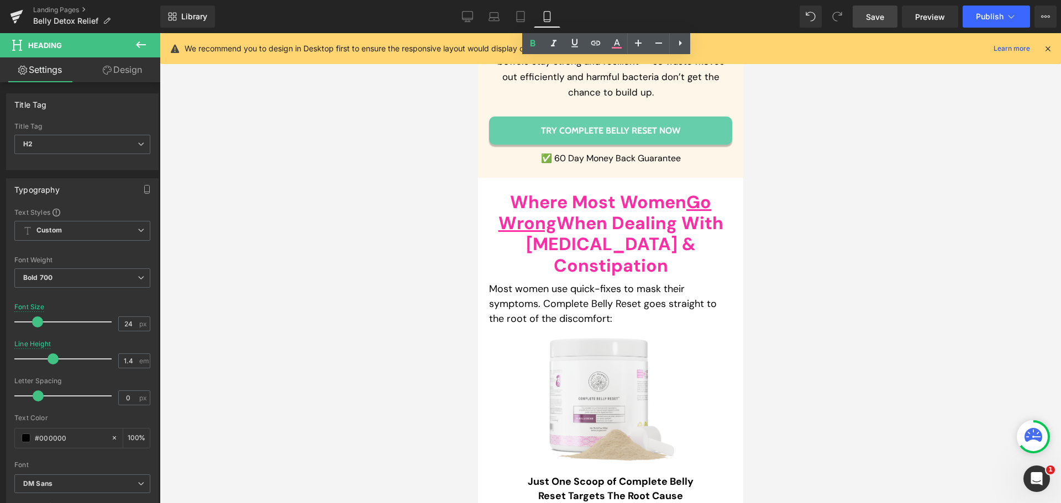
click at [590, 191] on span "Where Most Women Go Wrong When Dealing With [MEDICAL_DATA] & Constipation" at bounding box center [610, 234] width 225 height 87
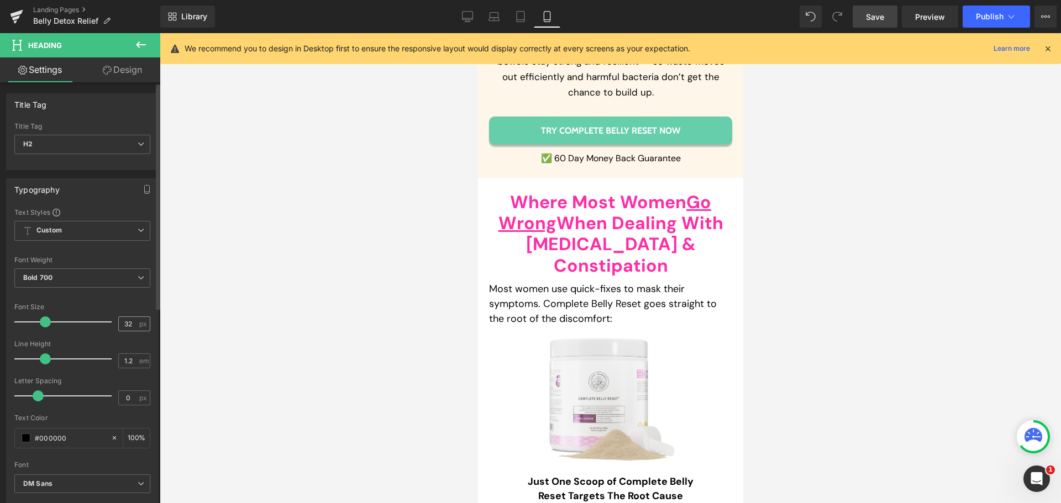
click at [124, 331] on div "32 px" at bounding box center [134, 324] width 32 height 15
click at [133, 326] on input "32" at bounding box center [128, 324] width 19 height 14
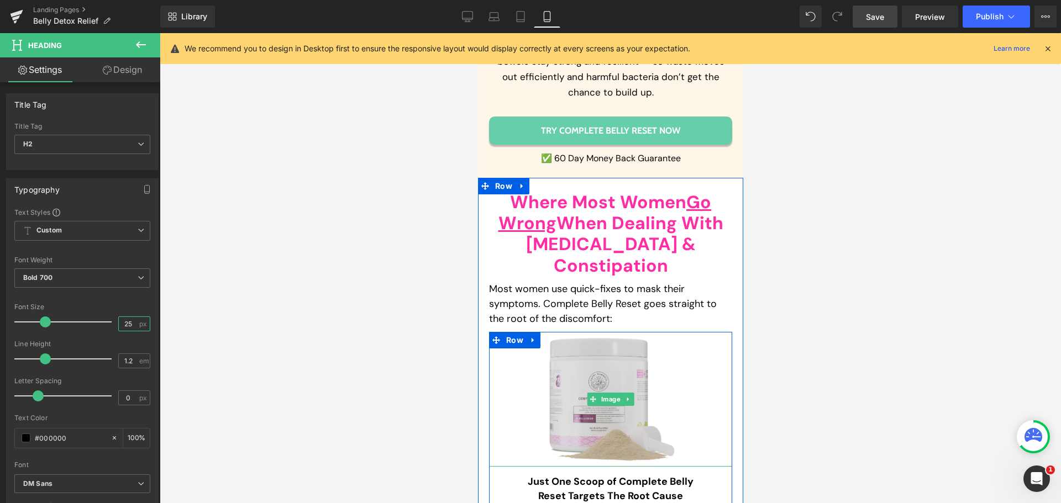
type input "24"
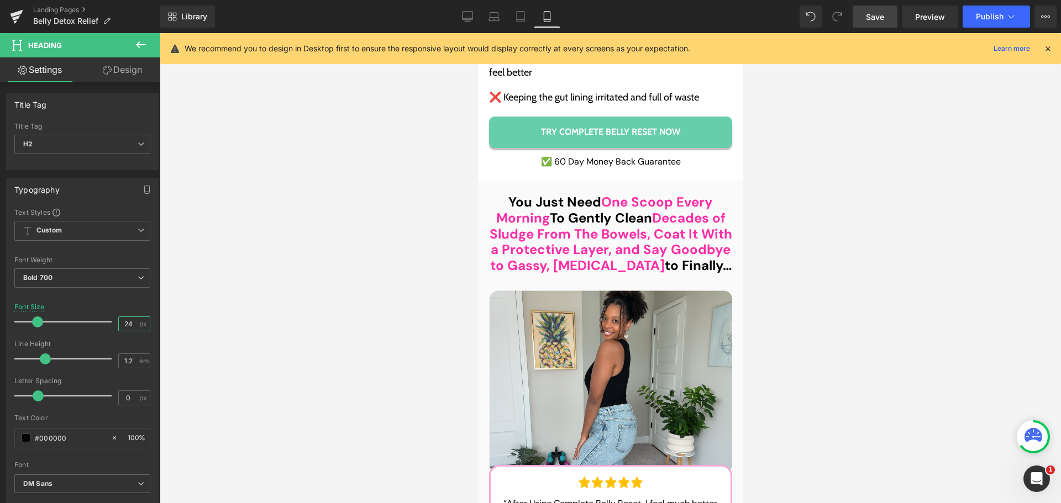
scroll to position [6367, 0]
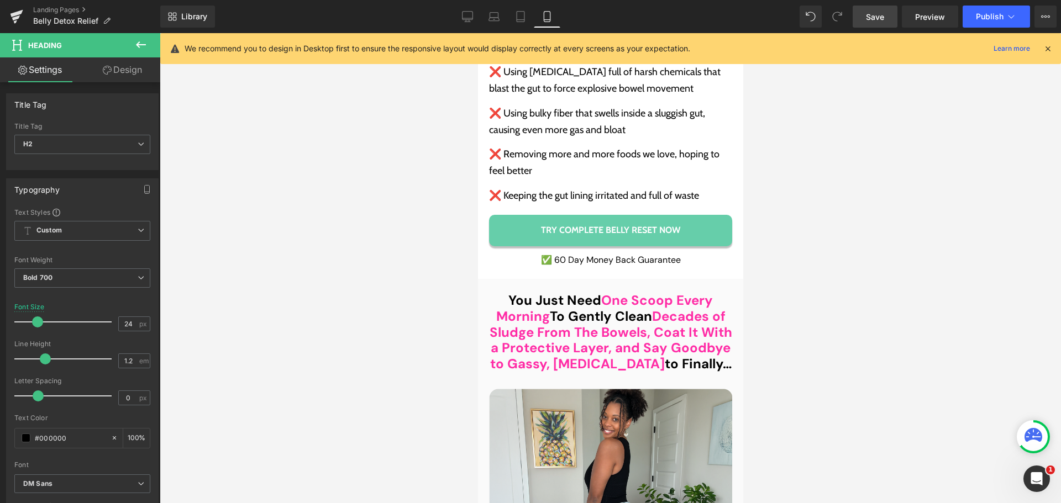
click at [608, 293] on div "You Just Need One Scoop Every Morning To Gently Clean Decades of Sludge From Th…" at bounding box center [609, 333] width 243 height 80
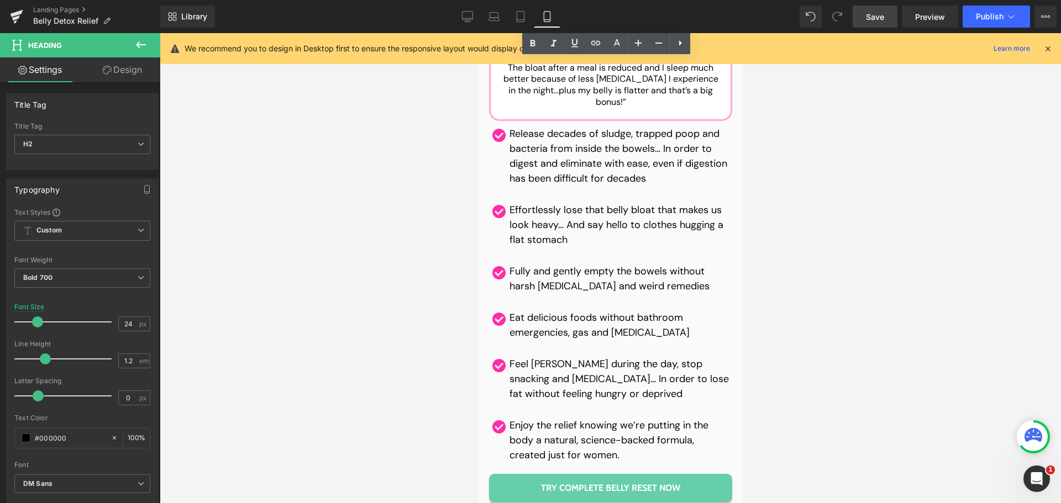
scroll to position [7306, 0]
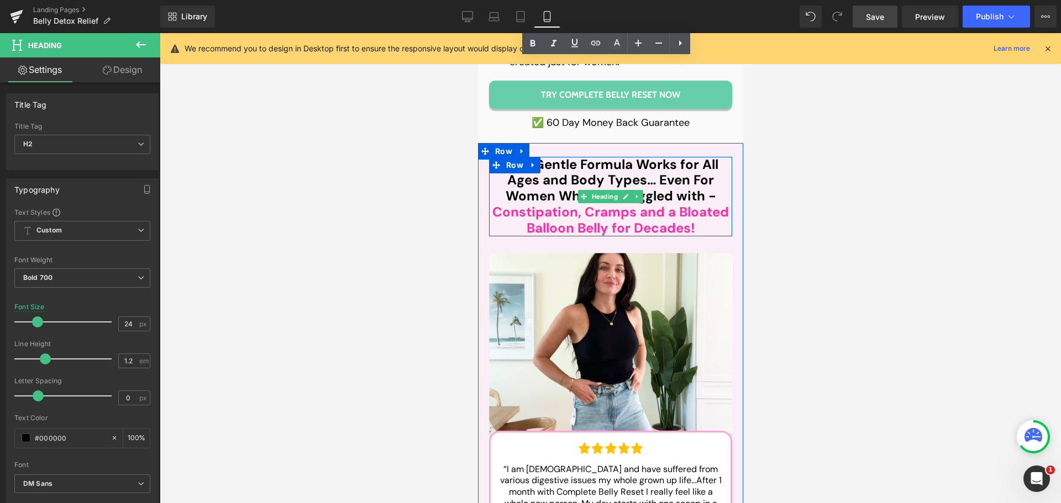
click at [600, 157] on h2 "This Gentle Formula Works for All Ages and Body Types… Even For Women Who’ve St…" at bounding box center [609, 197] width 243 height 80
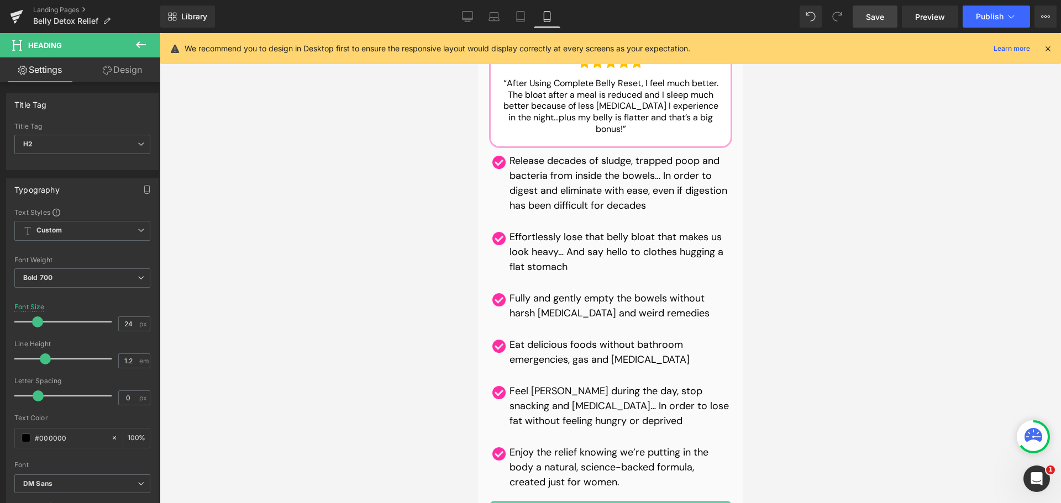
scroll to position [6864, 0]
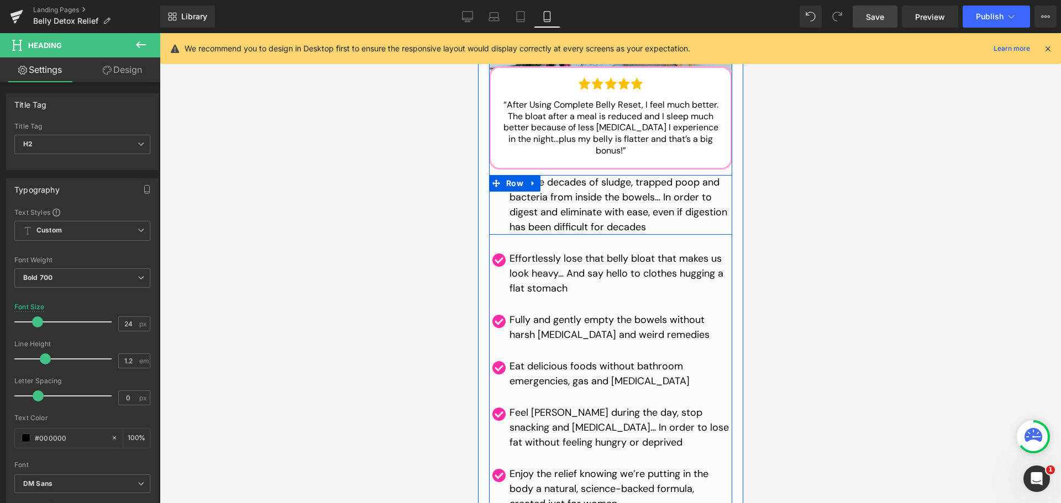
click at [517, 175] on p "Release decades of sludge, trapped poop and bacteria from inside the bowels… In…" at bounding box center [620, 205] width 223 height 60
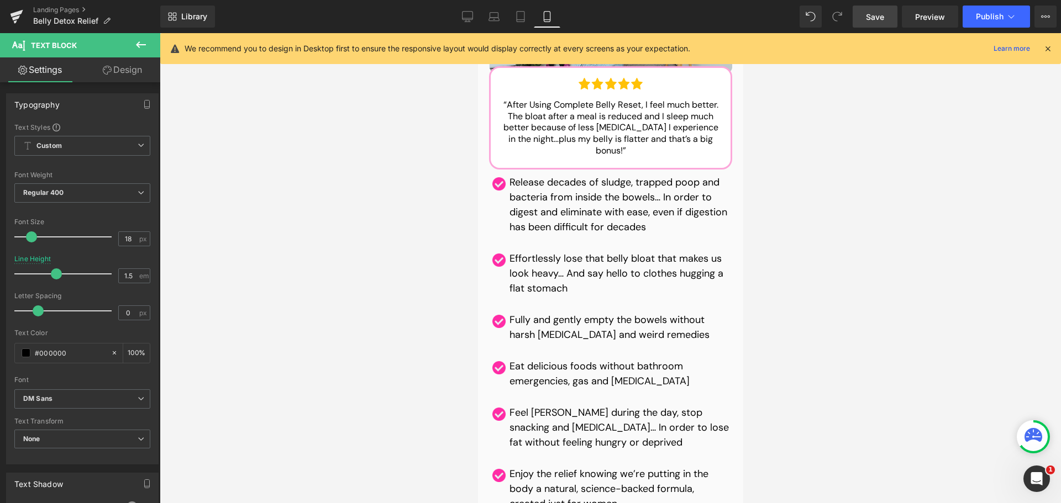
click at [124, 70] on link "Design" at bounding box center [122, 69] width 80 height 25
click at [0, 0] on div "Spacing" at bounding box center [0, 0] width 0 height 0
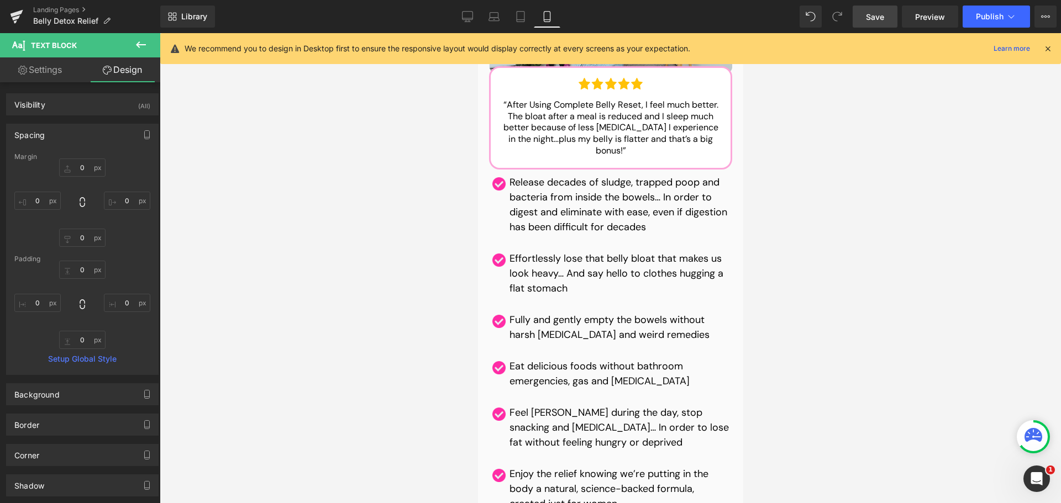
type input "0"
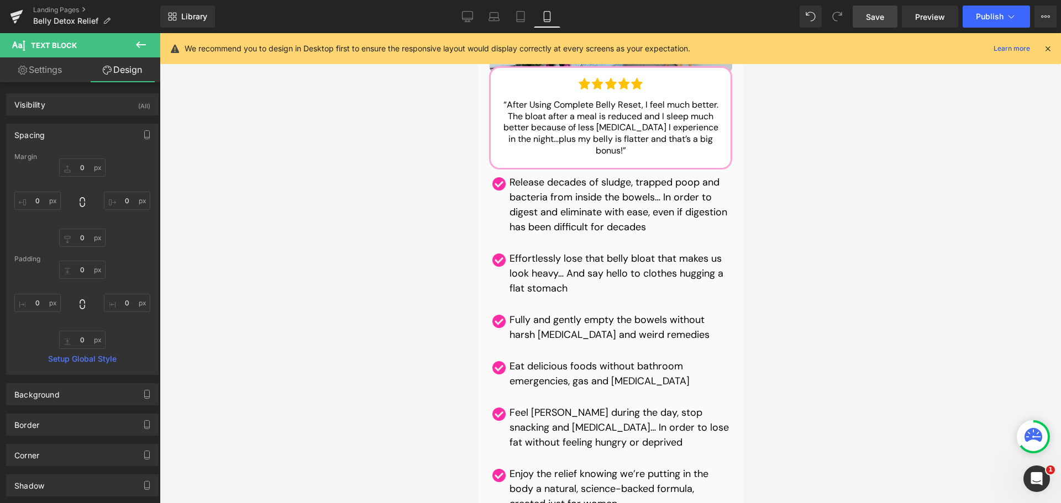
type input "0"
click at [46, 203] on input "0" at bounding box center [37, 201] width 46 height 18
type input "5"
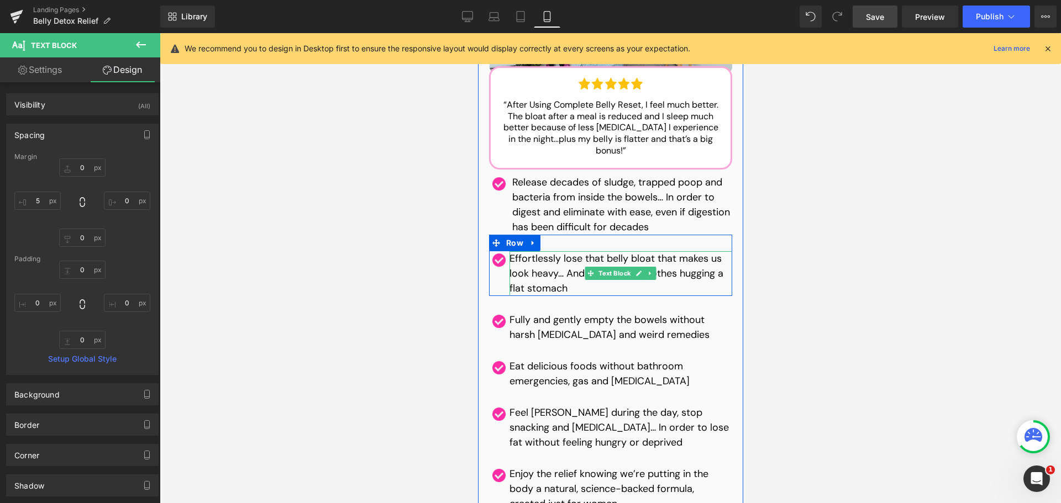
click at [561, 251] on p "Effortlessly lose that belly bloat that makes us look heavy… And say hello to c…" at bounding box center [620, 273] width 223 height 45
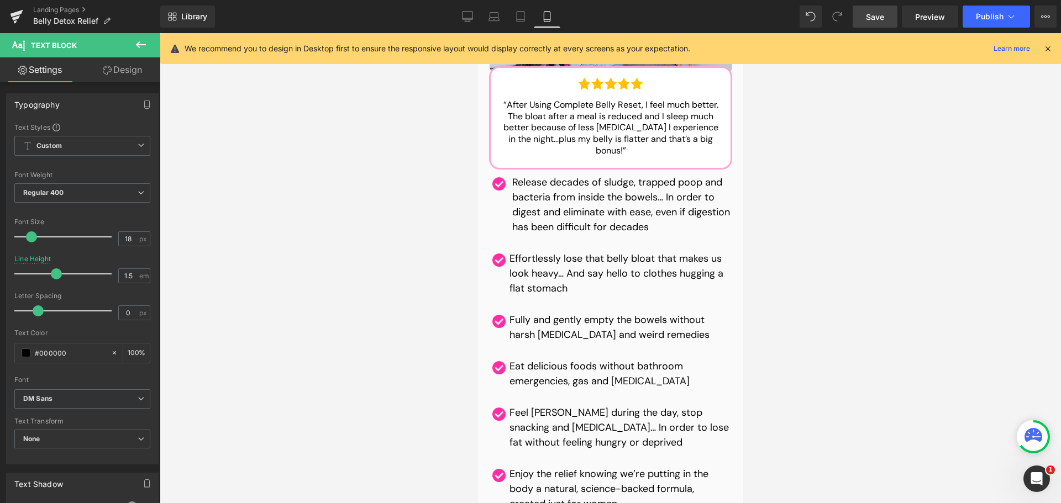
click at [124, 64] on link "Design" at bounding box center [122, 69] width 80 height 25
click at [0, 0] on div "Spacing" at bounding box center [0, 0] width 0 height 0
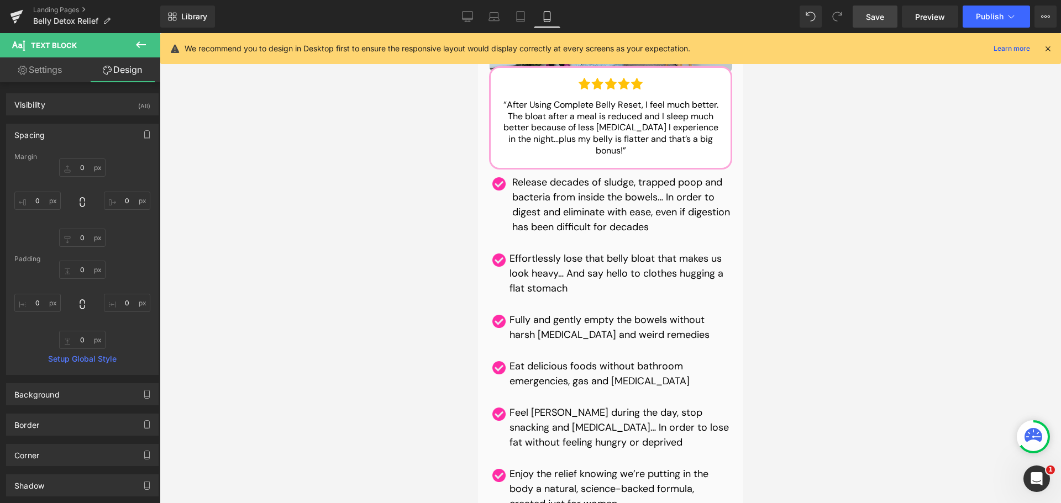
type input "0"
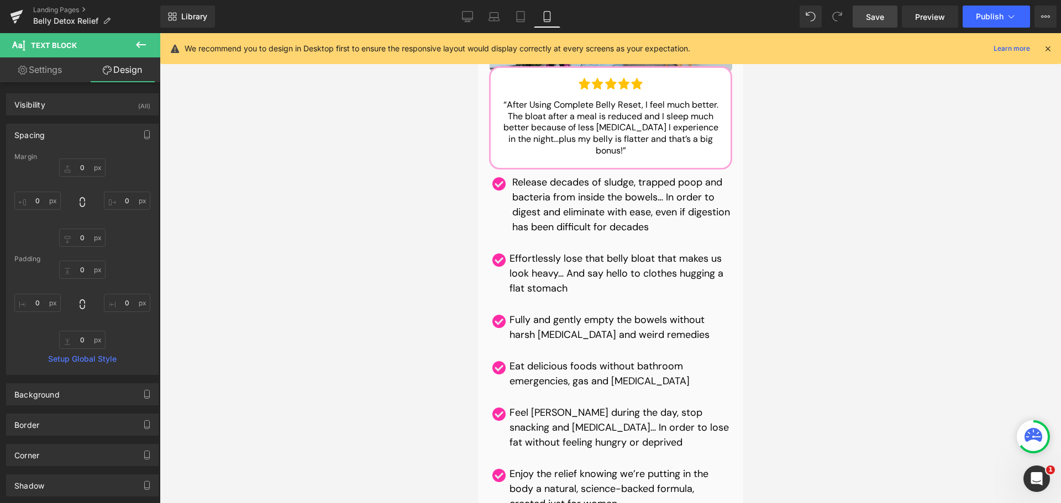
type input "0"
click at [49, 199] on input "0" at bounding box center [37, 201] width 46 height 18
type input "5"
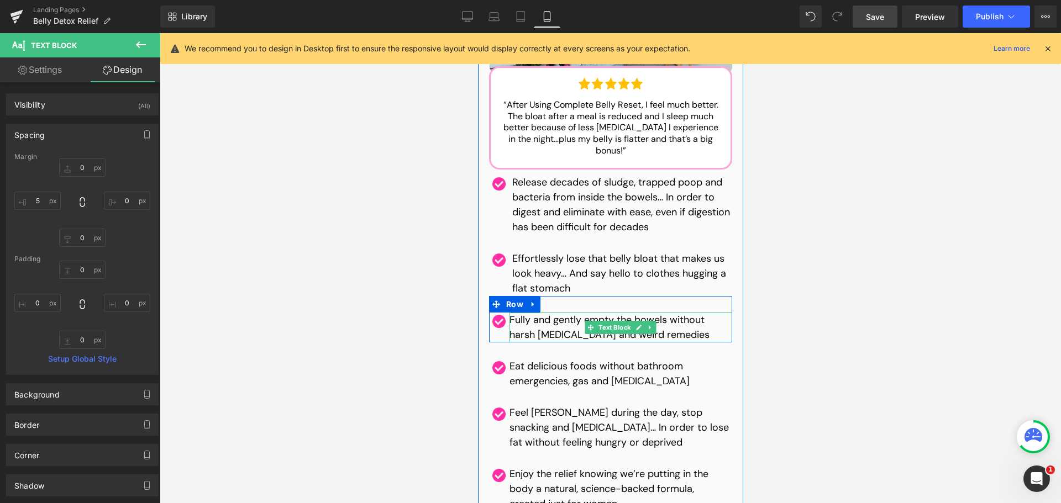
click at [569, 313] on p "Fully and gently empty the bowels without harsh [MEDICAL_DATA] and weird remedi…" at bounding box center [620, 328] width 223 height 30
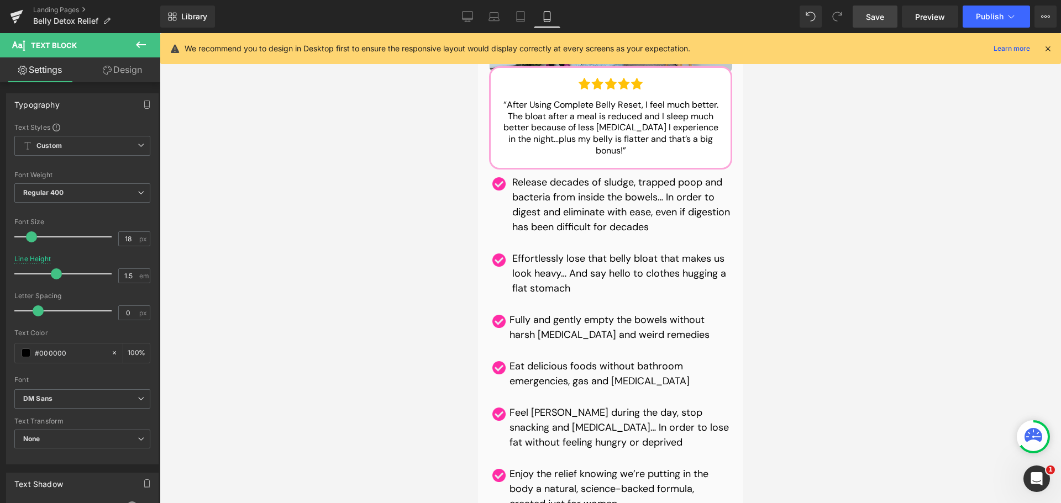
click at [112, 71] on link "Design" at bounding box center [122, 69] width 80 height 25
click at [0, 0] on div "Spacing" at bounding box center [0, 0] width 0 height 0
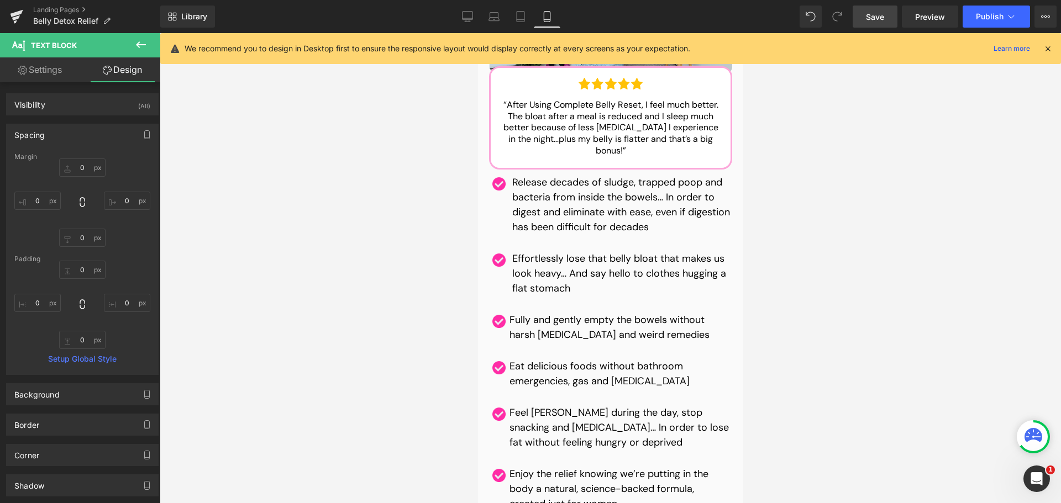
type input "0"
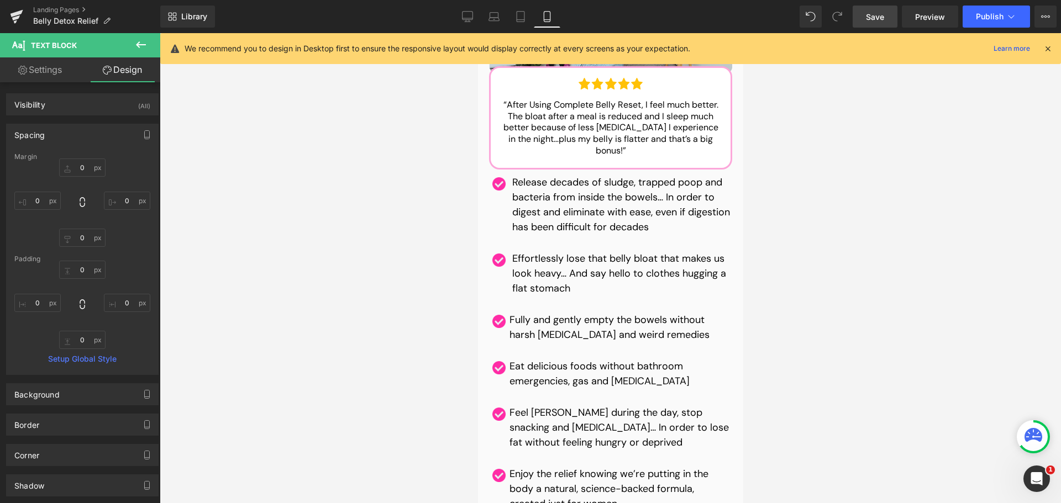
type input "0"
click at [46, 204] on input "0" at bounding box center [37, 201] width 46 height 18
type input "5"
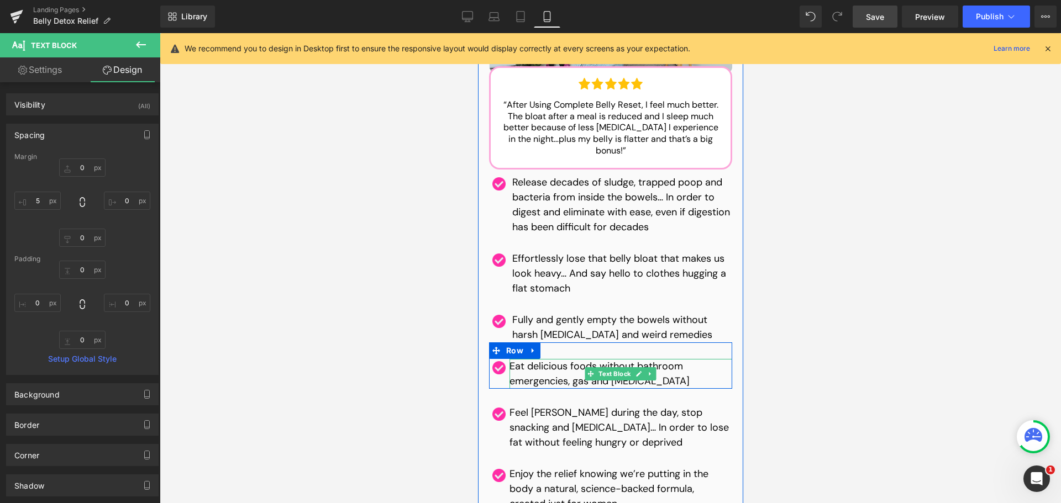
click at [566, 359] on p "Eat delicious foods without bathroom emergencies, gas and [MEDICAL_DATA]" at bounding box center [620, 374] width 223 height 30
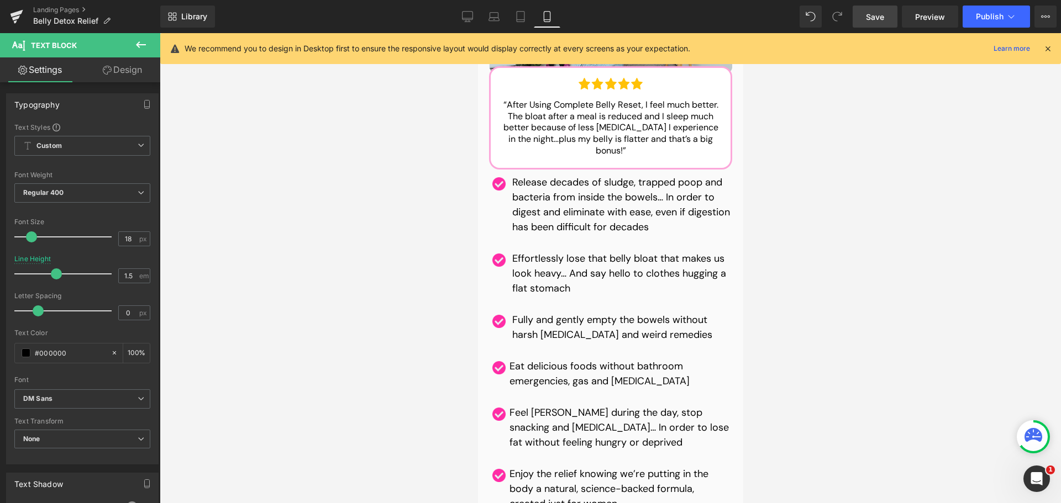
click at [112, 74] on link "Design" at bounding box center [122, 69] width 80 height 25
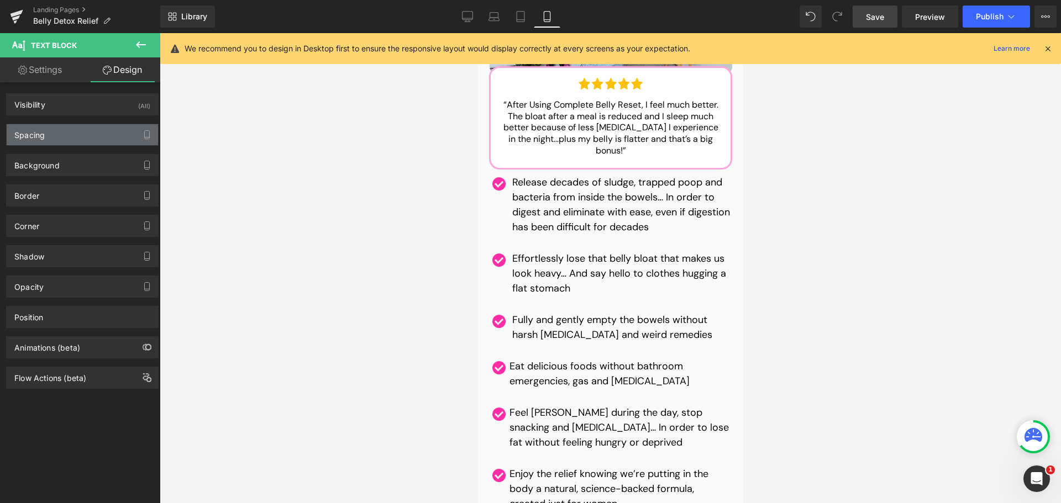
click at [49, 141] on div "Spacing" at bounding box center [82, 134] width 151 height 21
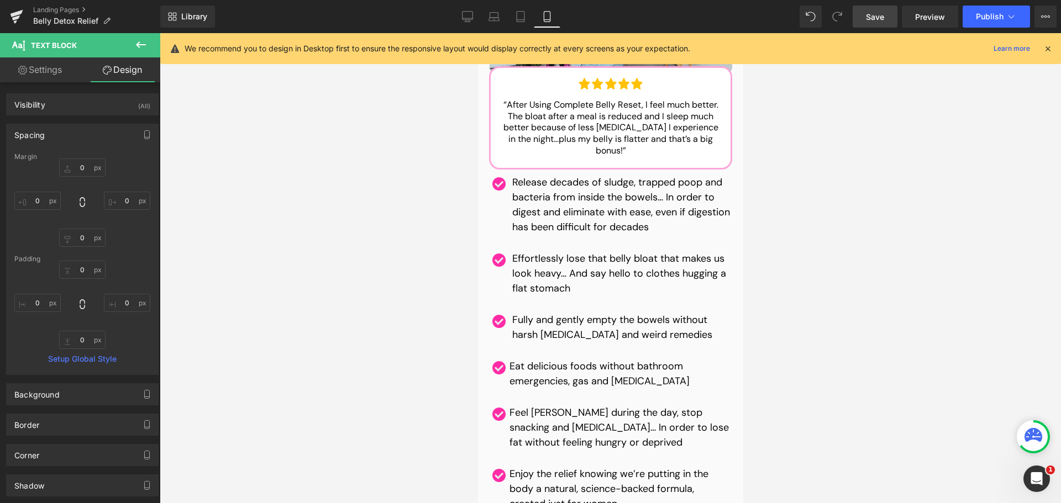
type input "0"
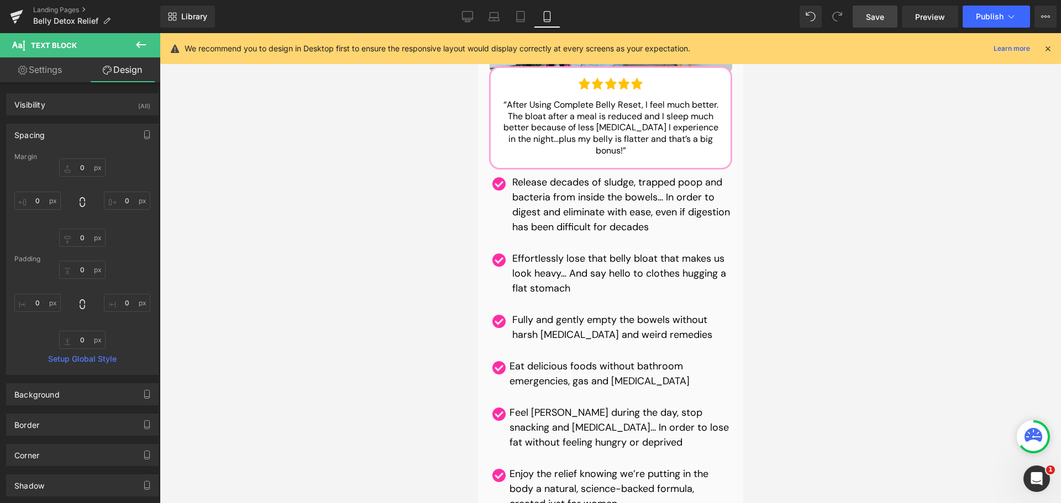
type input "0"
click at [39, 204] on input "0" at bounding box center [37, 201] width 46 height 18
type input "5"
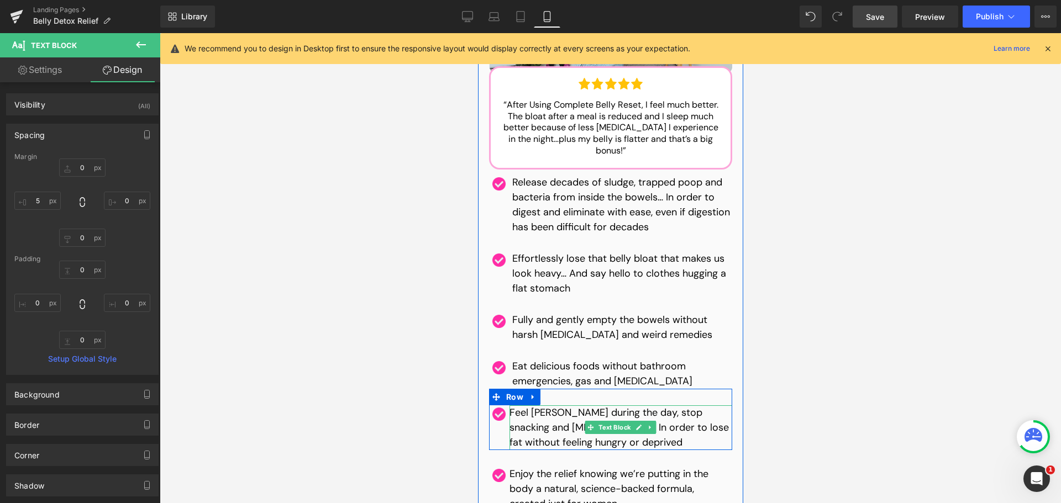
click at [574, 406] on p "Feel [PERSON_NAME] during the day, stop snacking and [MEDICAL_DATA]… In order t…" at bounding box center [620, 428] width 223 height 45
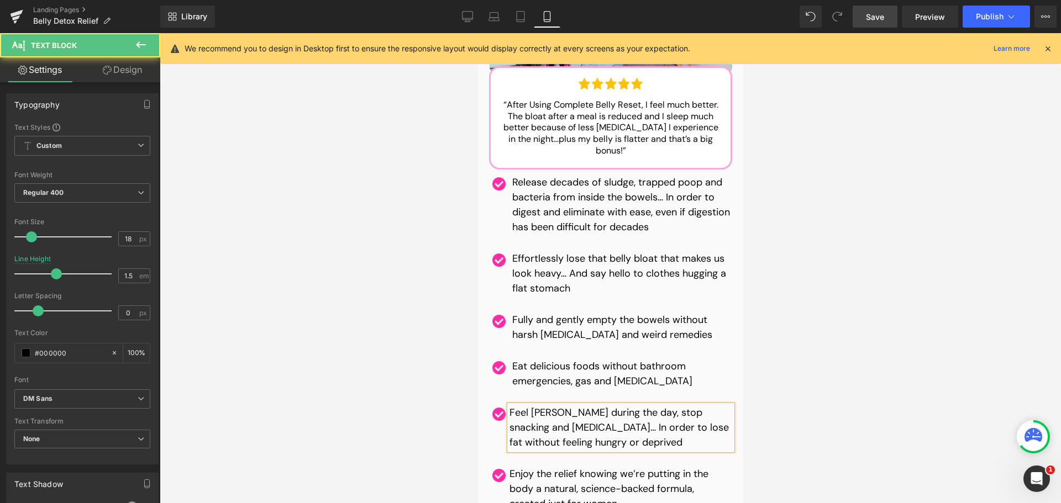
click at [129, 77] on link "Design" at bounding box center [122, 69] width 80 height 25
click at [0, 0] on div "Spacing" at bounding box center [0, 0] width 0 height 0
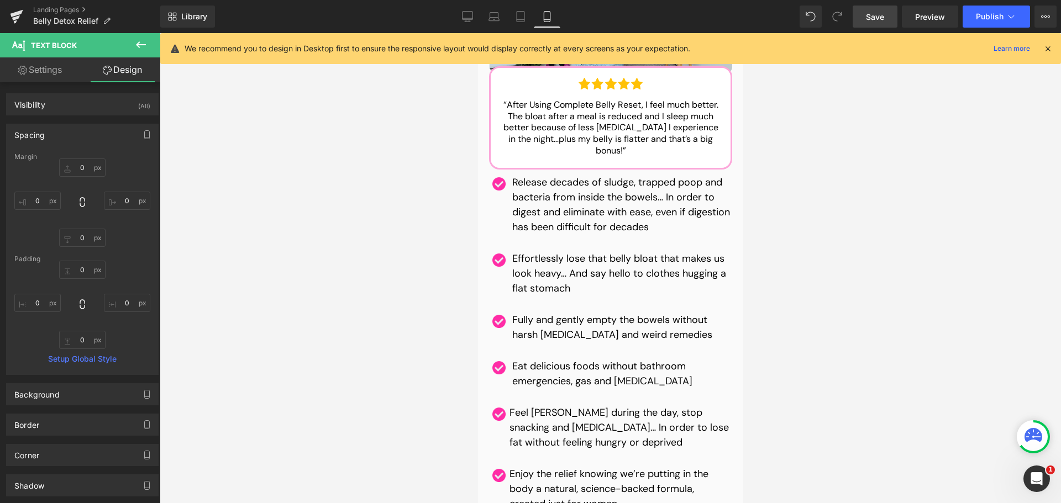
type input "0"
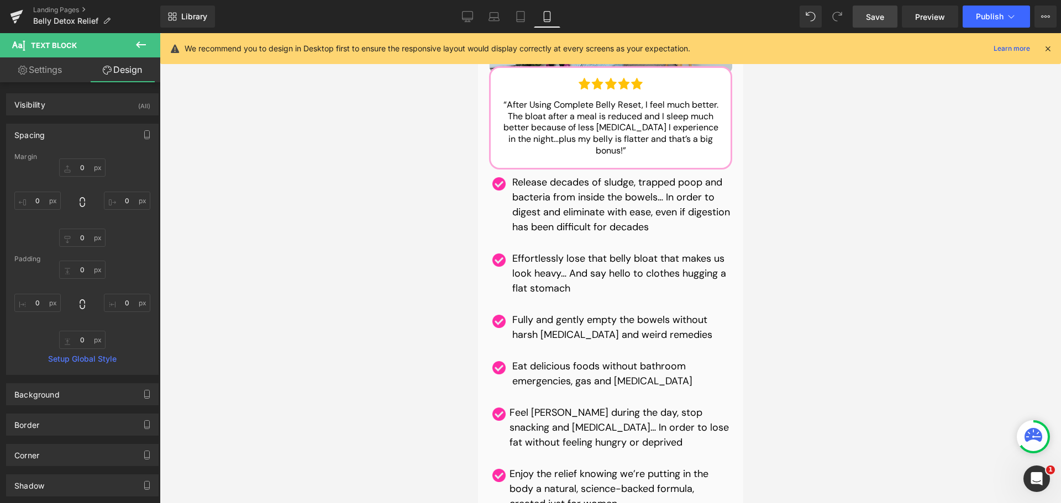
type input "0"
click at [46, 207] on input "0" at bounding box center [37, 201] width 46 height 18
type input "5"
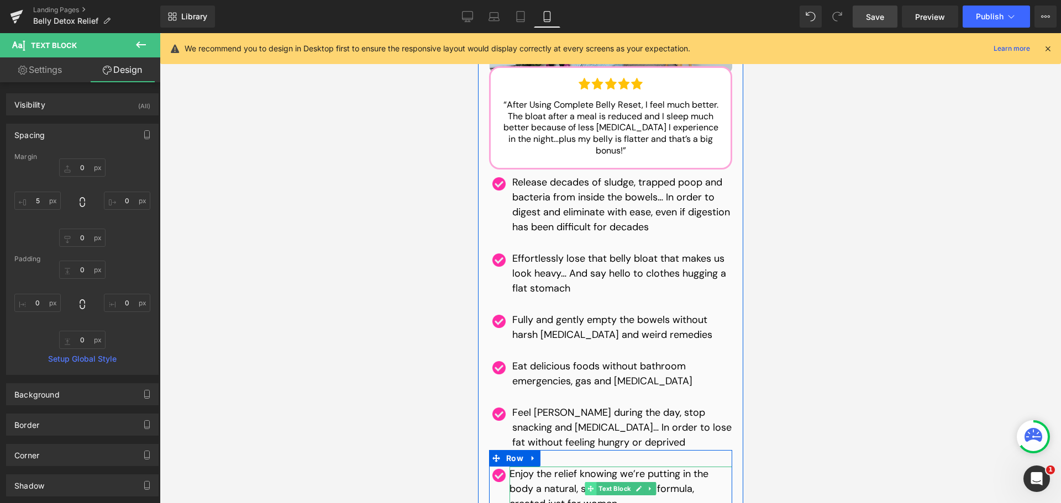
click at [587, 482] on span at bounding box center [591, 488] width 12 height 13
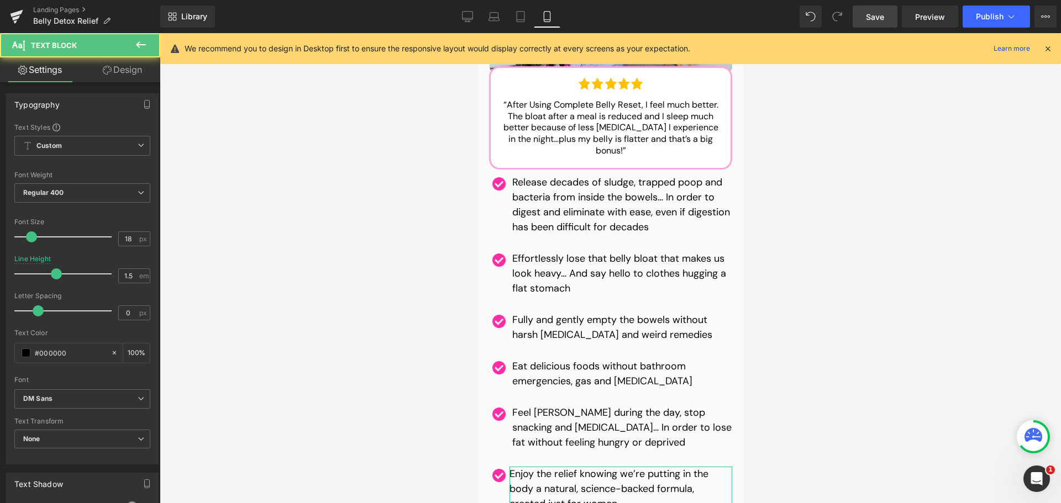
click at [119, 65] on link "Design" at bounding box center [122, 69] width 80 height 25
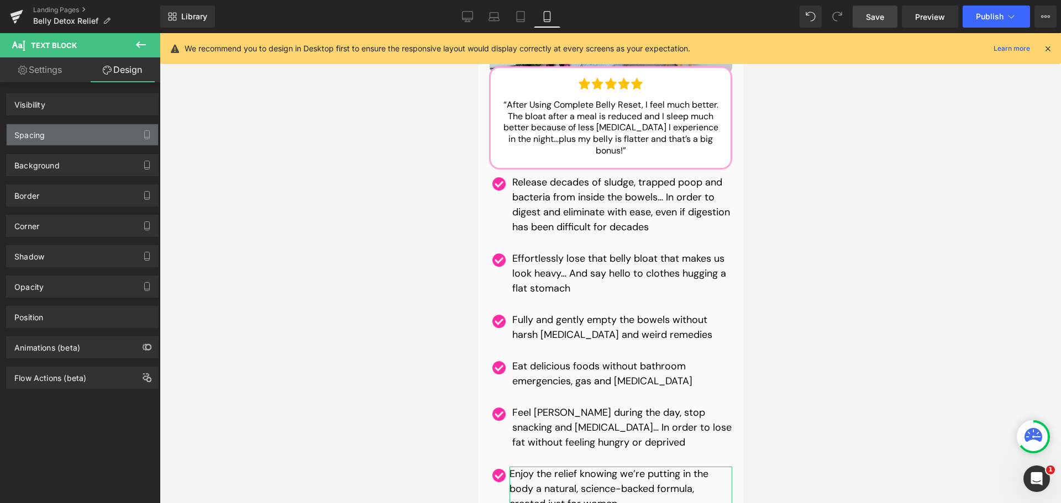
click at [50, 133] on div "Spacing" at bounding box center [82, 134] width 151 height 21
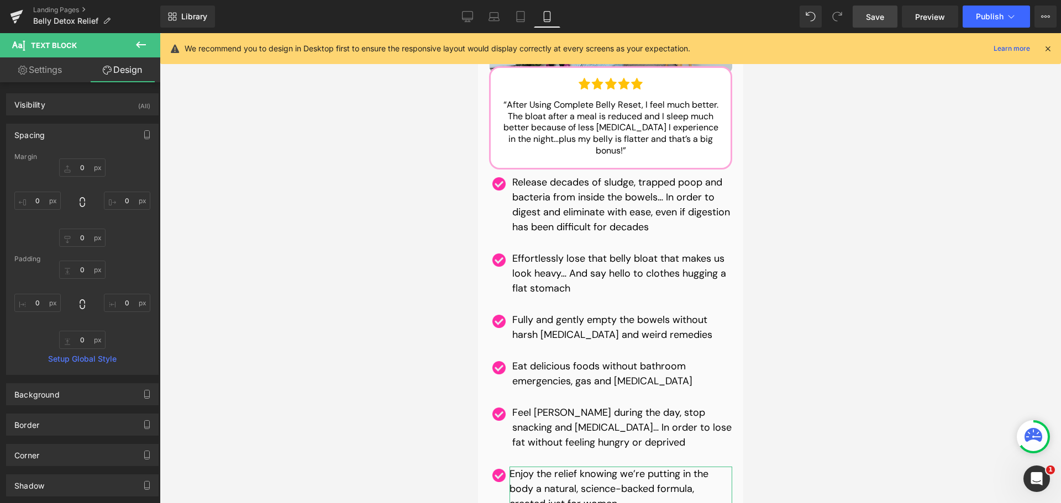
type input "0"
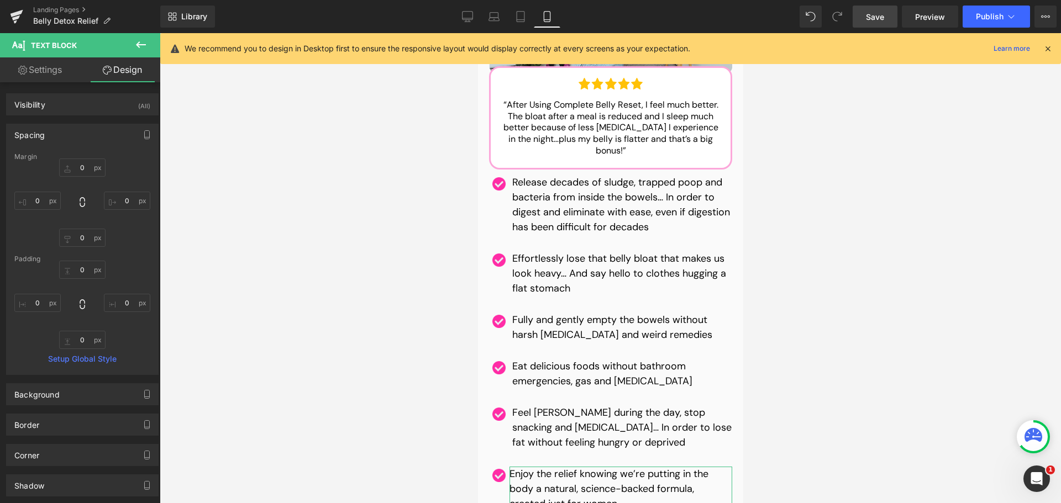
type input "0"
click at [41, 204] on input "0" at bounding box center [37, 201] width 46 height 18
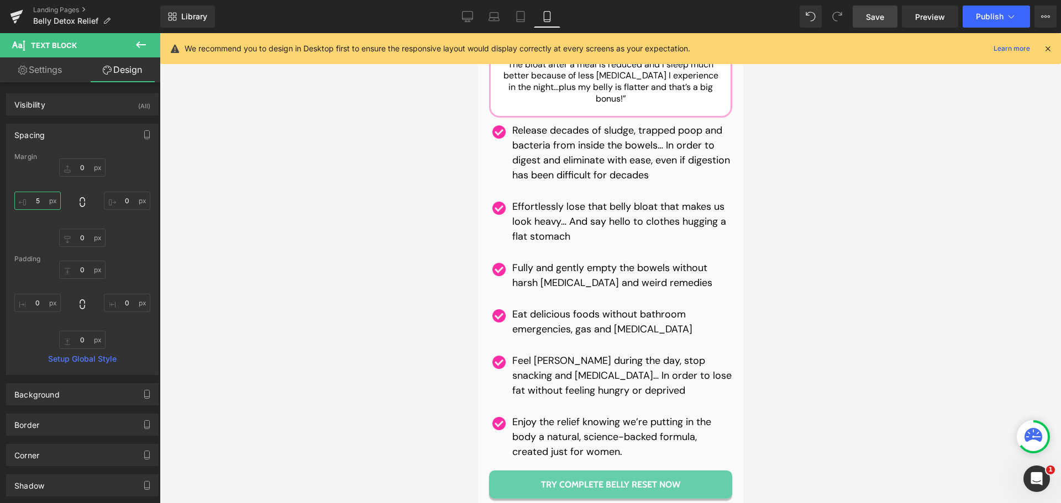
scroll to position [6919, 0]
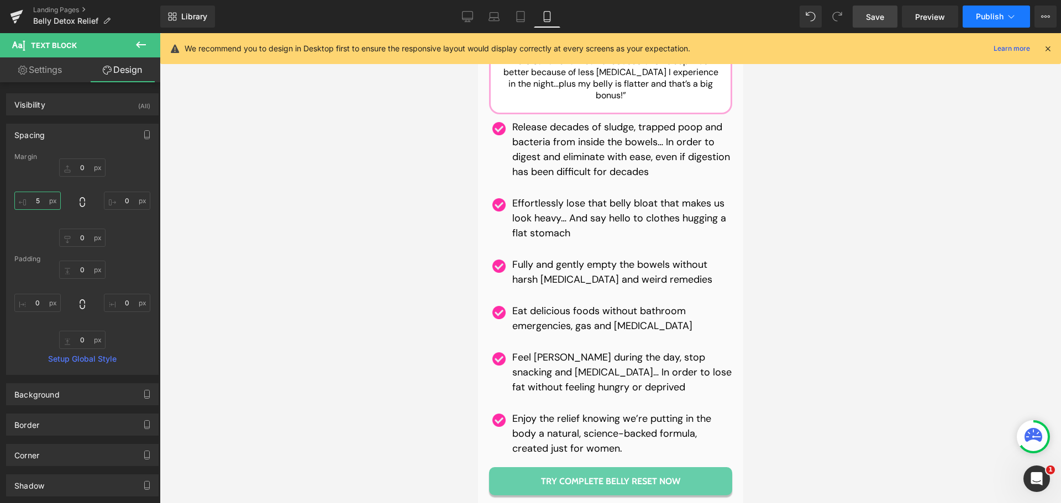
type input "5"
click at [990, 15] on span "Publish" at bounding box center [990, 16] width 28 height 9
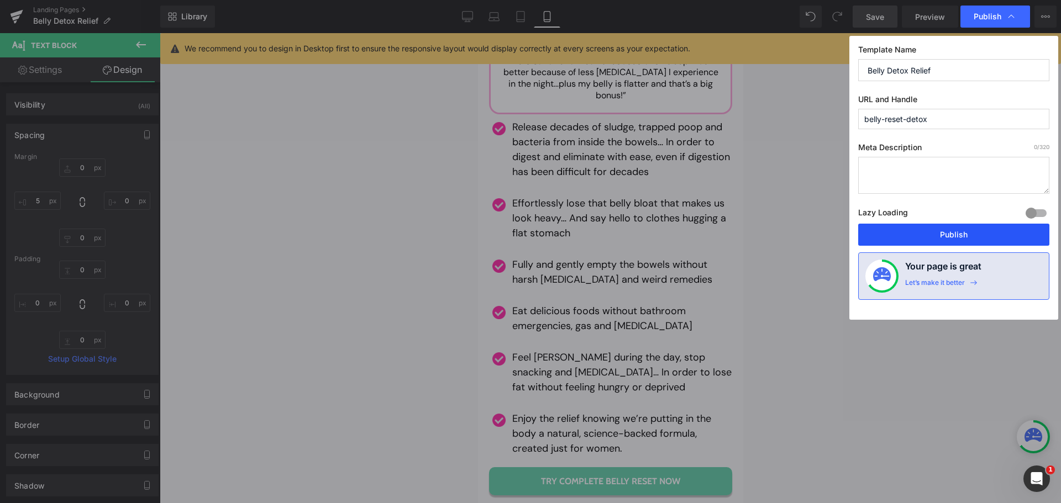
click at [918, 243] on button "Publish" at bounding box center [953, 235] width 191 height 22
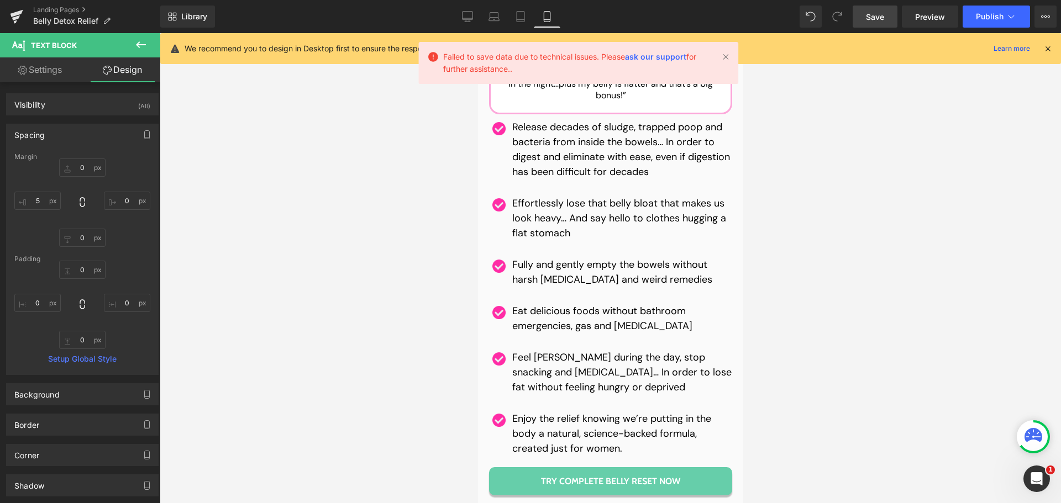
click at [977, 5] on div "Library Mobile Desktop Laptop Tablet Mobile Save Preview Publish Scheduled View…" at bounding box center [610, 16] width 901 height 33
click at [979, 11] on button "Publish" at bounding box center [996, 17] width 67 height 22
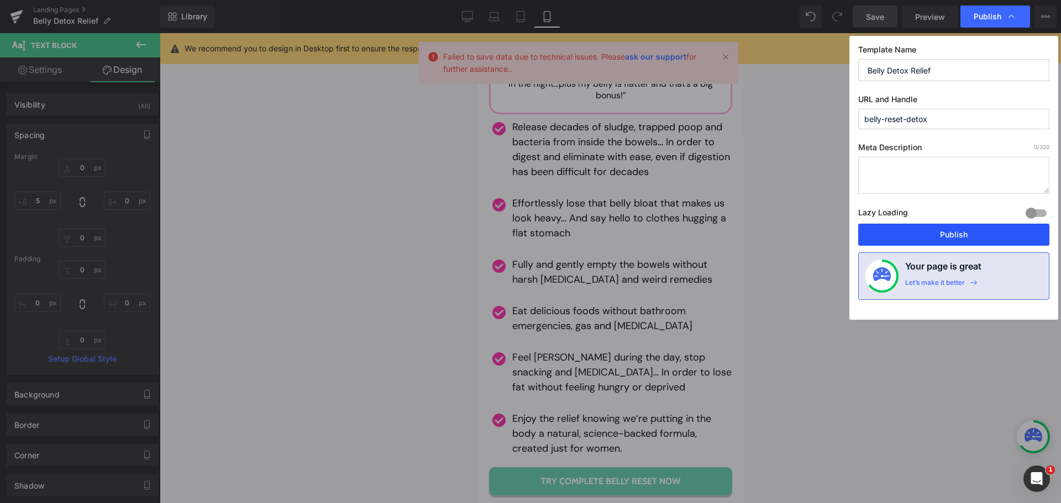
click at [952, 227] on button "Publish" at bounding box center [953, 235] width 191 height 22
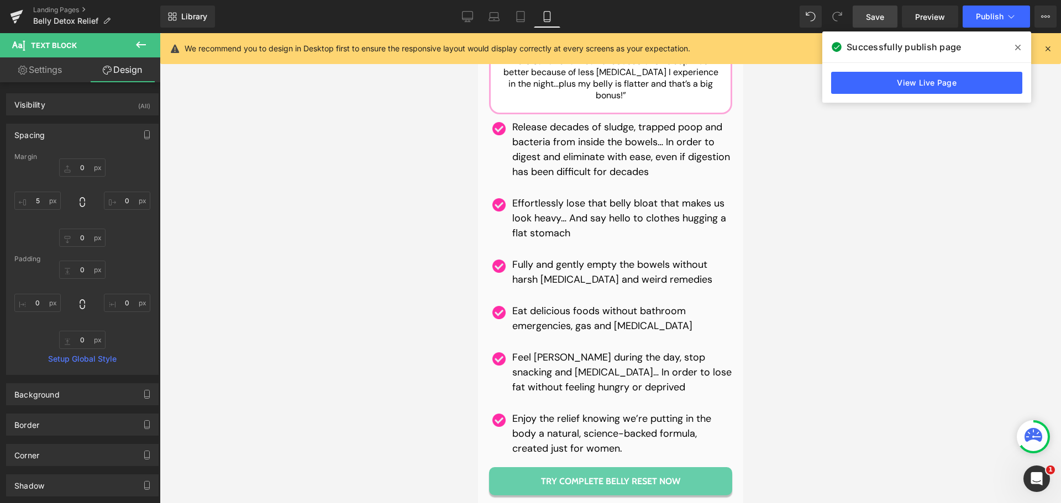
drag, startPoint x: 1011, startPoint y: 207, endPoint x: 970, endPoint y: 106, distance: 109.4
click at [1011, 207] on div at bounding box center [610, 268] width 901 height 470
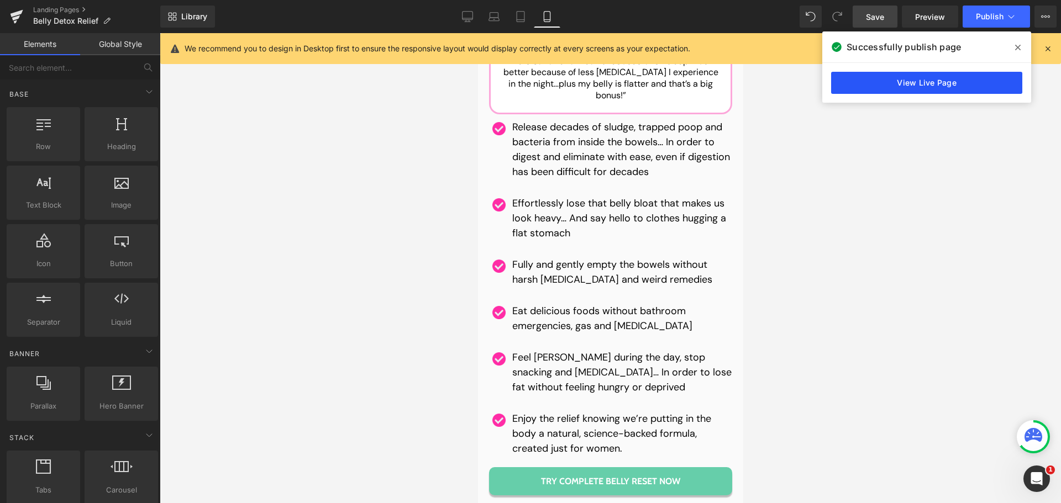
click at [939, 83] on link "View Live Page" at bounding box center [926, 83] width 191 height 22
